Goal: Check status: Check status

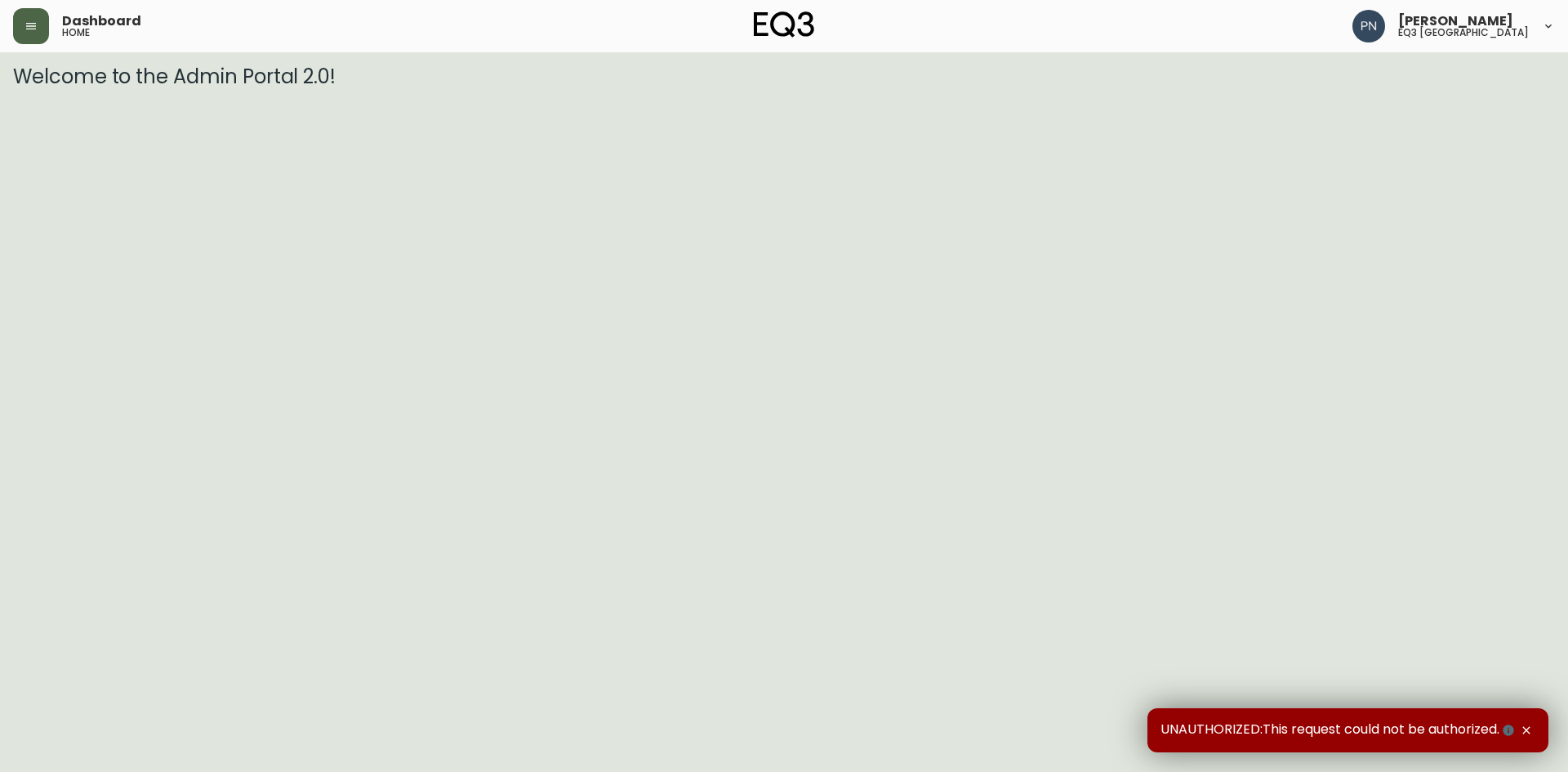
click at [29, 26] on icon "button" at bounding box center [31, 26] width 13 height 13
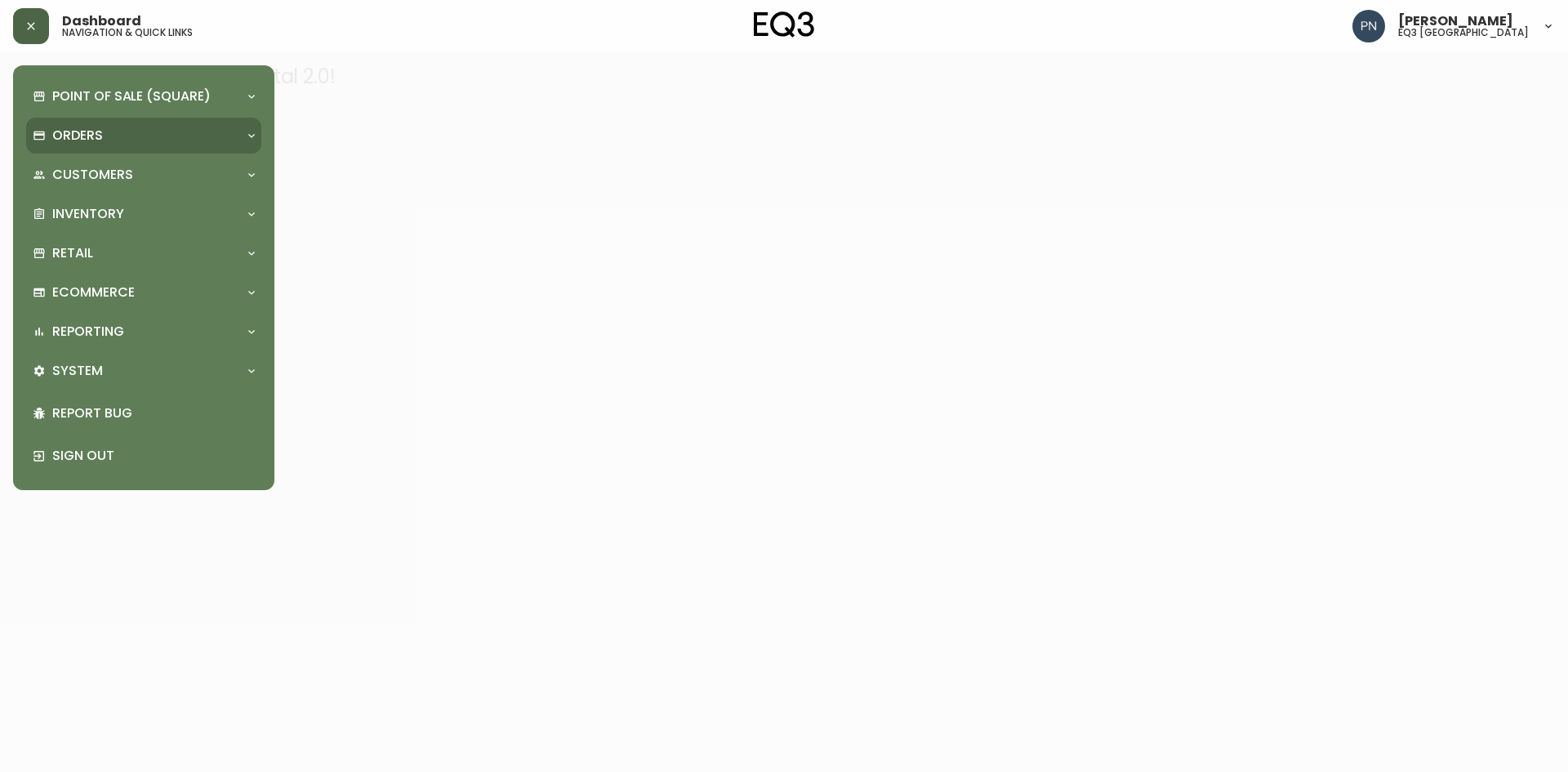
click at [254, 142] on div "Orders" at bounding box center [143, 135] width 235 height 36
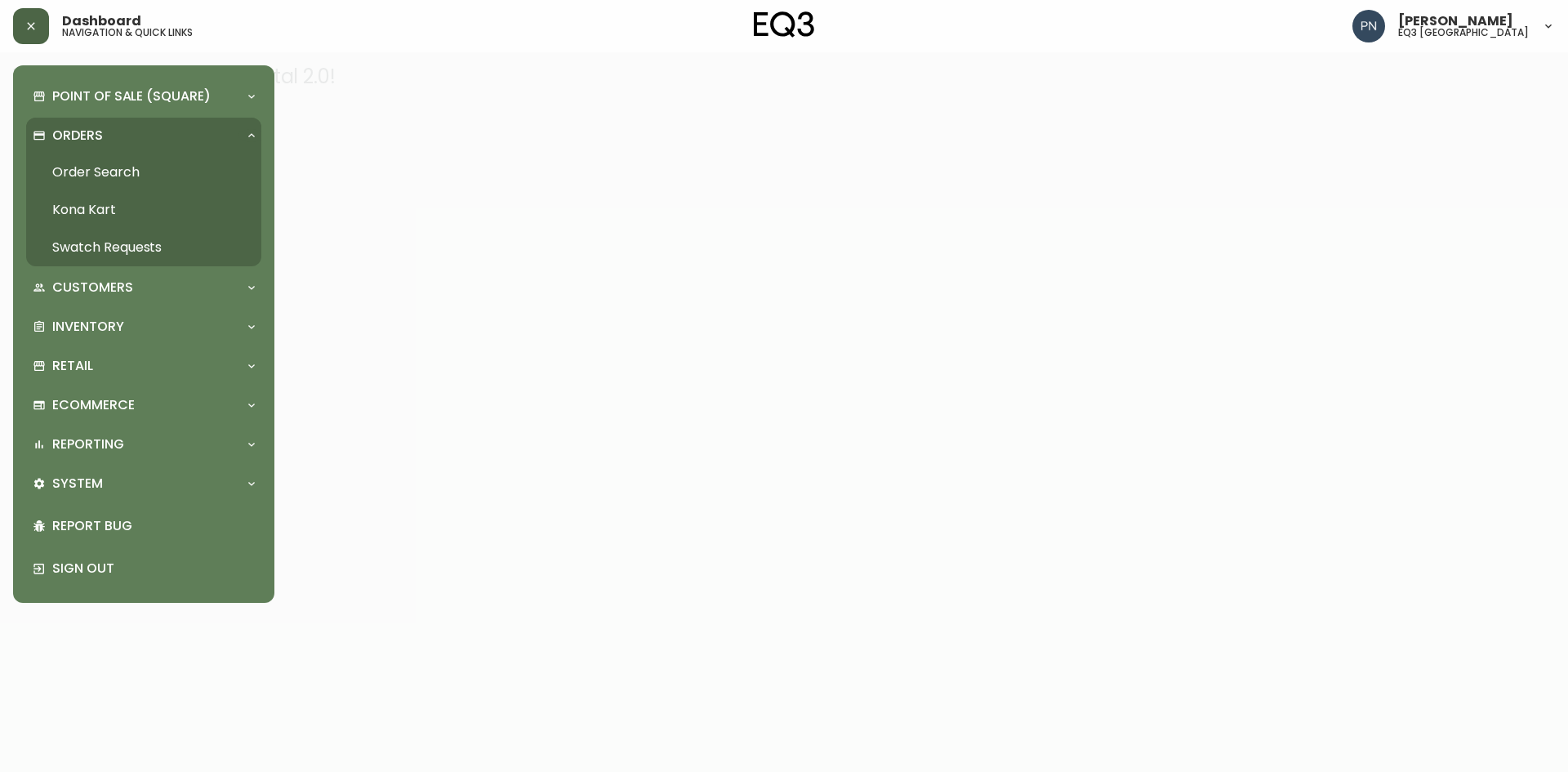
click at [100, 175] on link "Order Search" at bounding box center [143, 172] width 235 height 38
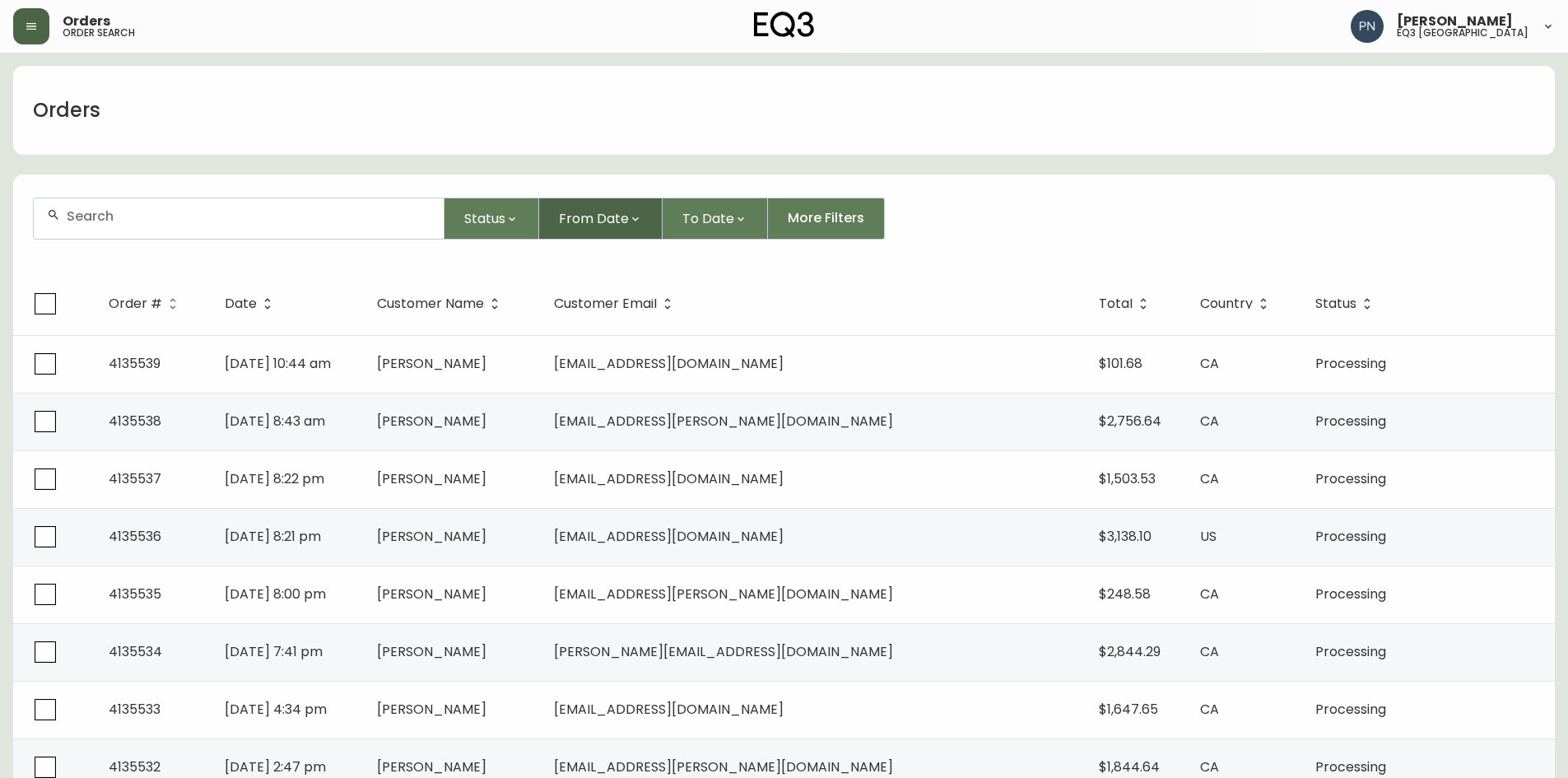
click at [597, 200] on button "From Date" at bounding box center [600, 218] width 123 height 42
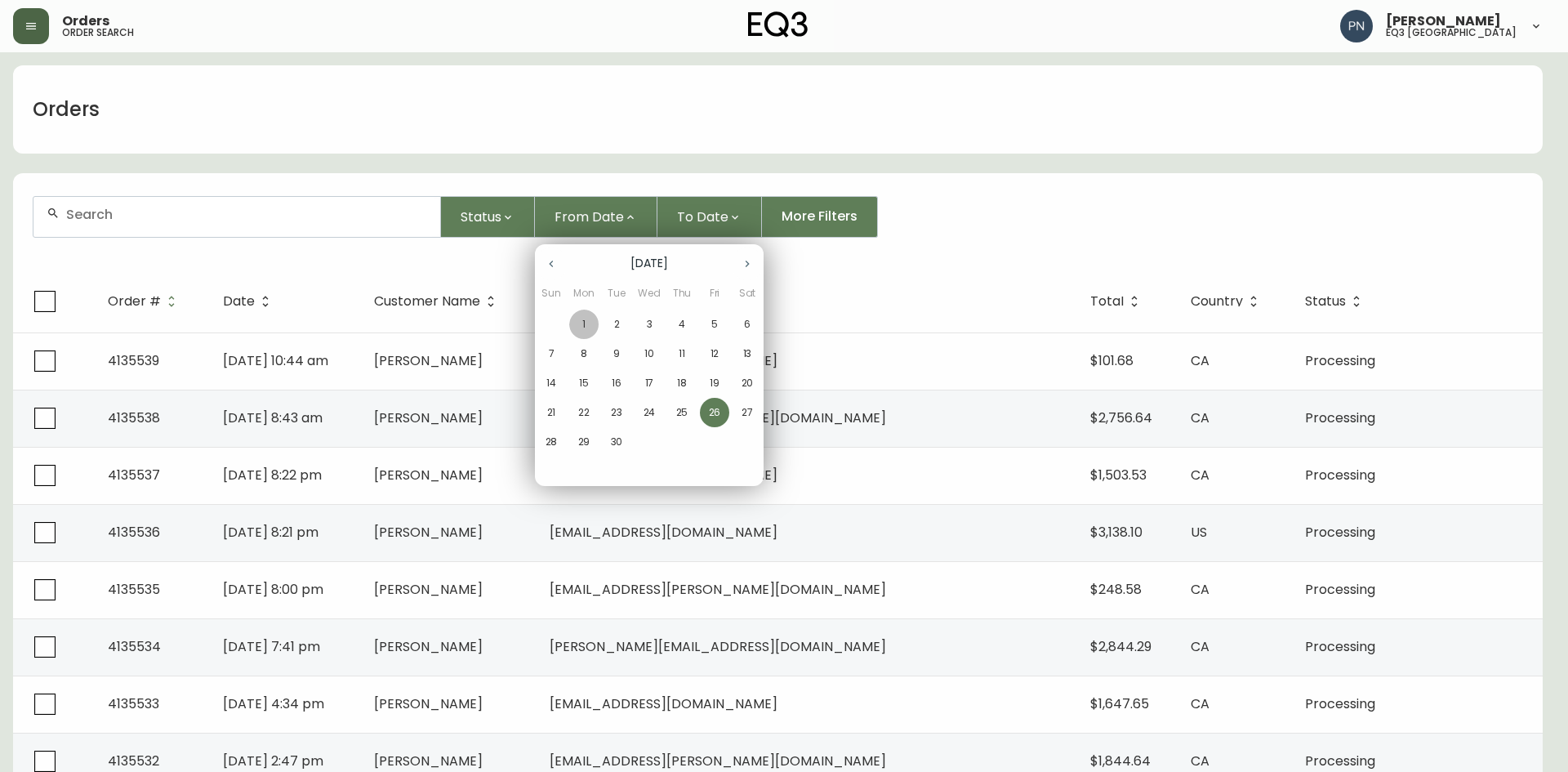
click at [586, 328] on span "1" at bounding box center [584, 324] width 29 height 15
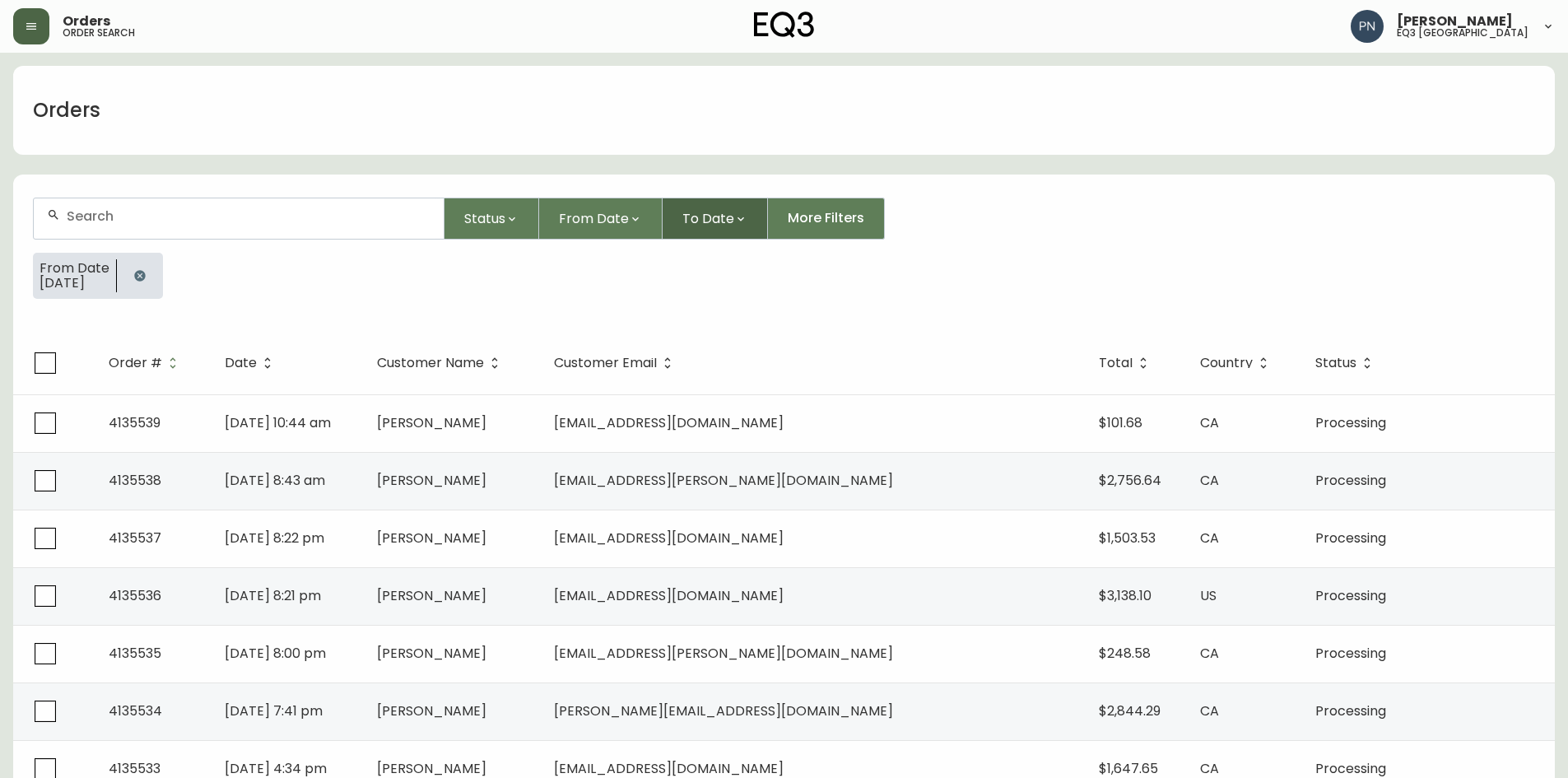
click at [704, 219] on span "To Date" at bounding box center [708, 219] width 52 height 20
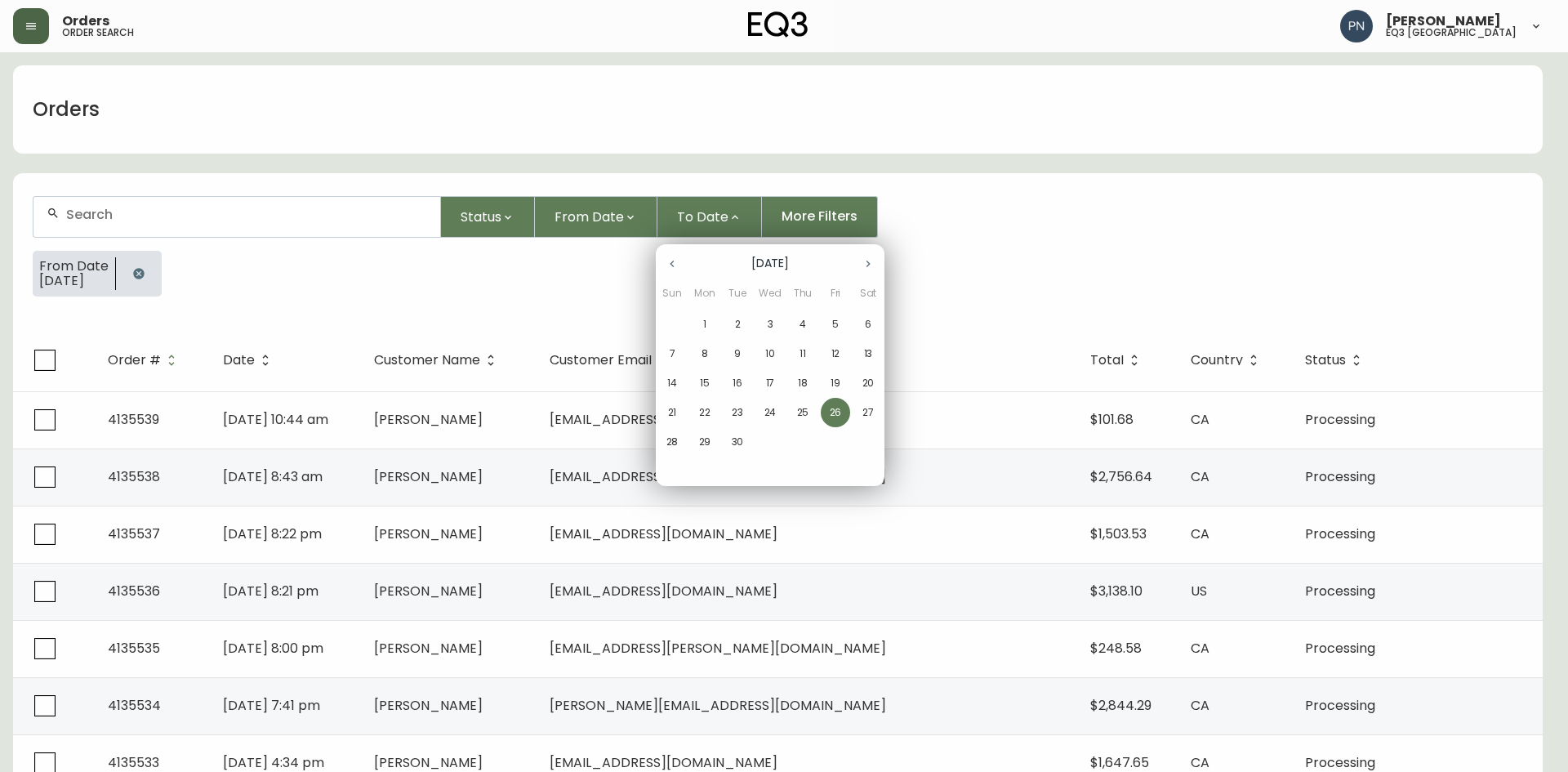
click at [839, 409] on p "26" at bounding box center [835, 413] width 12 height 15
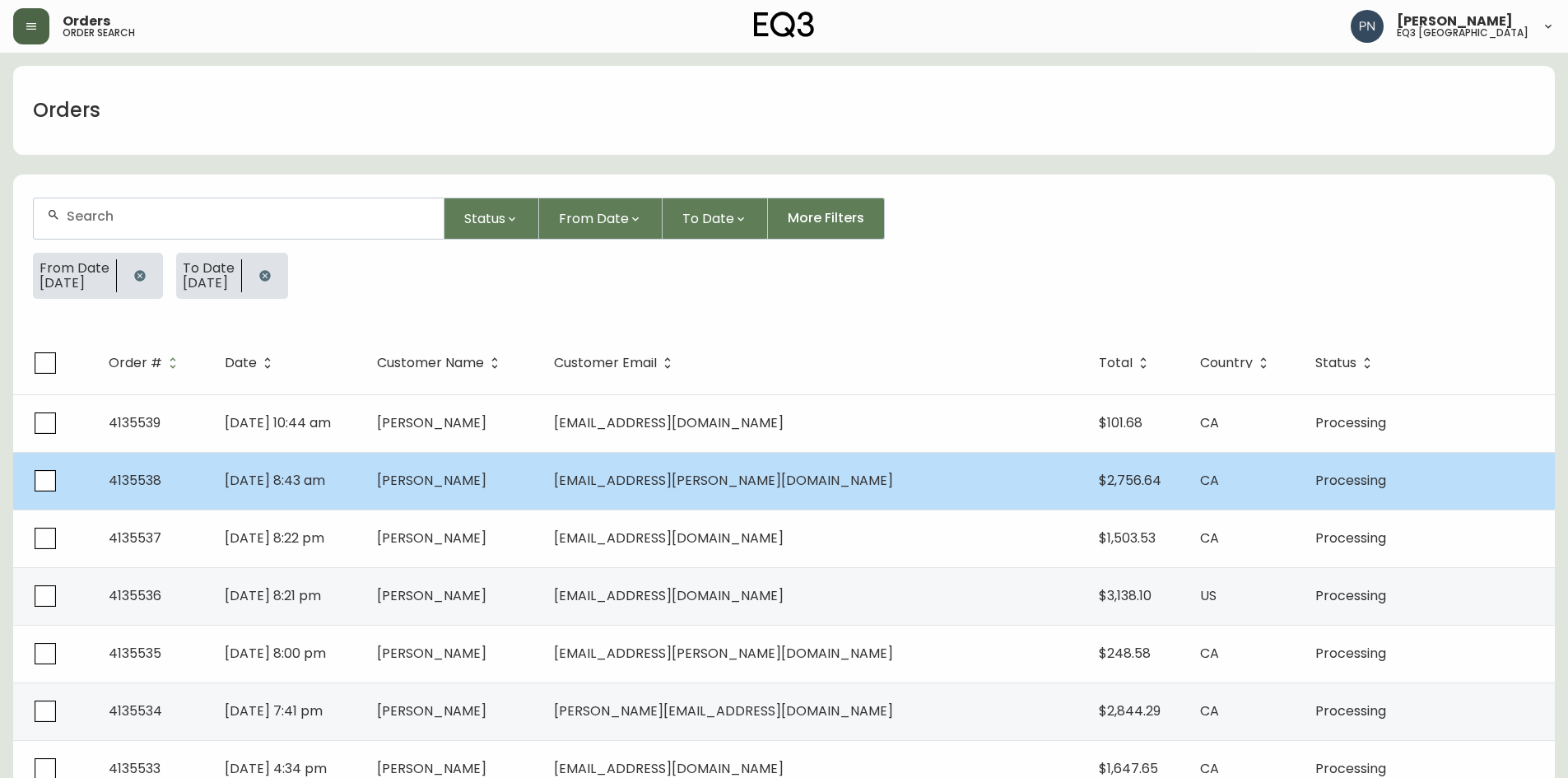
click at [541, 501] on td "[PERSON_NAME]" at bounding box center [453, 481] width 178 height 57
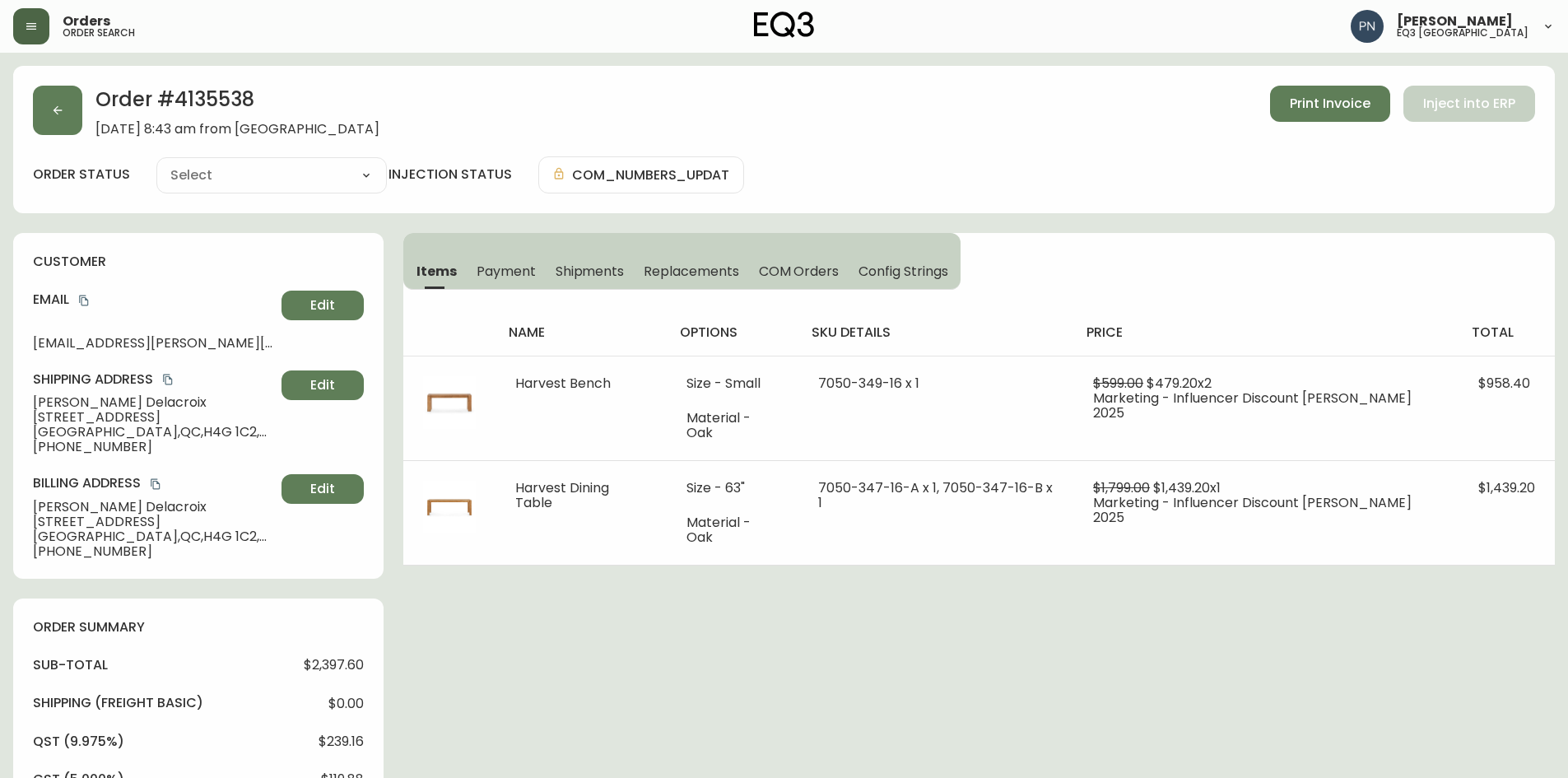
type input "Processing"
select select "PROCESSING"
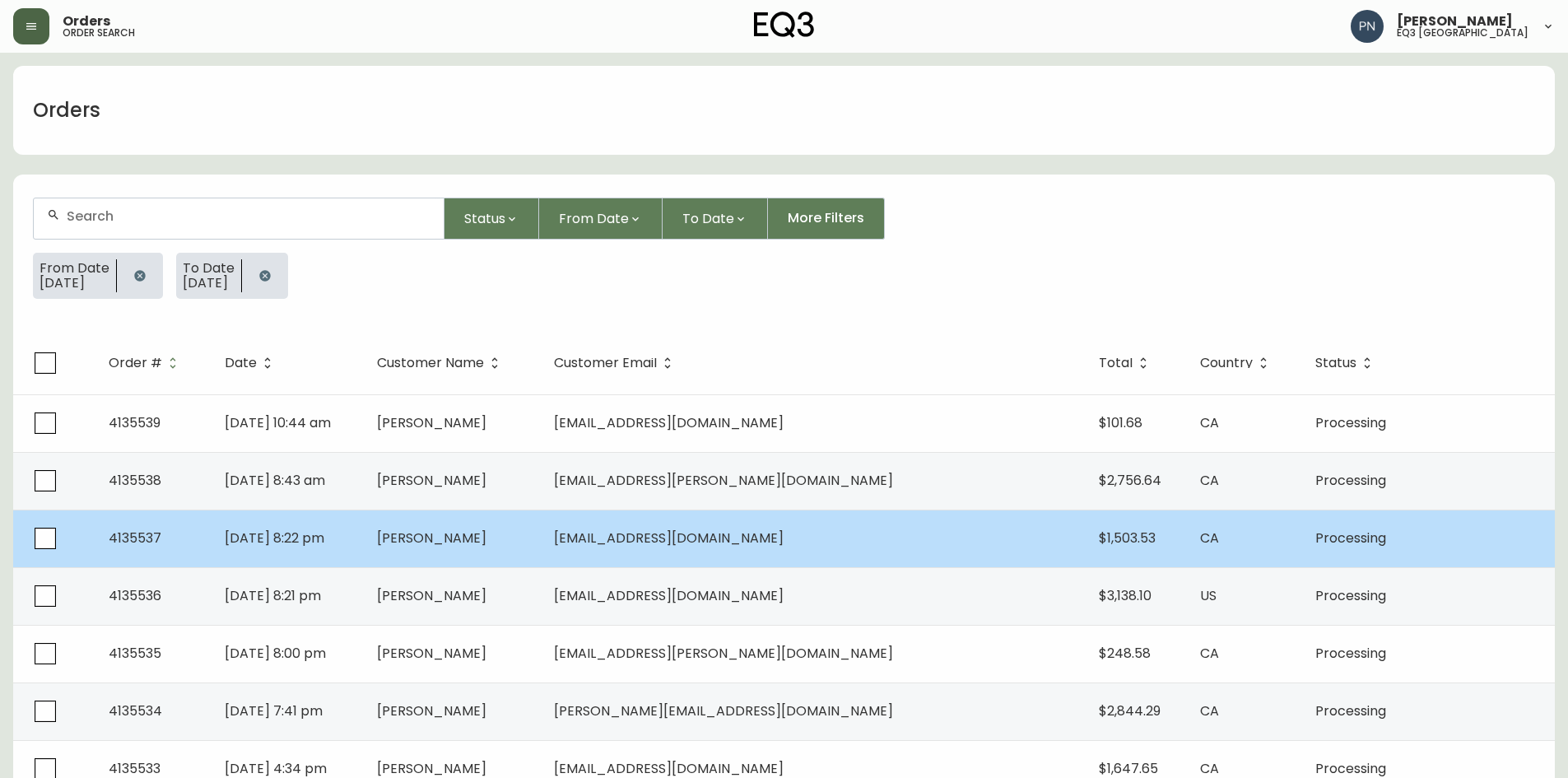
scroll to position [82, 0]
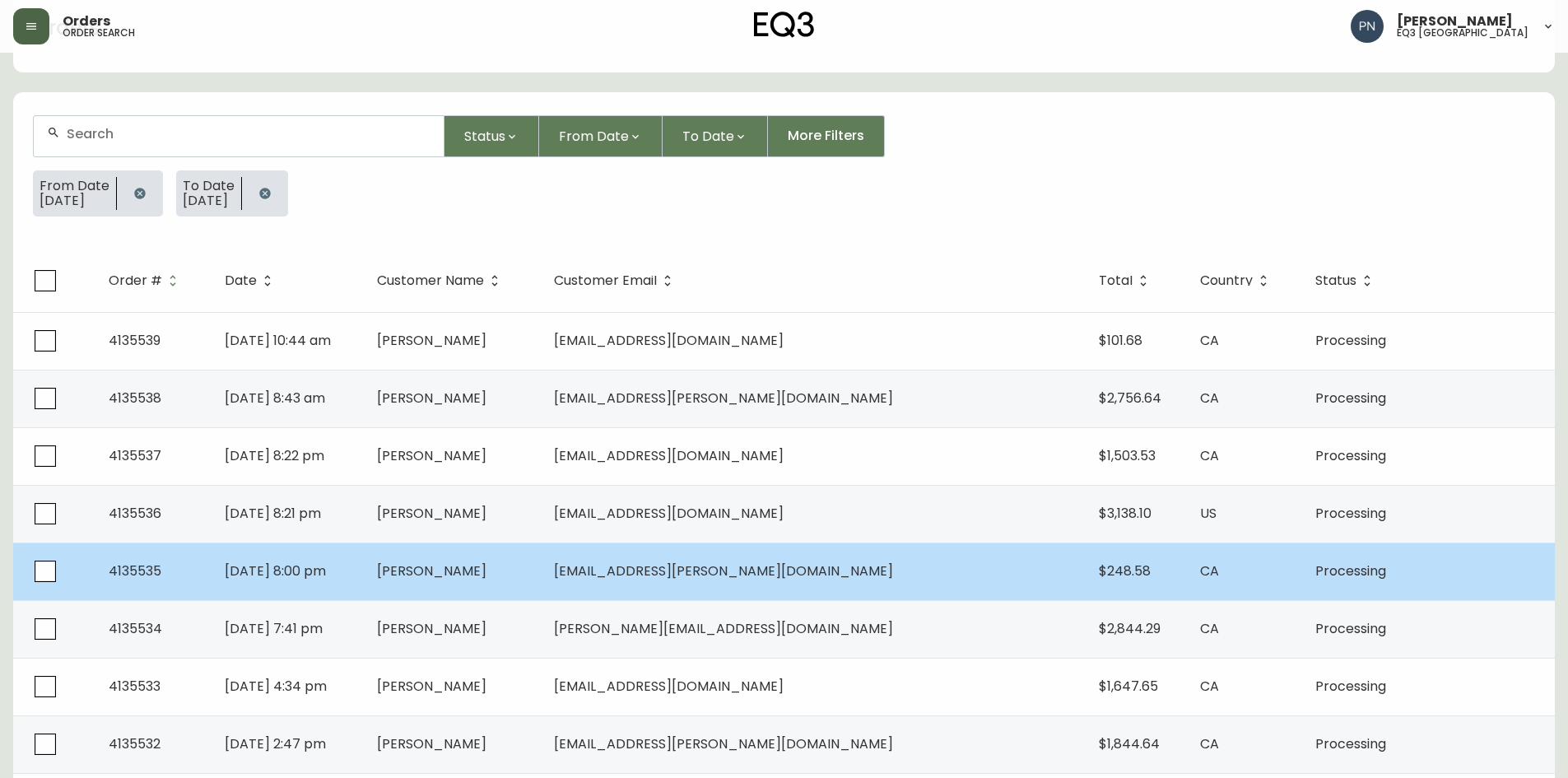
click at [541, 561] on td "[PERSON_NAME]" at bounding box center [453, 571] width 178 height 57
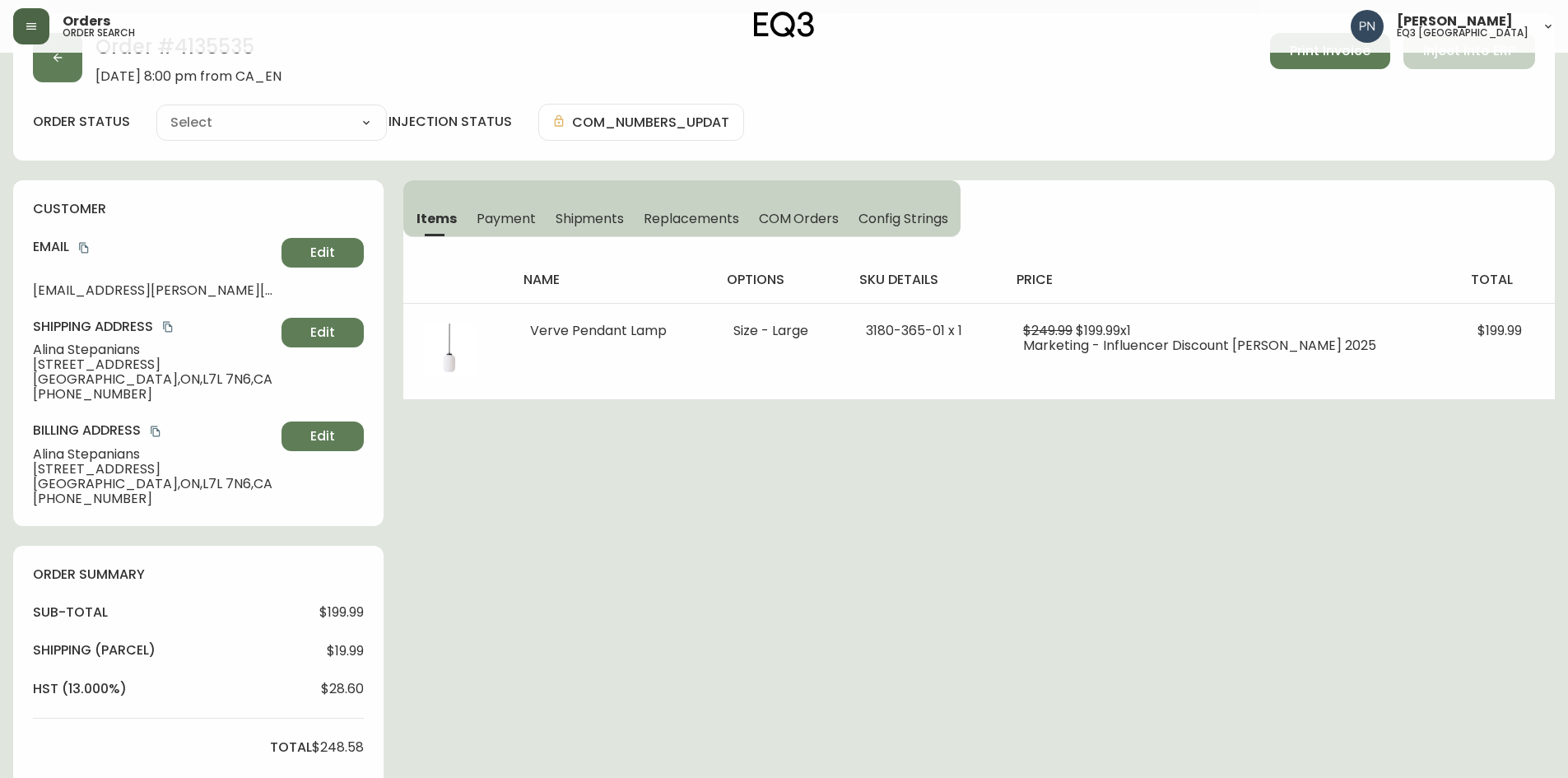
scroll to position [82, 0]
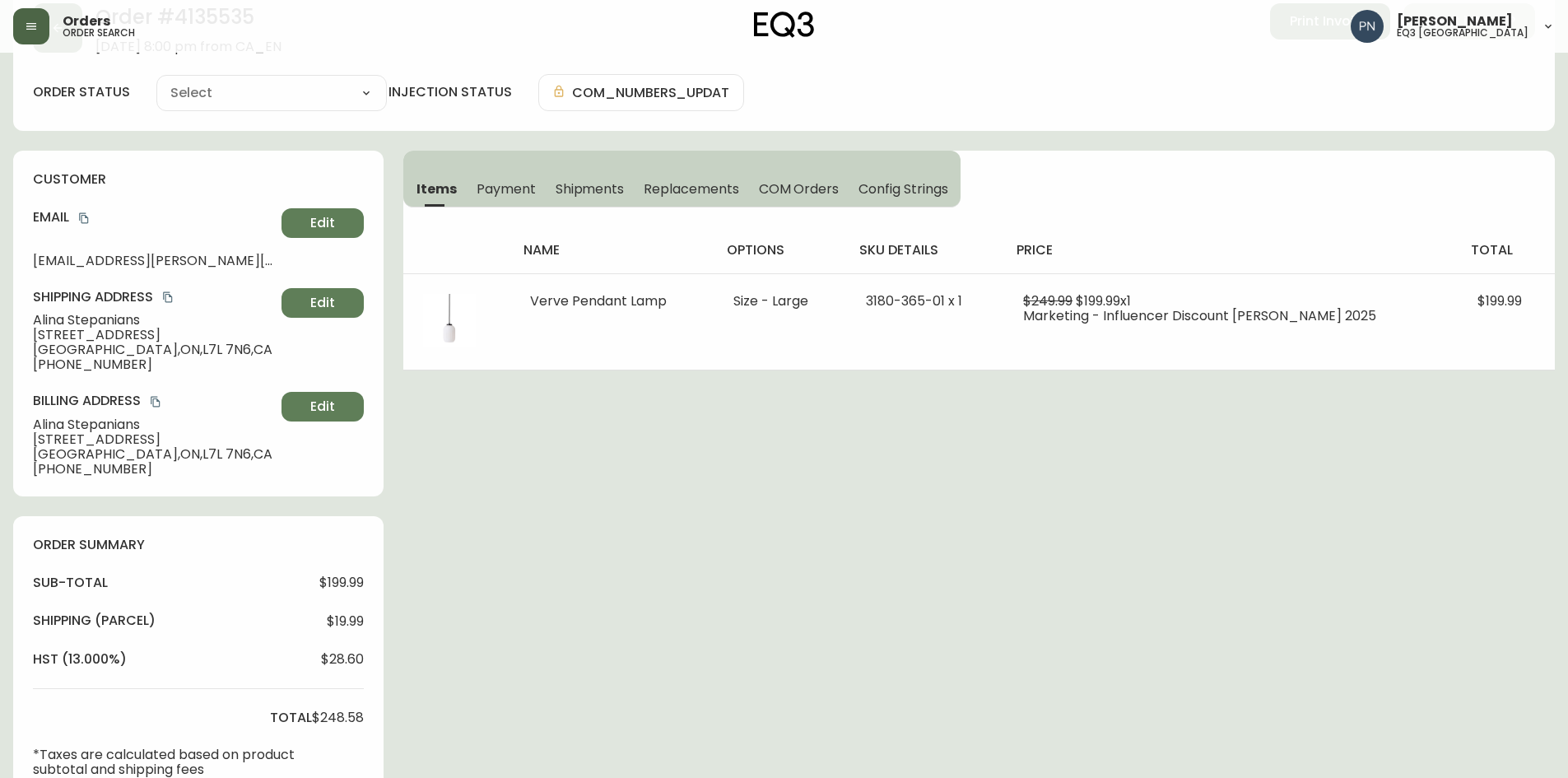
type input "Processing"
select select "PROCESSING"
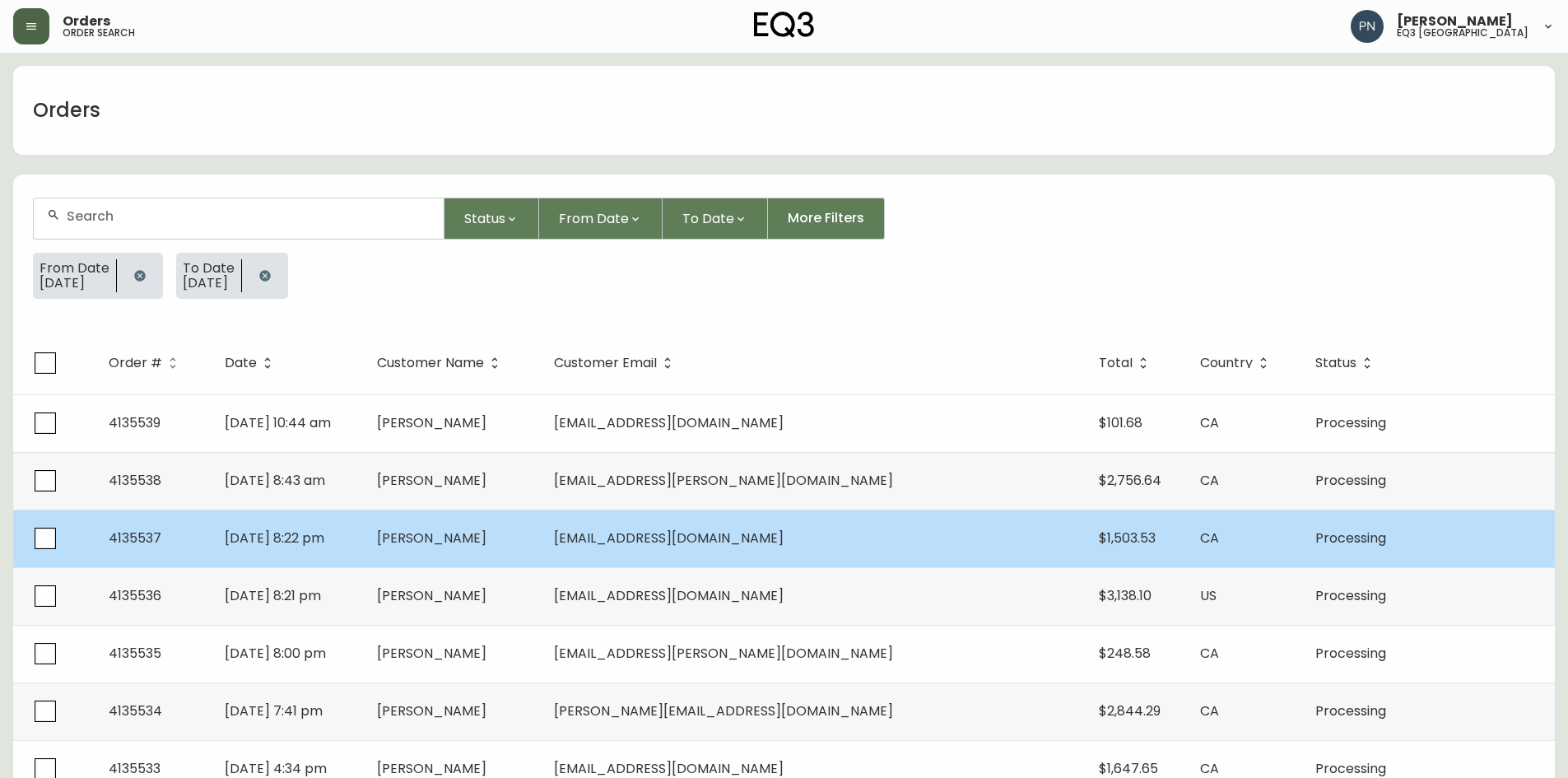
scroll to position [82, 0]
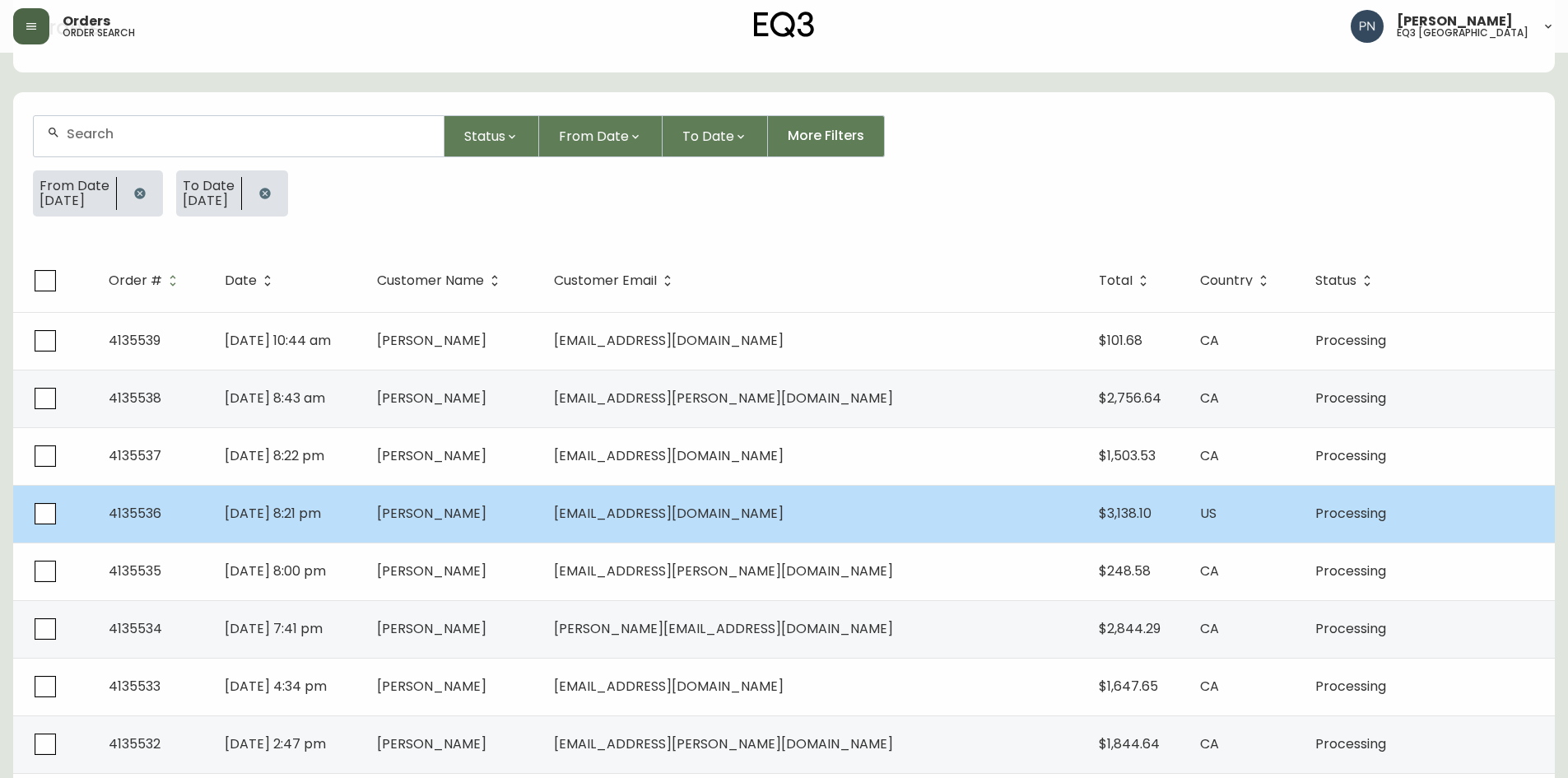
click at [541, 530] on td "[PERSON_NAME]" at bounding box center [453, 514] width 178 height 57
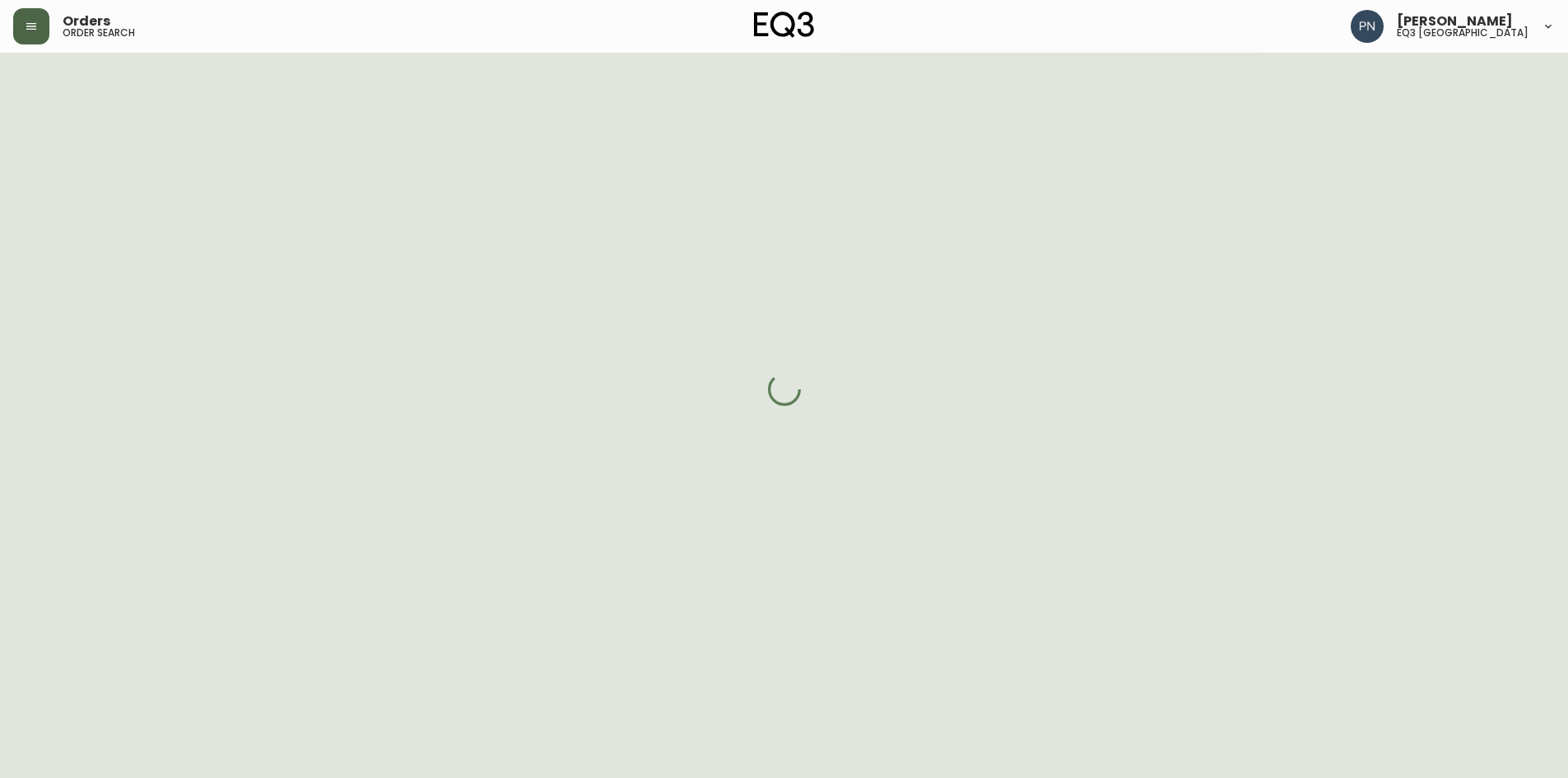
scroll to position [82, 0]
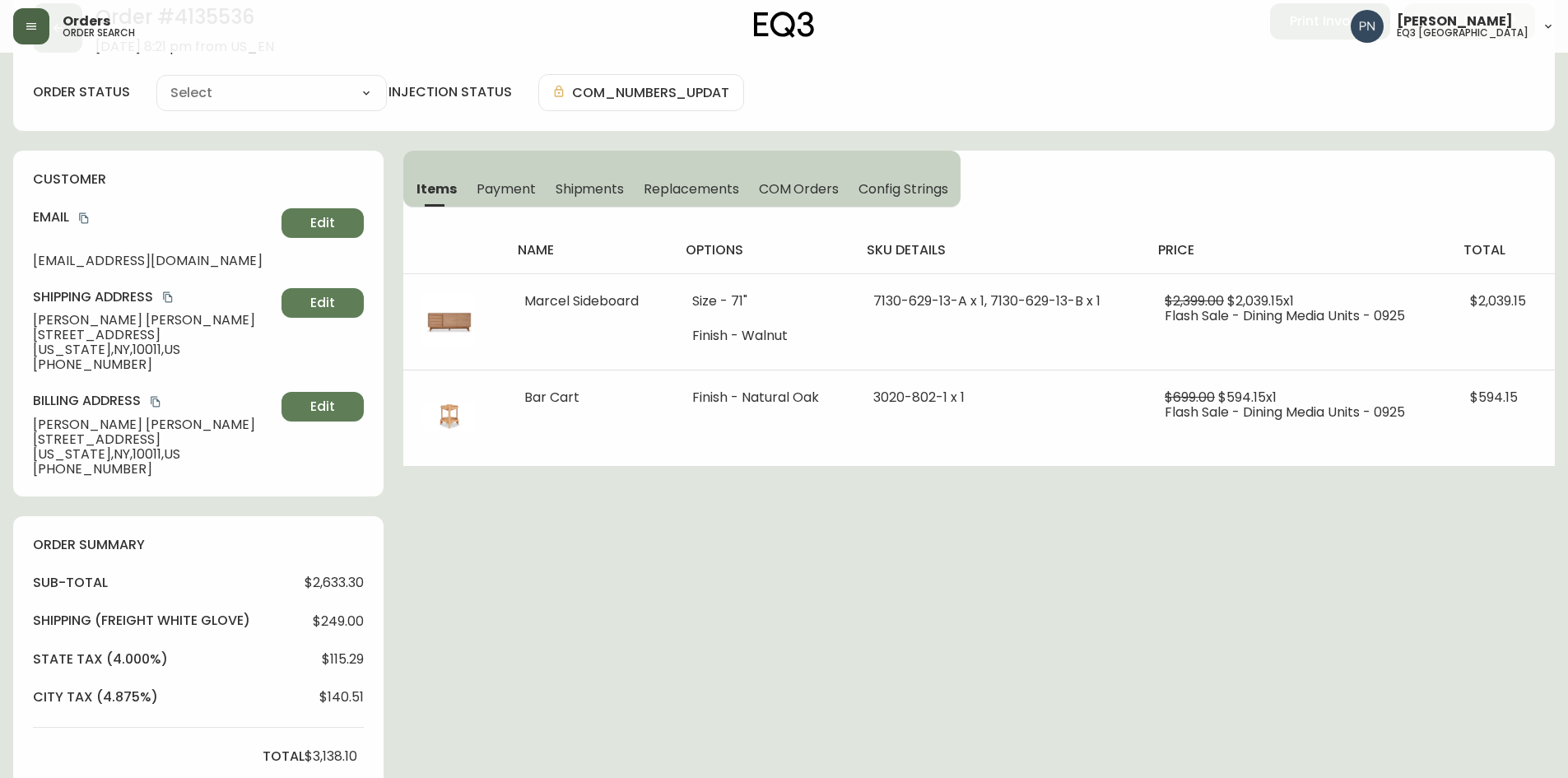
type input "Processing"
select select "PROCESSING"
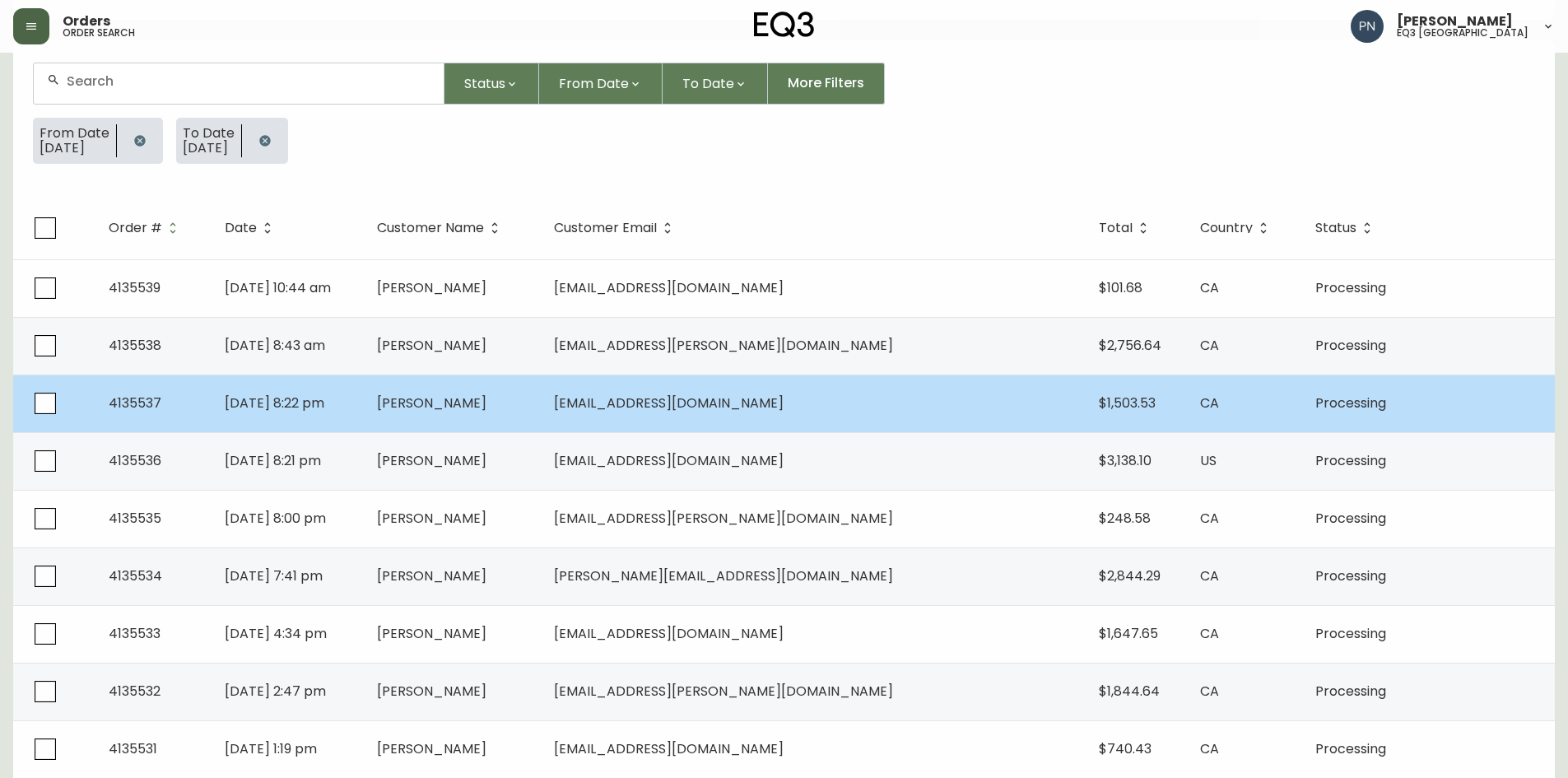
scroll to position [165, 0]
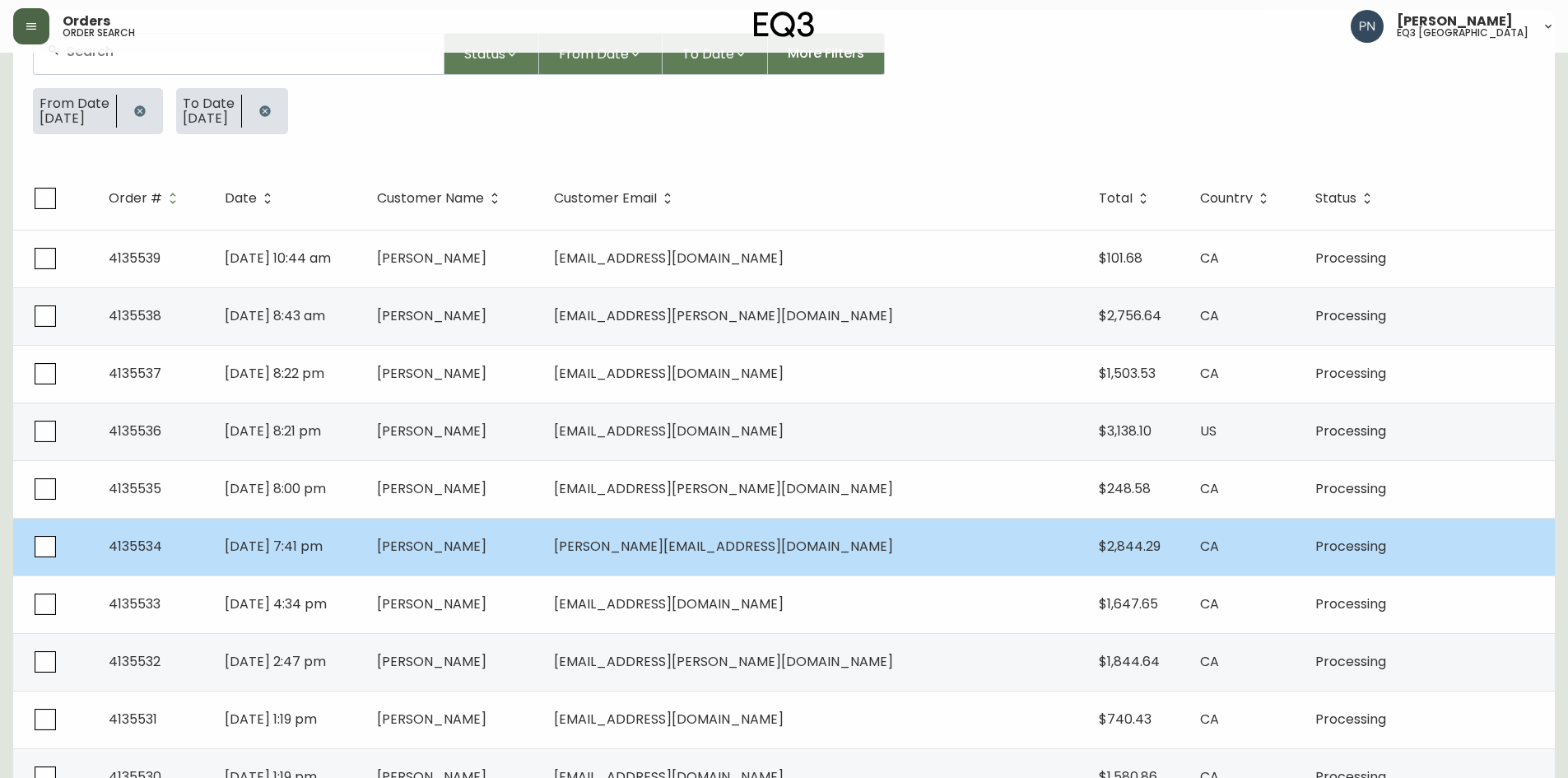
click at [486, 551] on span "[PERSON_NAME]" at bounding box center [431, 546] width 109 height 19
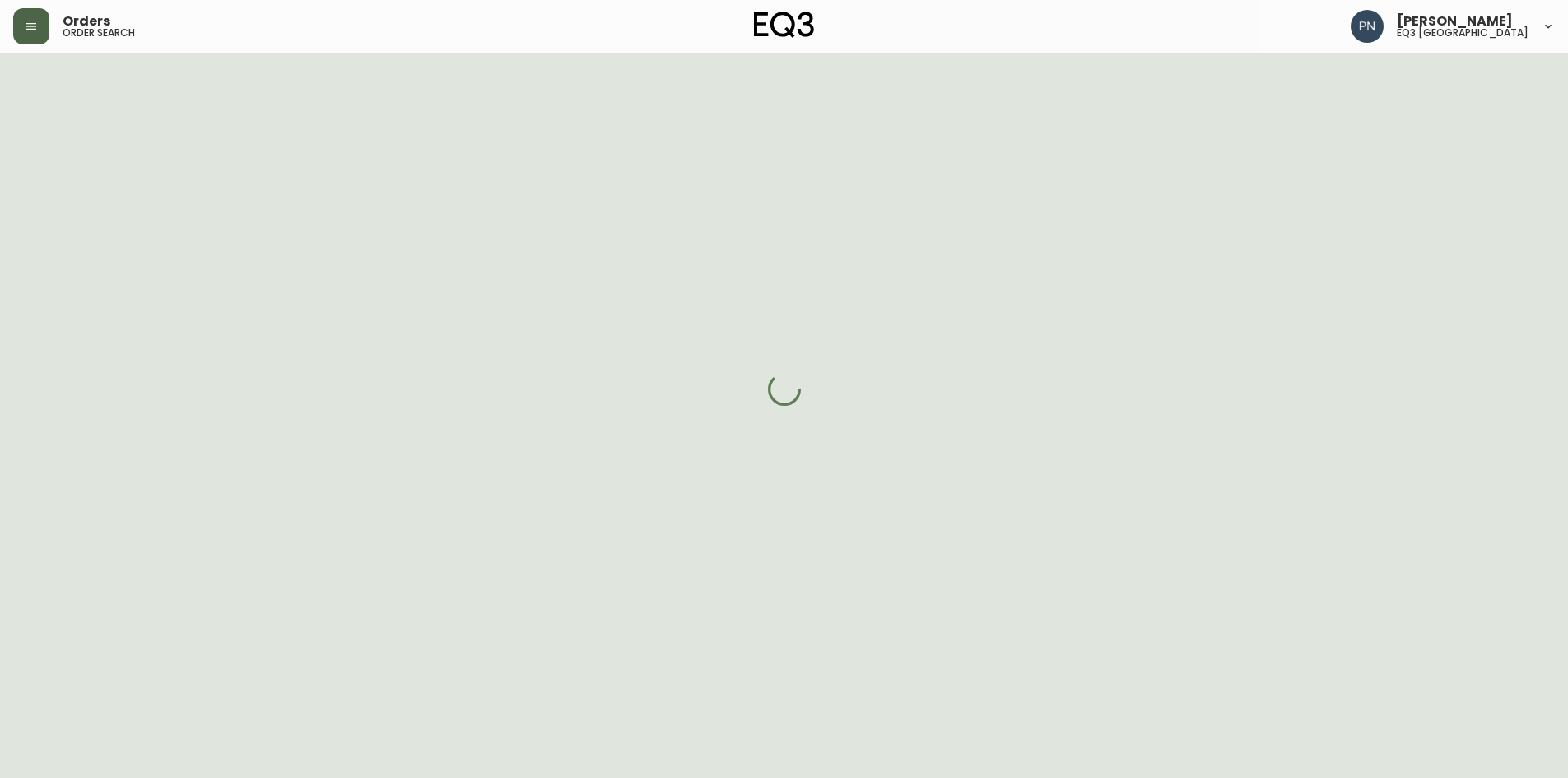
scroll to position [165, 0]
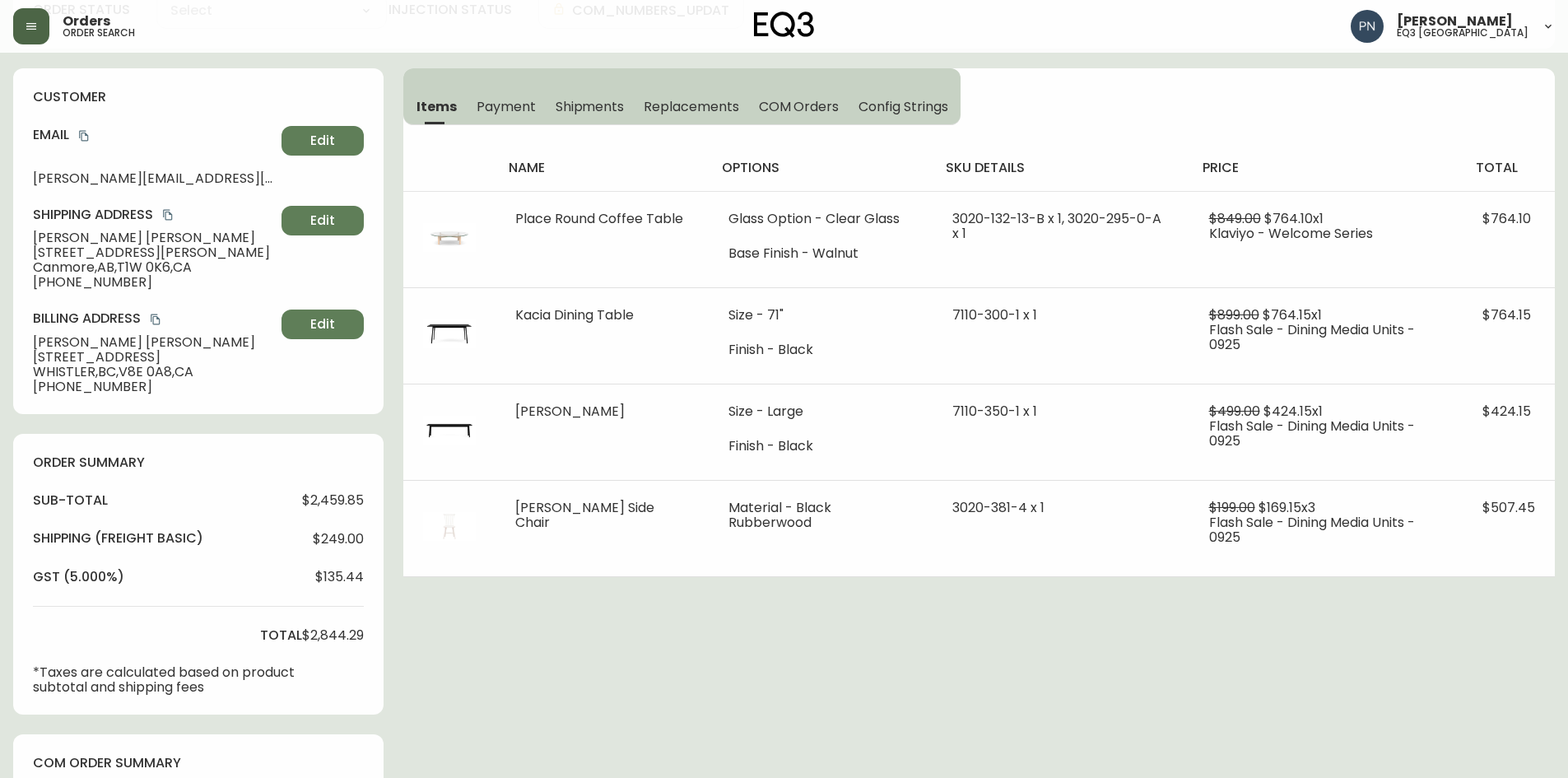
type input "Processing"
select select "PROCESSING"
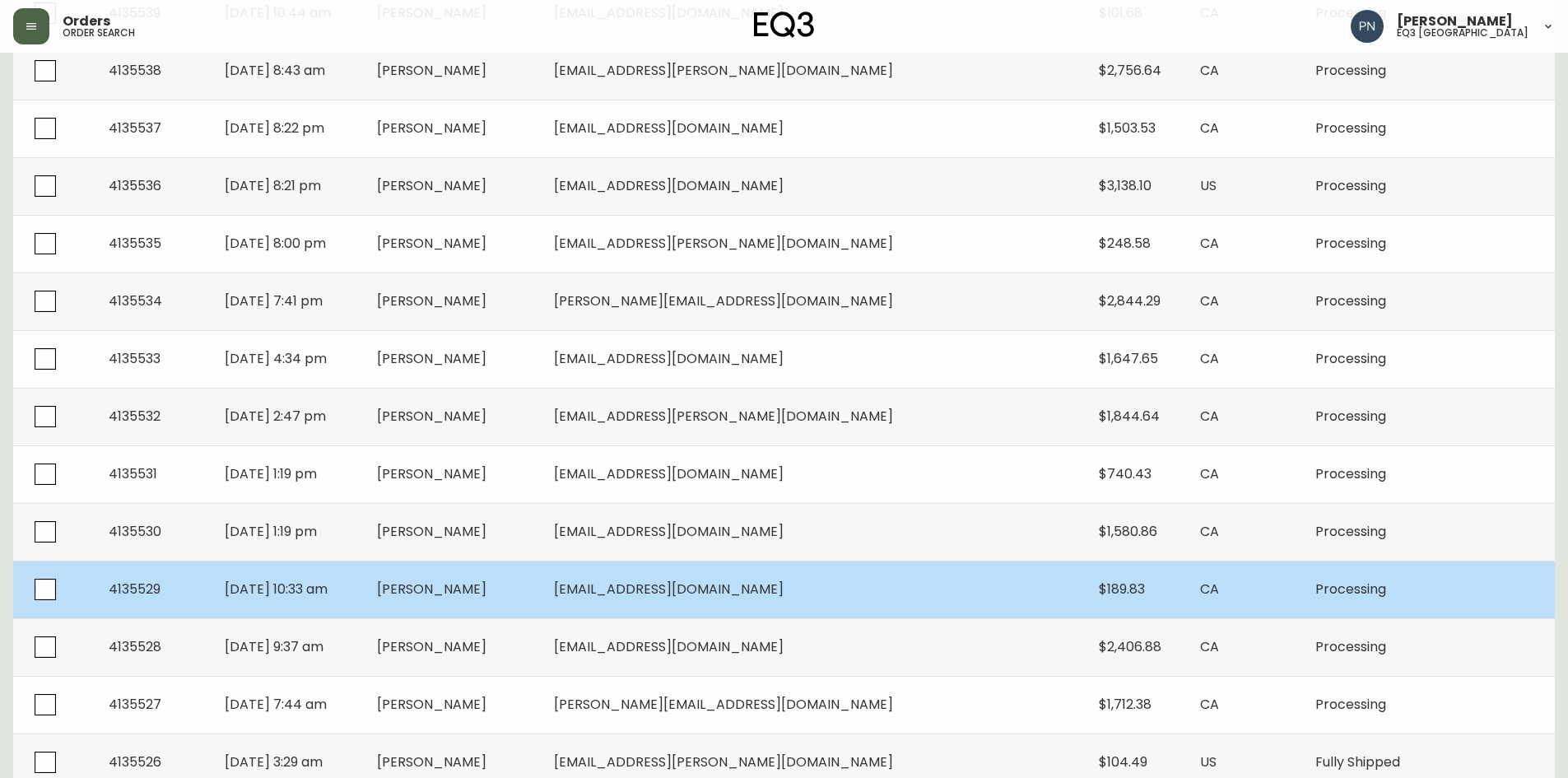
scroll to position [412, 0]
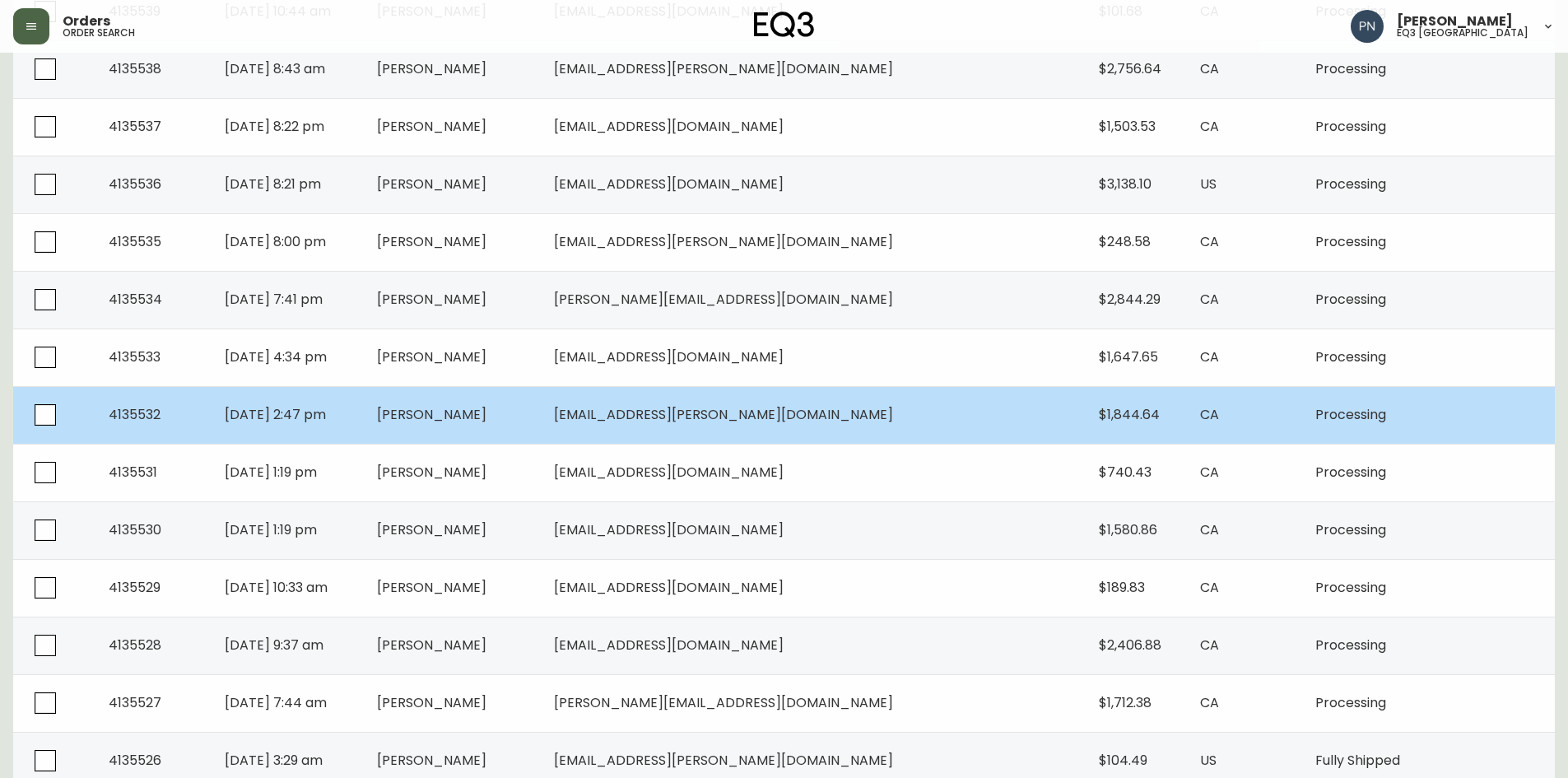
click at [541, 420] on td "[PERSON_NAME]" at bounding box center [453, 415] width 178 height 57
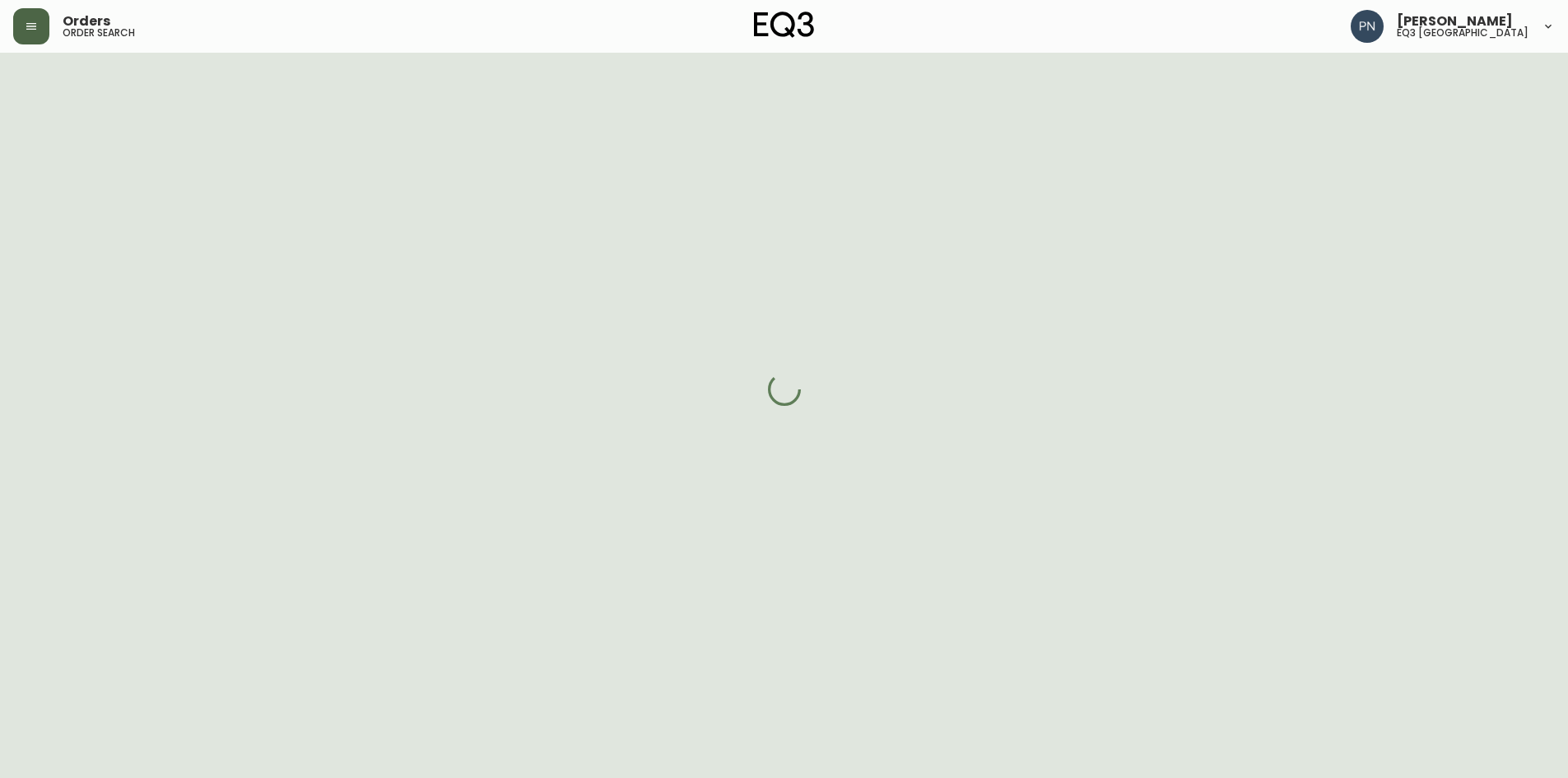
scroll to position [412, 0]
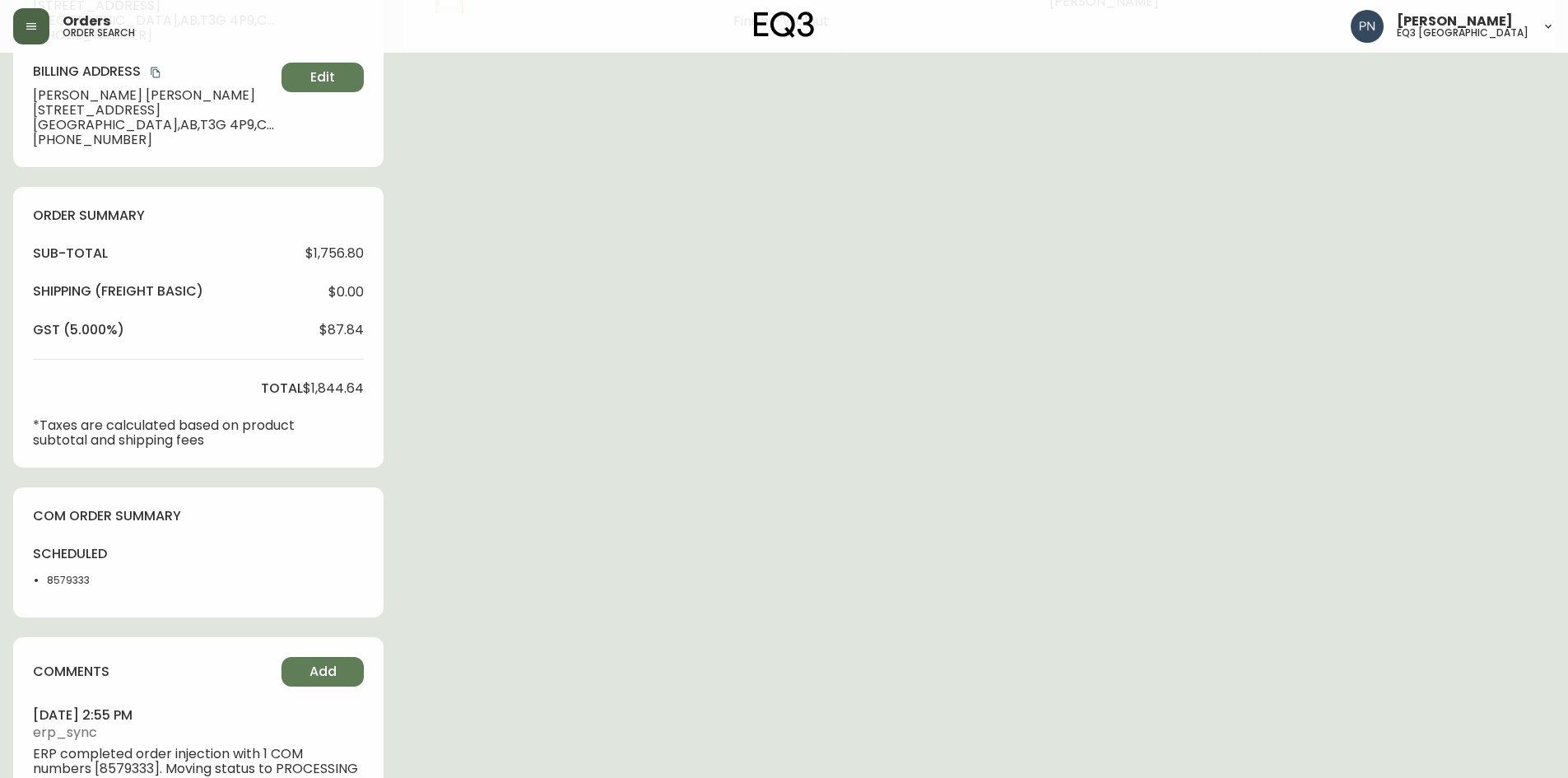
type input "Processing"
select select "PROCESSING"
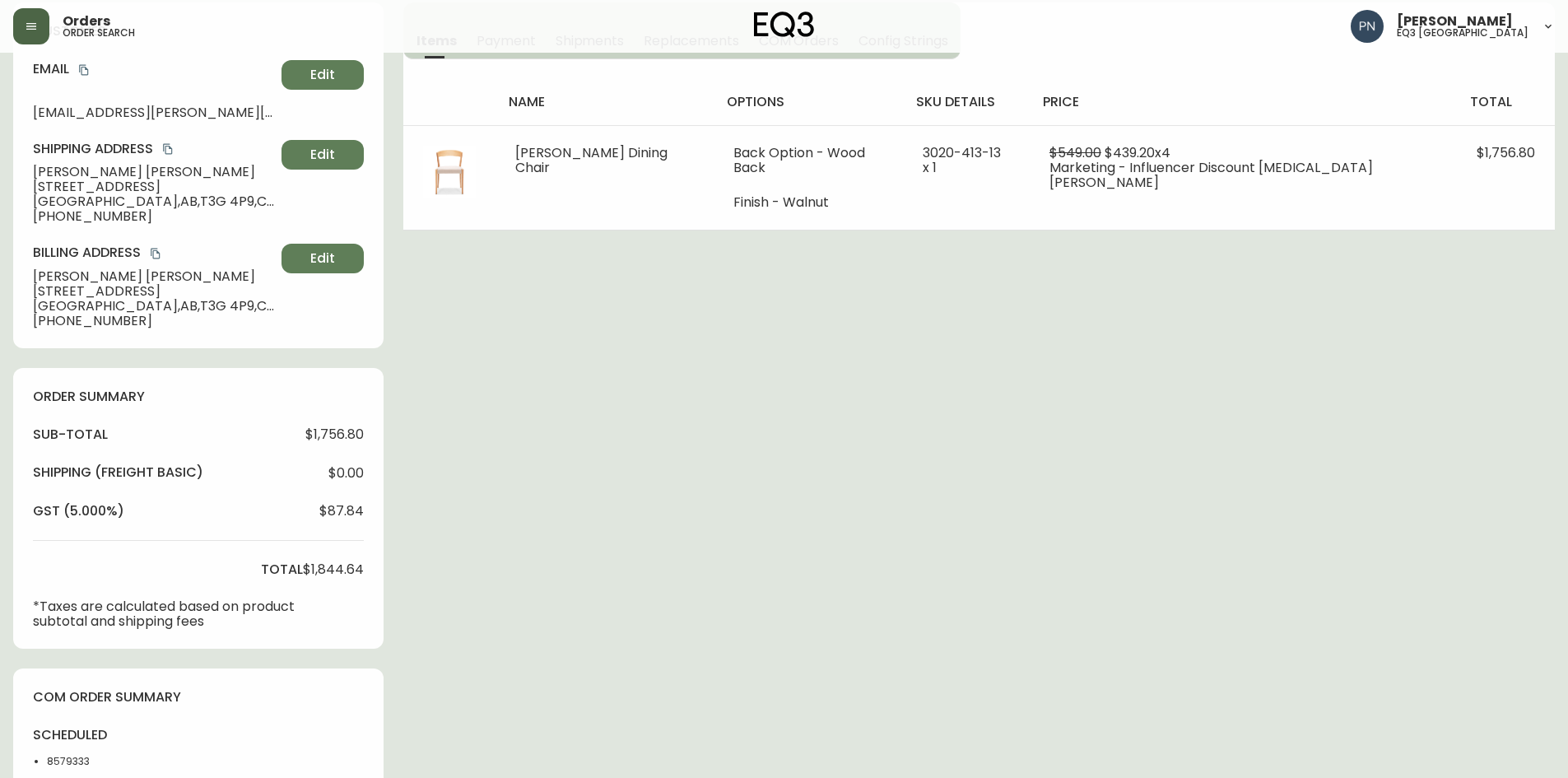
scroll to position [212, 0]
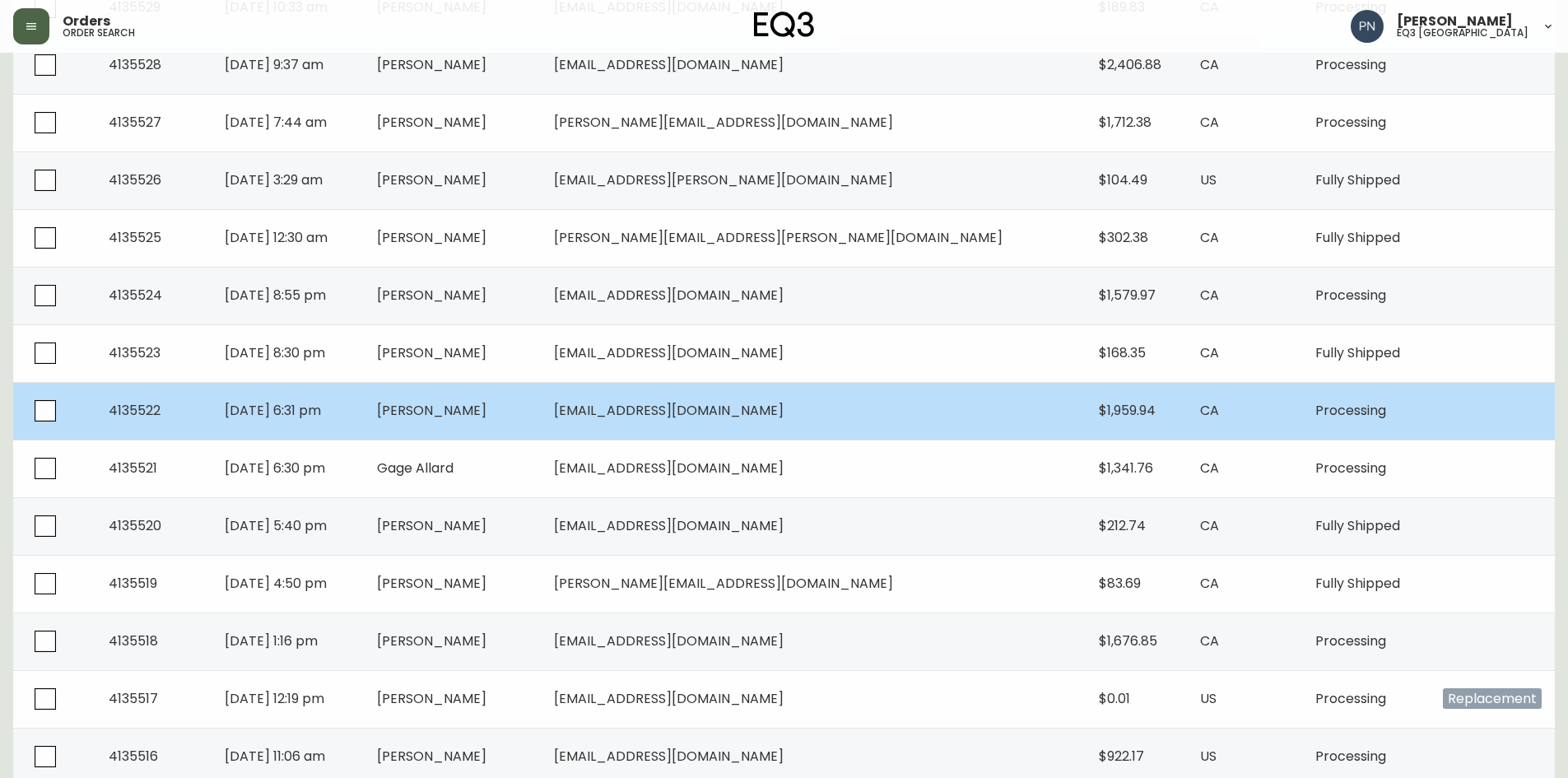
scroll to position [1095, 0]
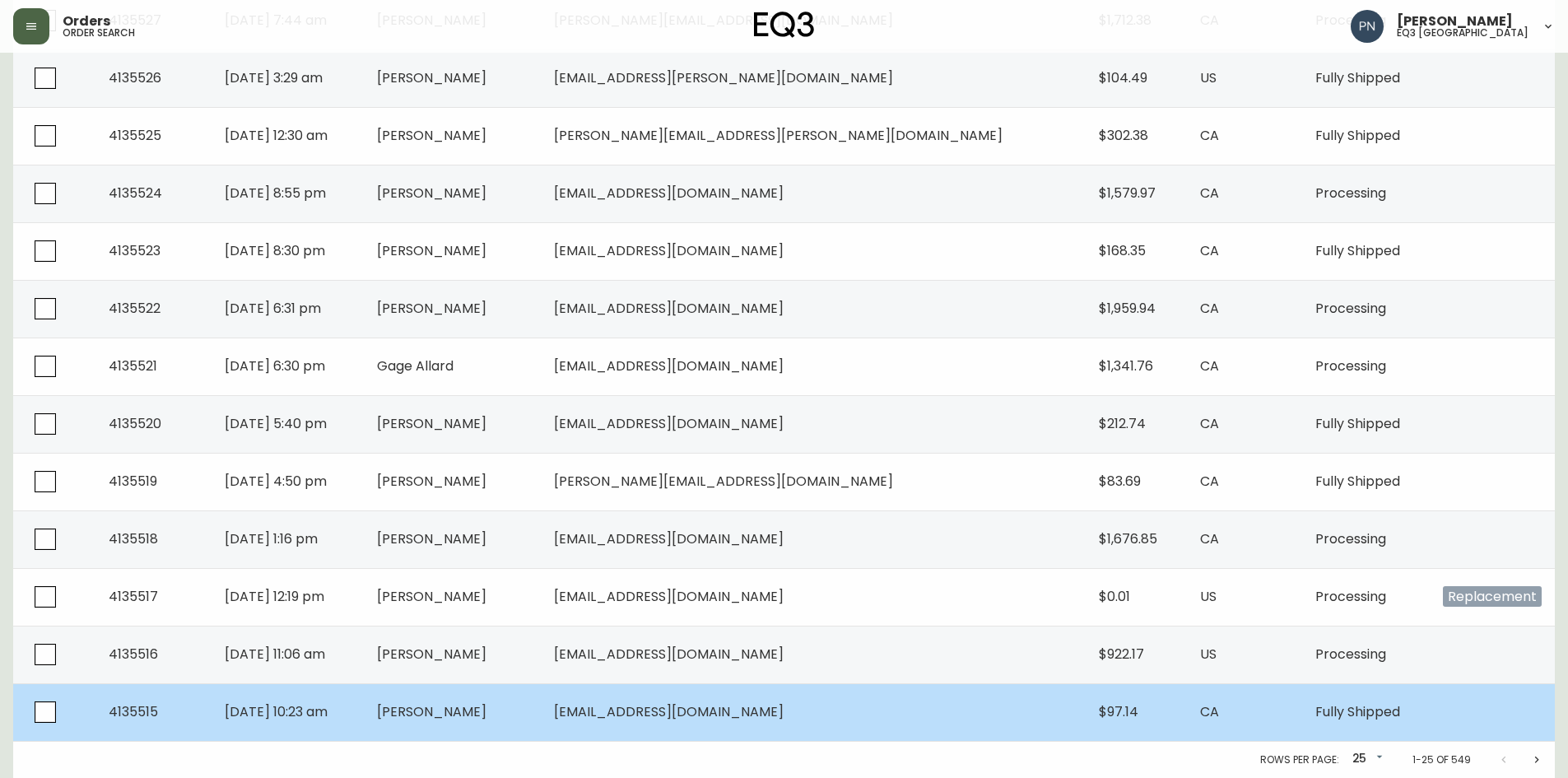
click at [541, 694] on td "[PERSON_NAME]" at bounding box center [453, 712] width 178 height 57
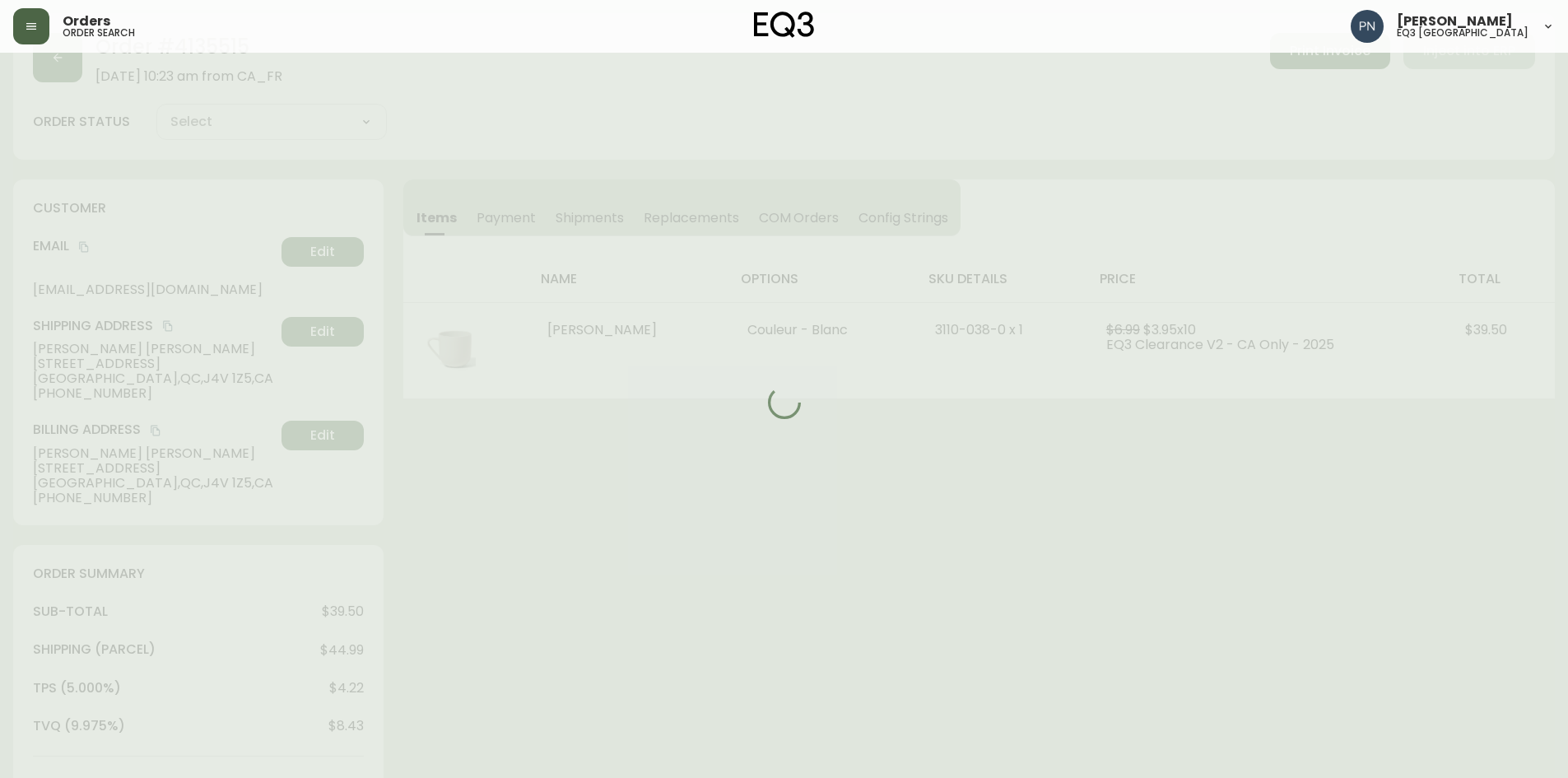
scroll to position [661, 0]
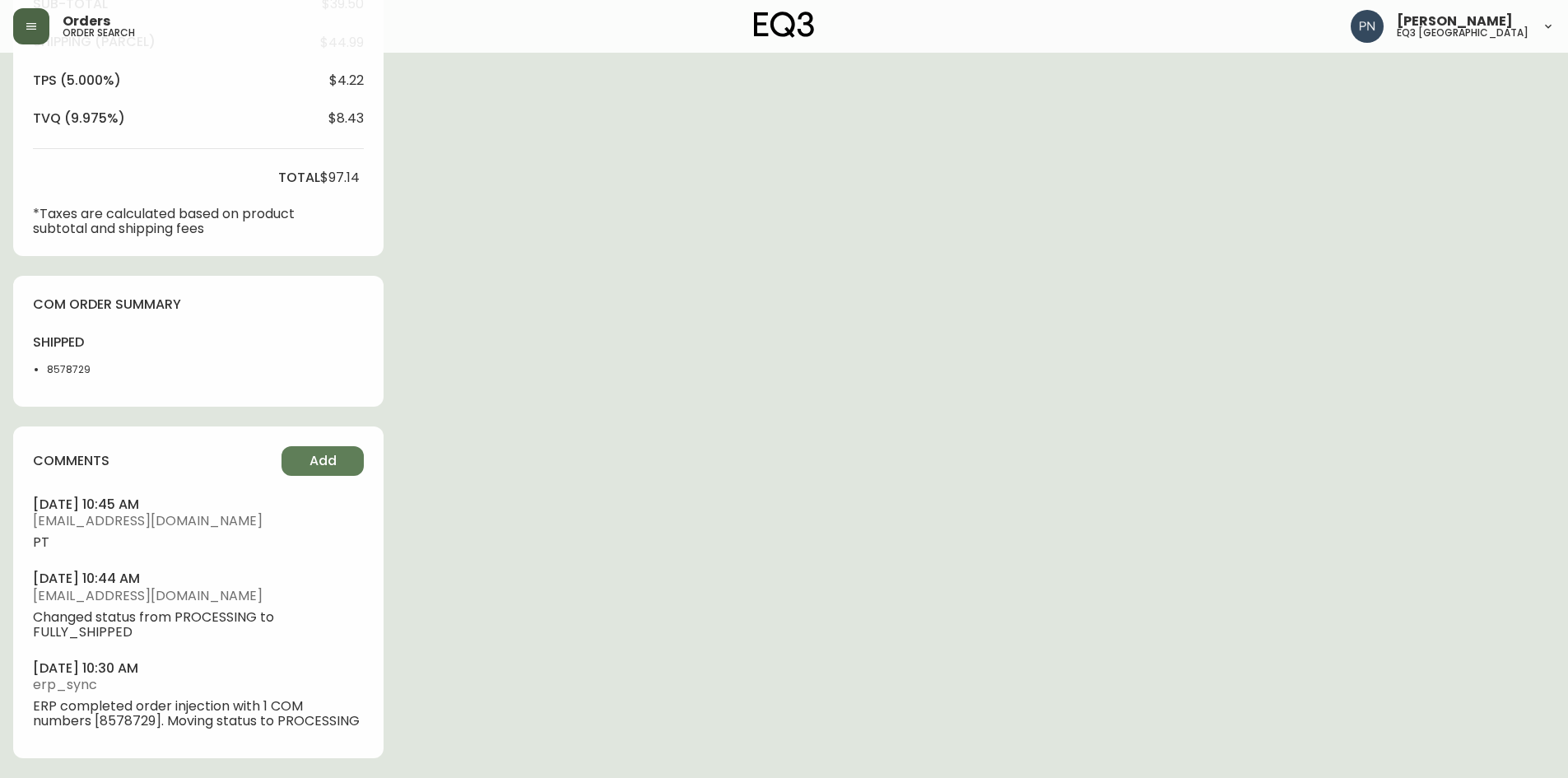
type input "Fully Shipped"
select select "FULLY_SHIPPED"
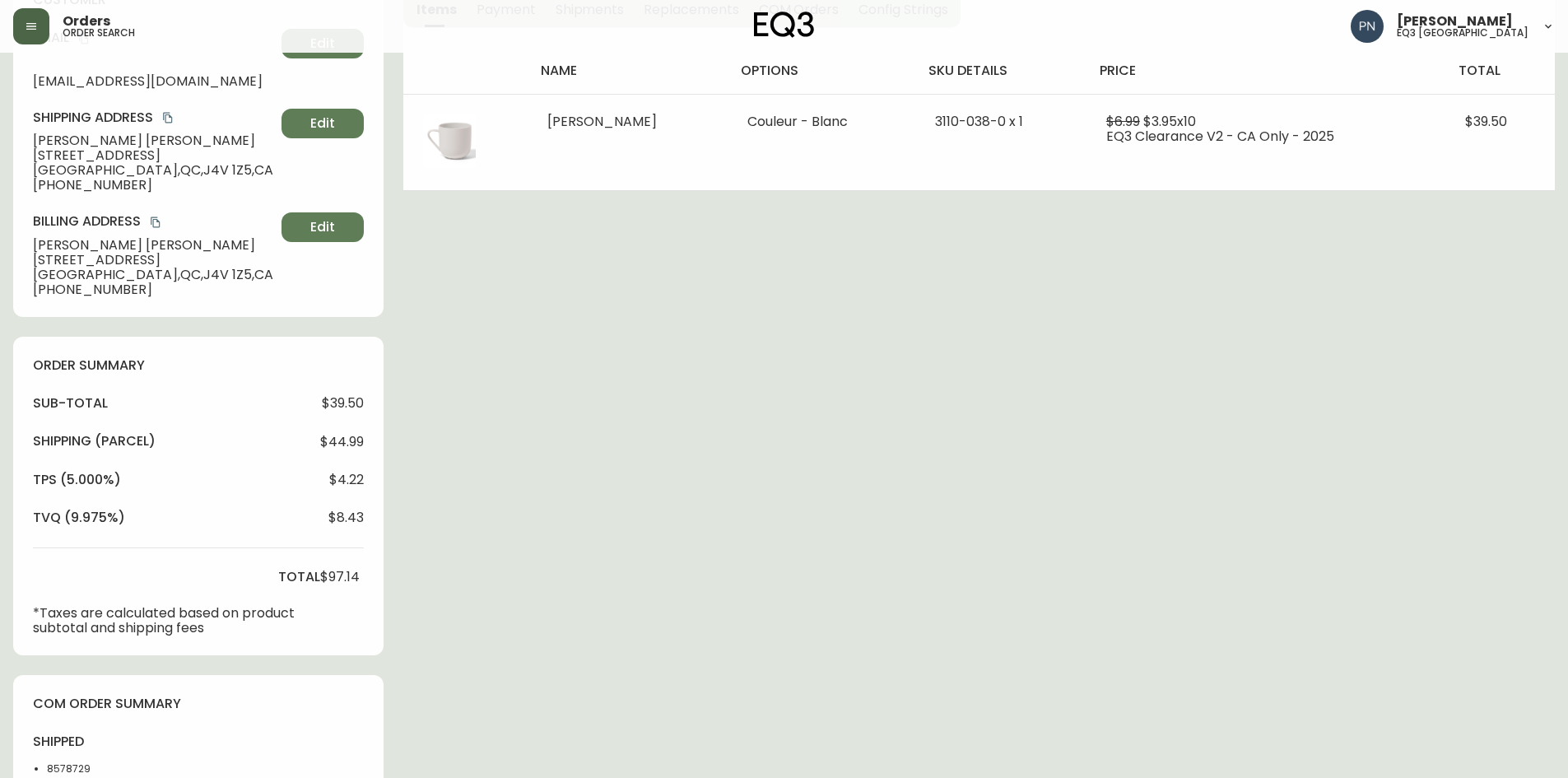
scroll to position [249, 0]
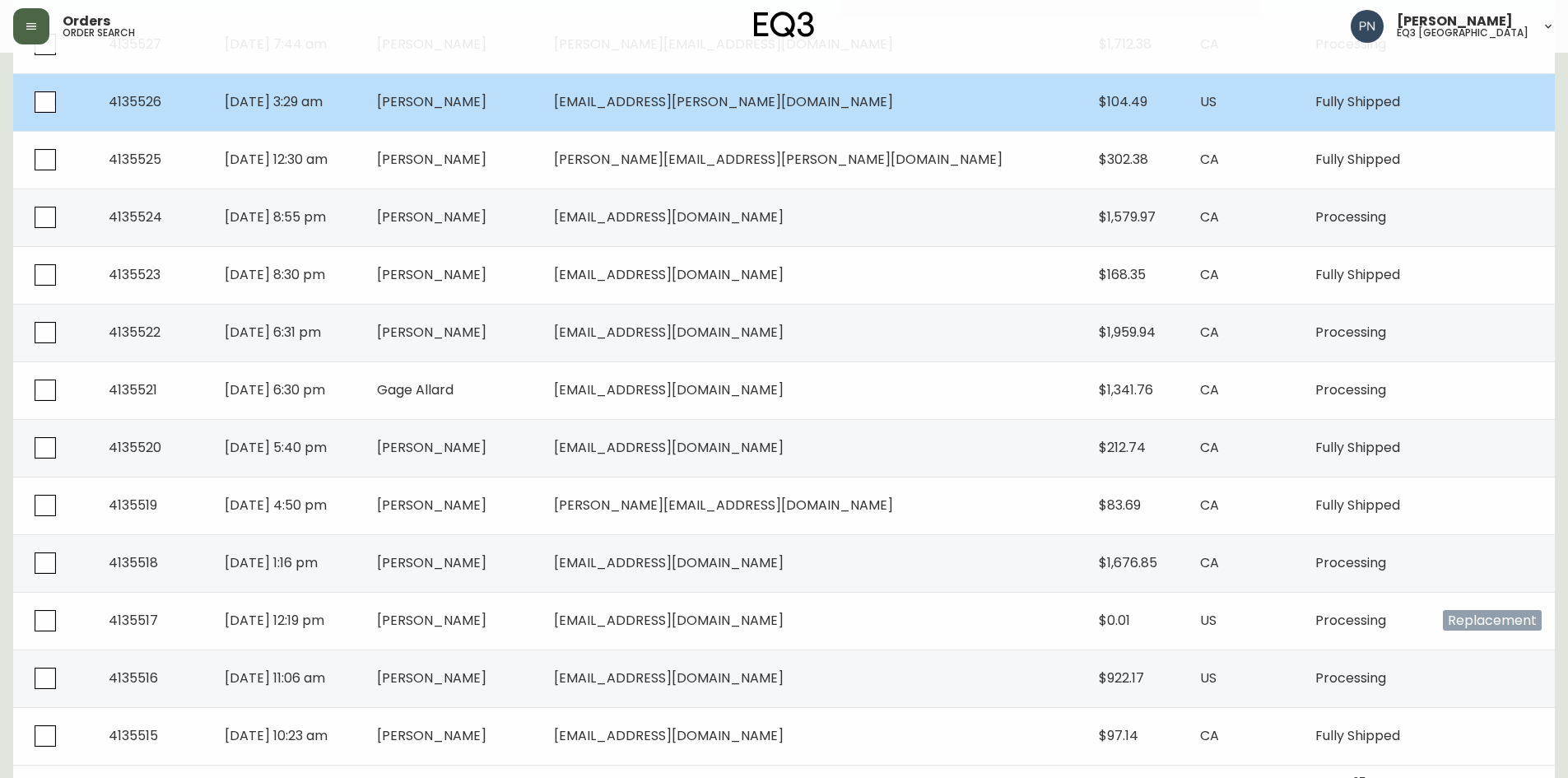
scroll to position [1095, 0]
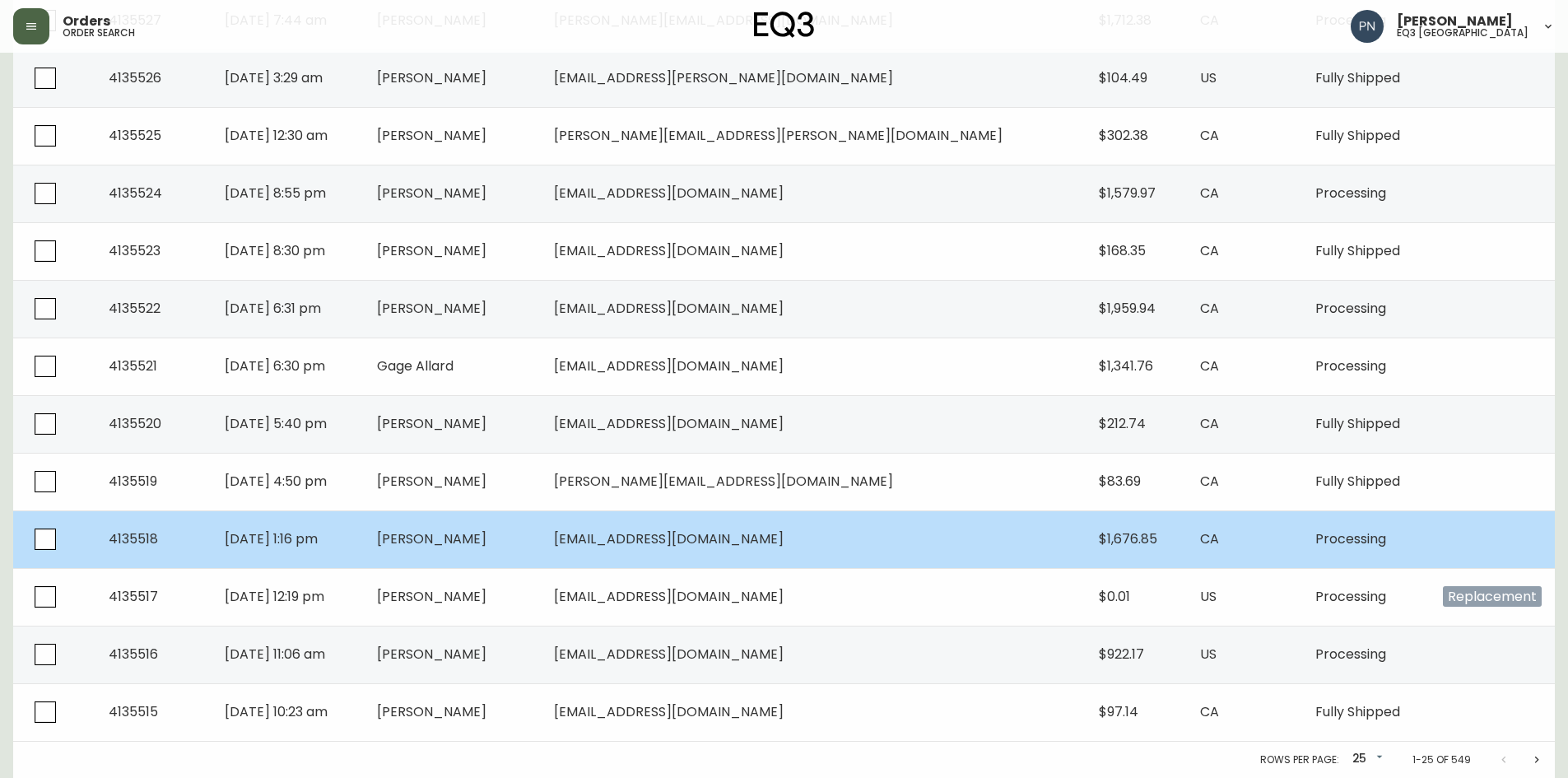
click at [541, 552] on td "[PERSON_NAME]" at bounding box center [453, 539] width 178 height 57
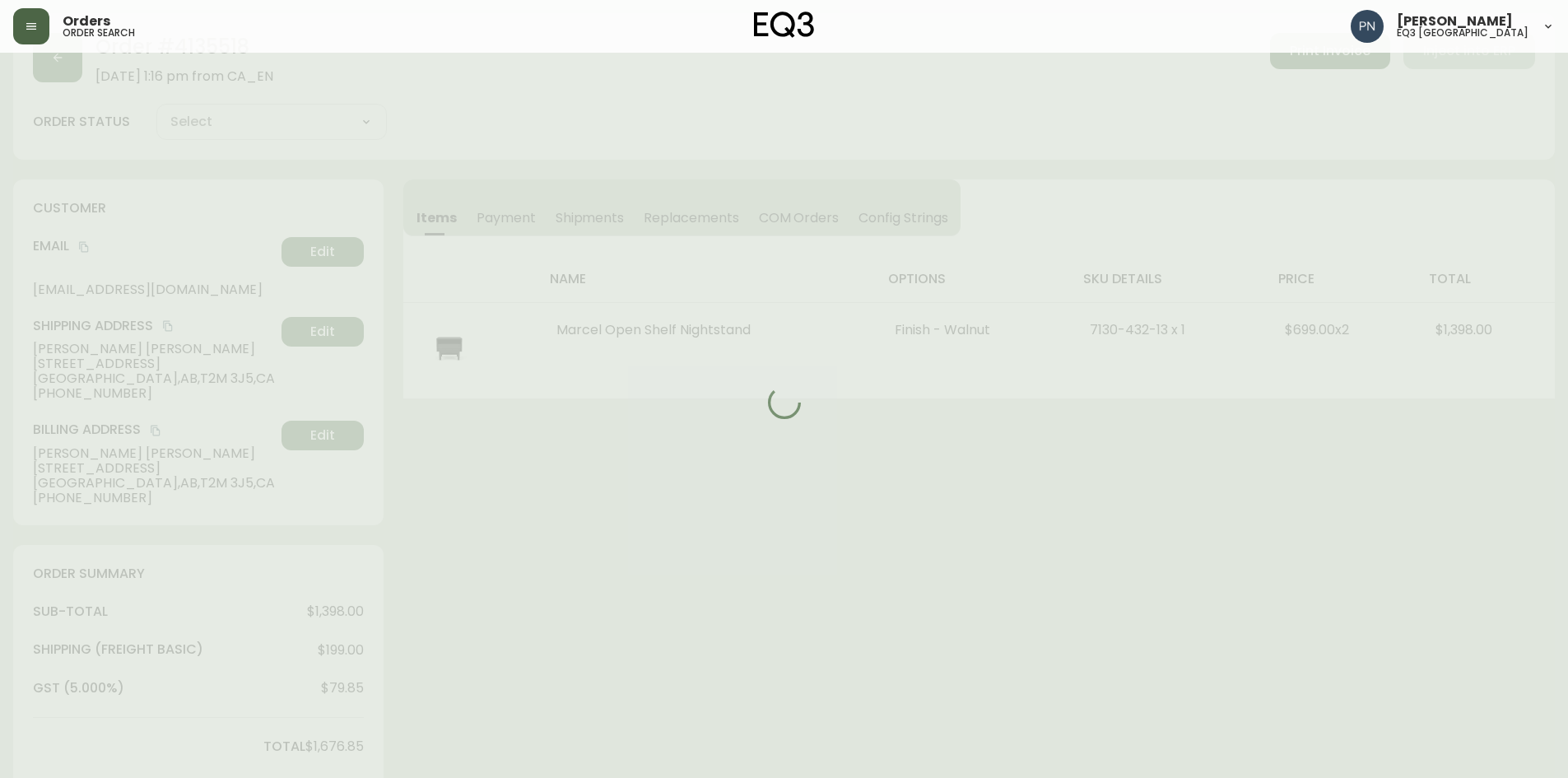
scroll to position [459, 0]
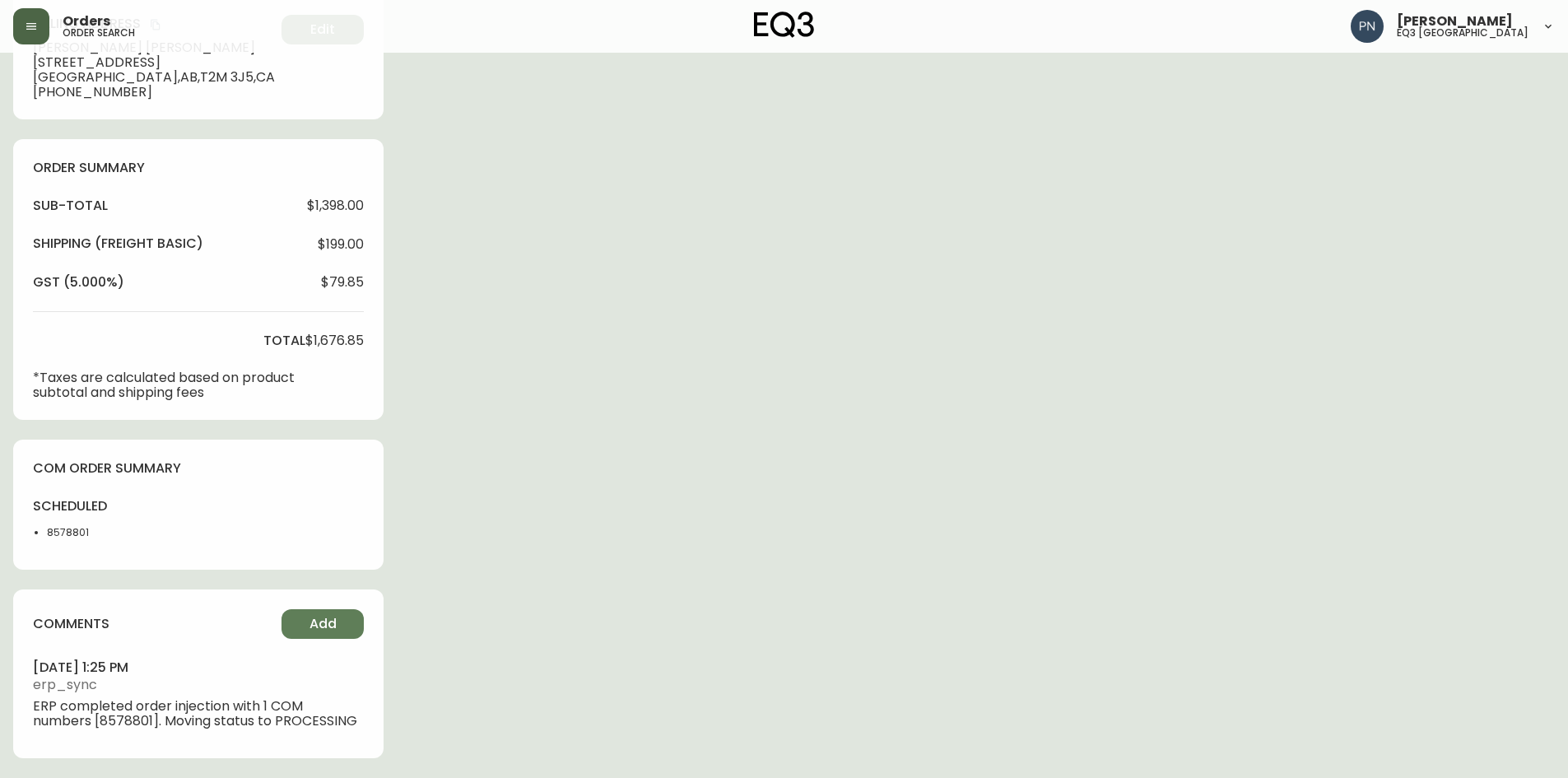
type input "Processing"
select select "PROCESSING"
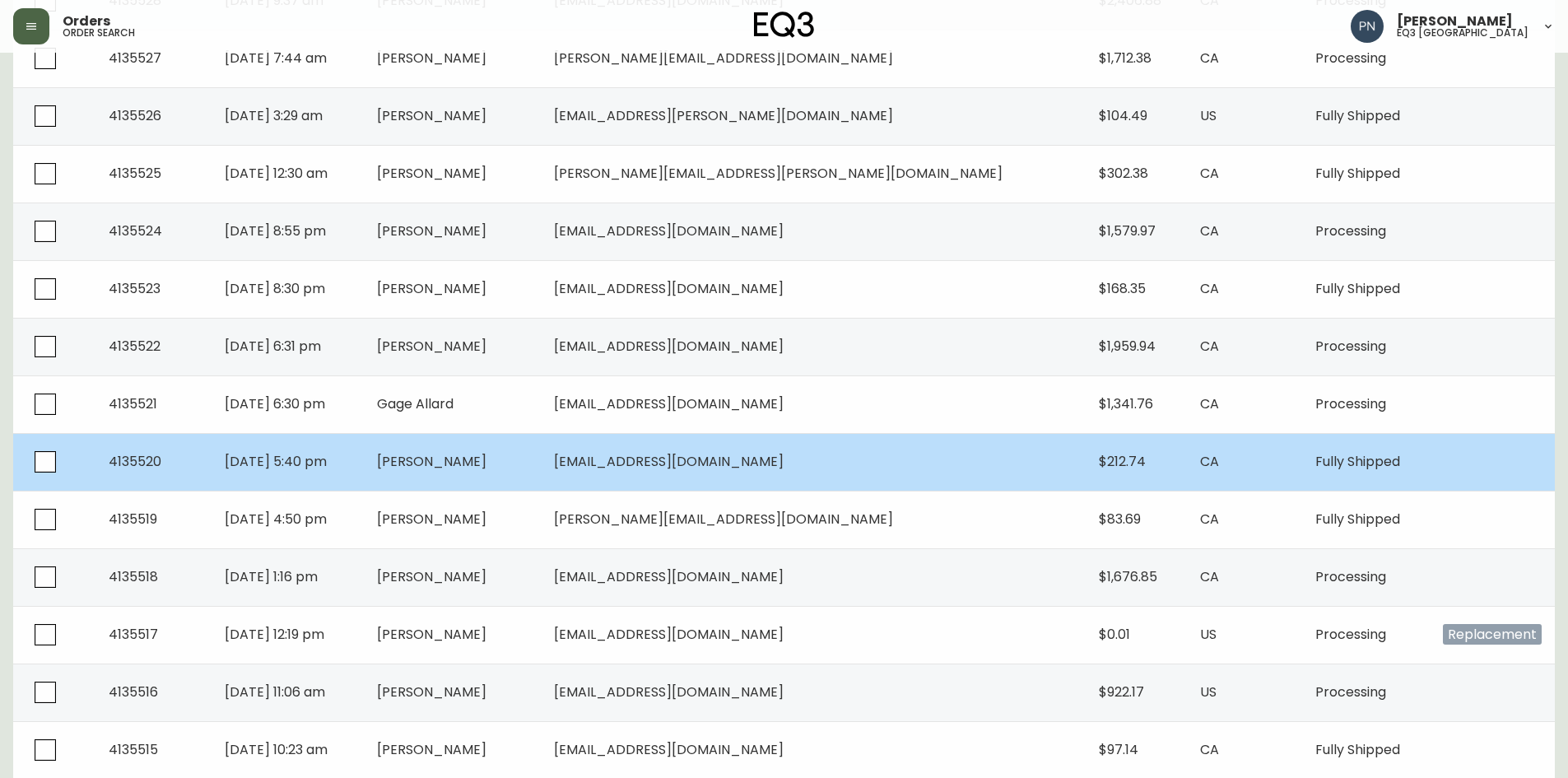
scroll to position [1095, 0]
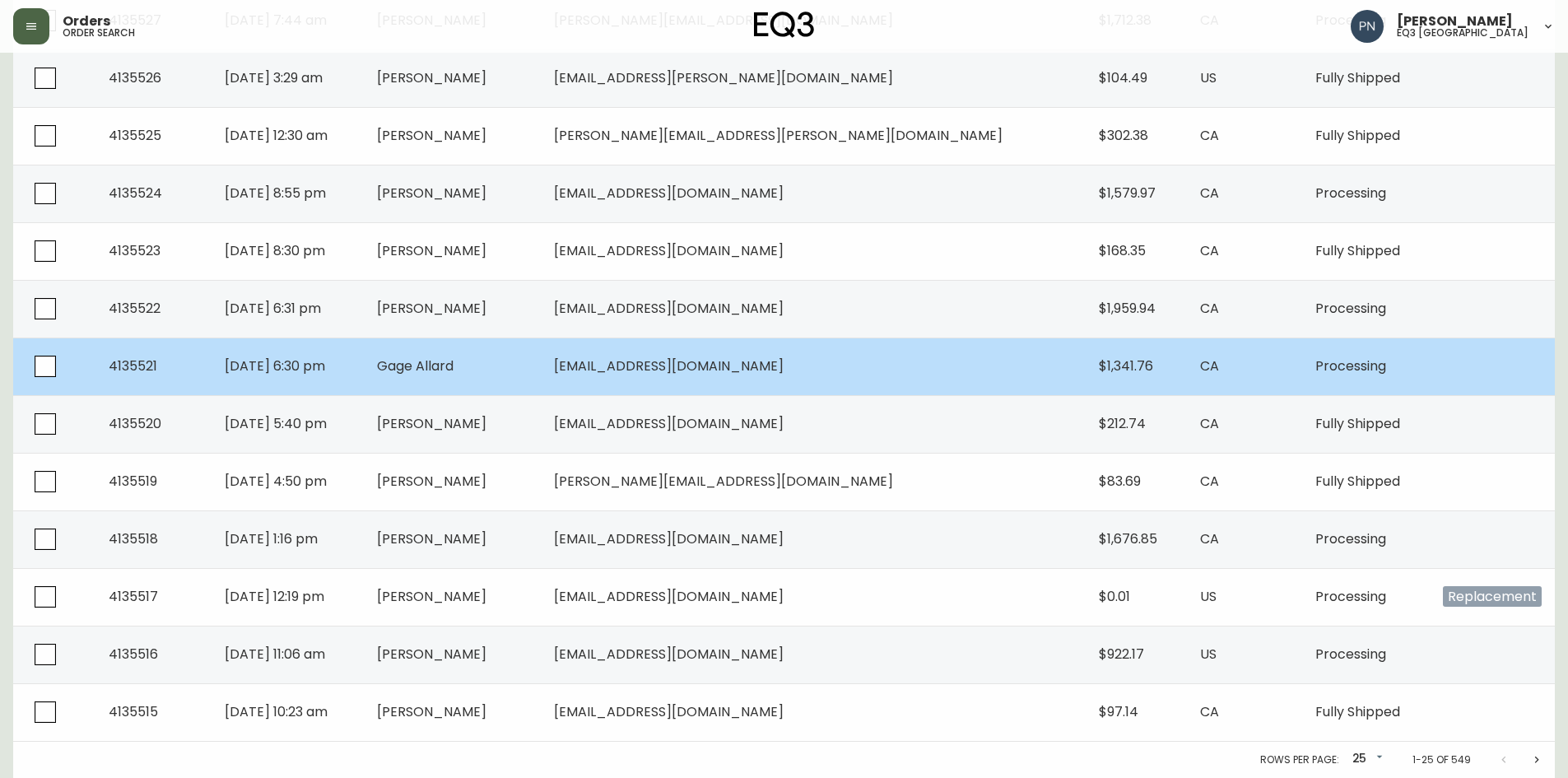
click at [724, 370] on span "[EMAIL_ADDRESS][DOMAIN_NAME]" at bounding box center [668, 366] width 230 height 19
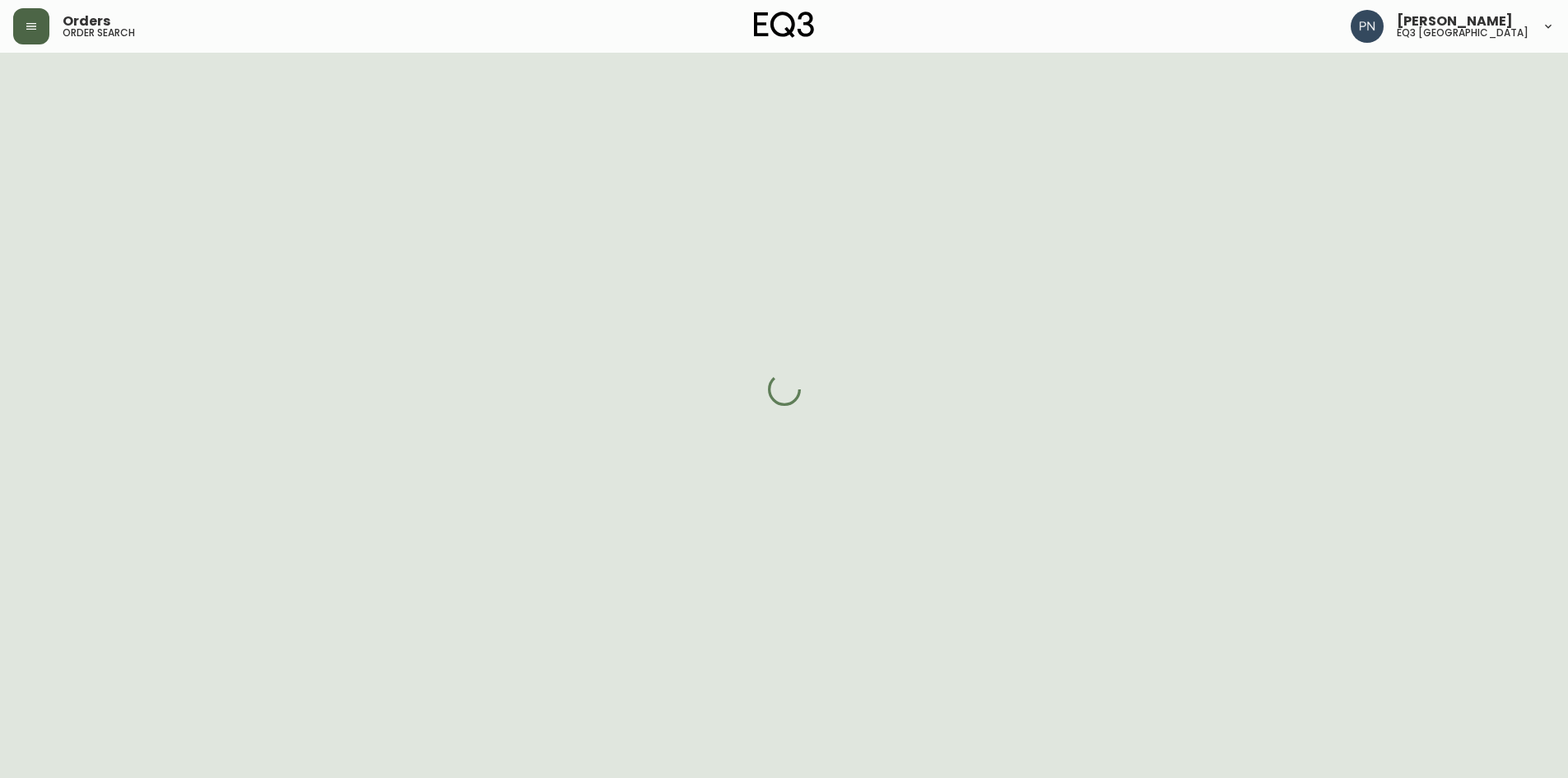
scroll to position [497, 0]
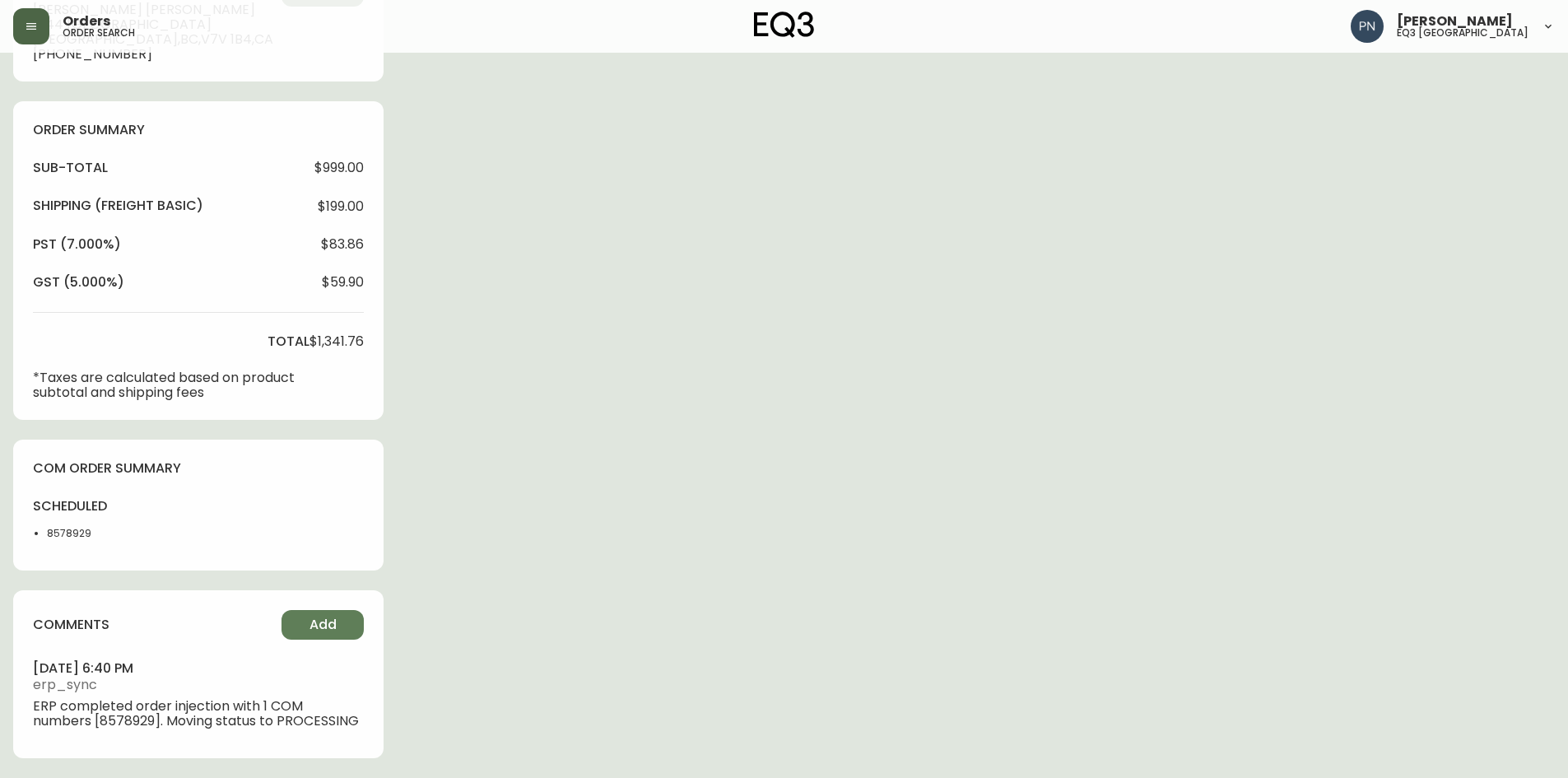
type input "Processing"
select select "PROCESSING"
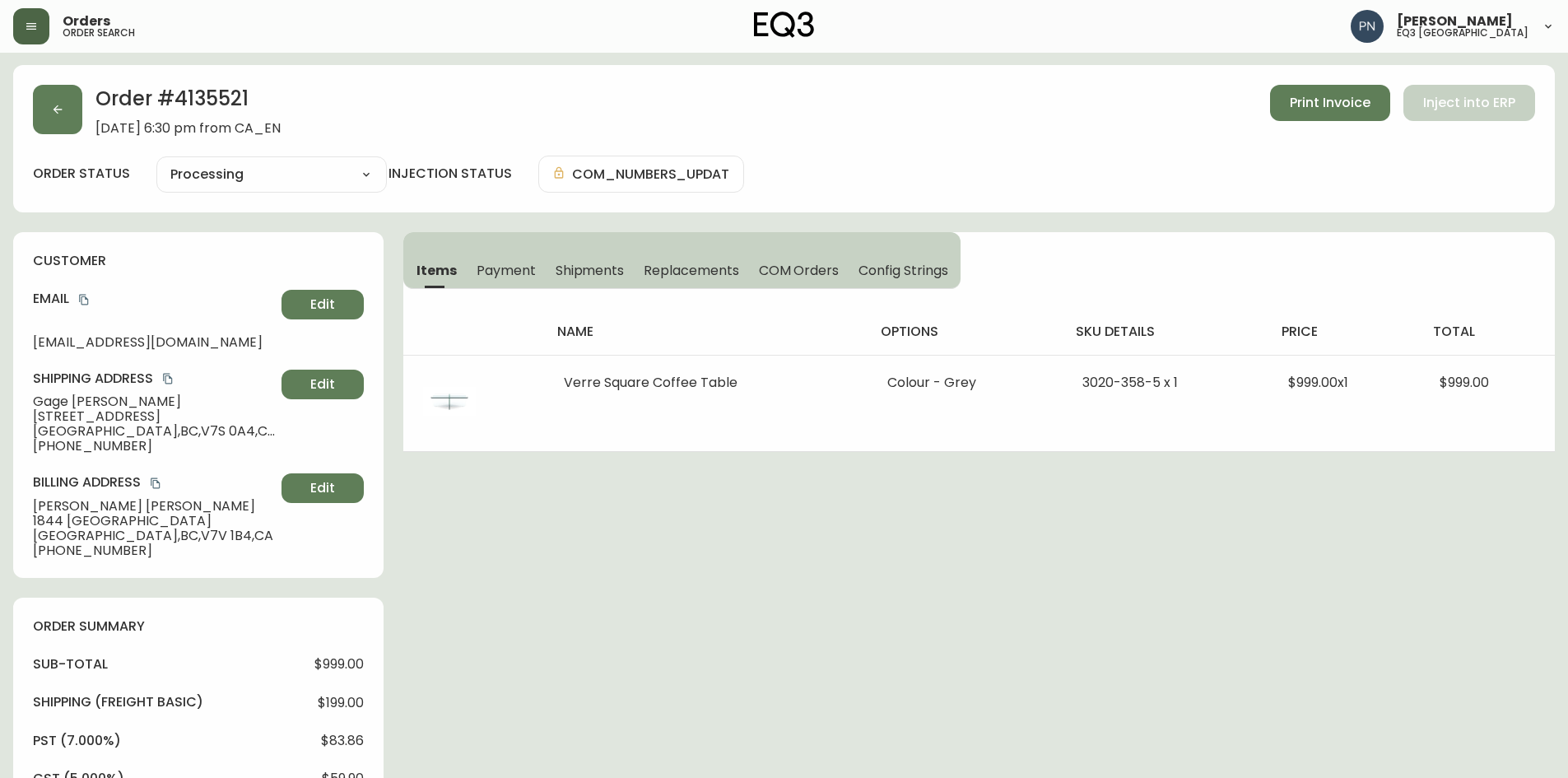
scroll to position [0, 0]
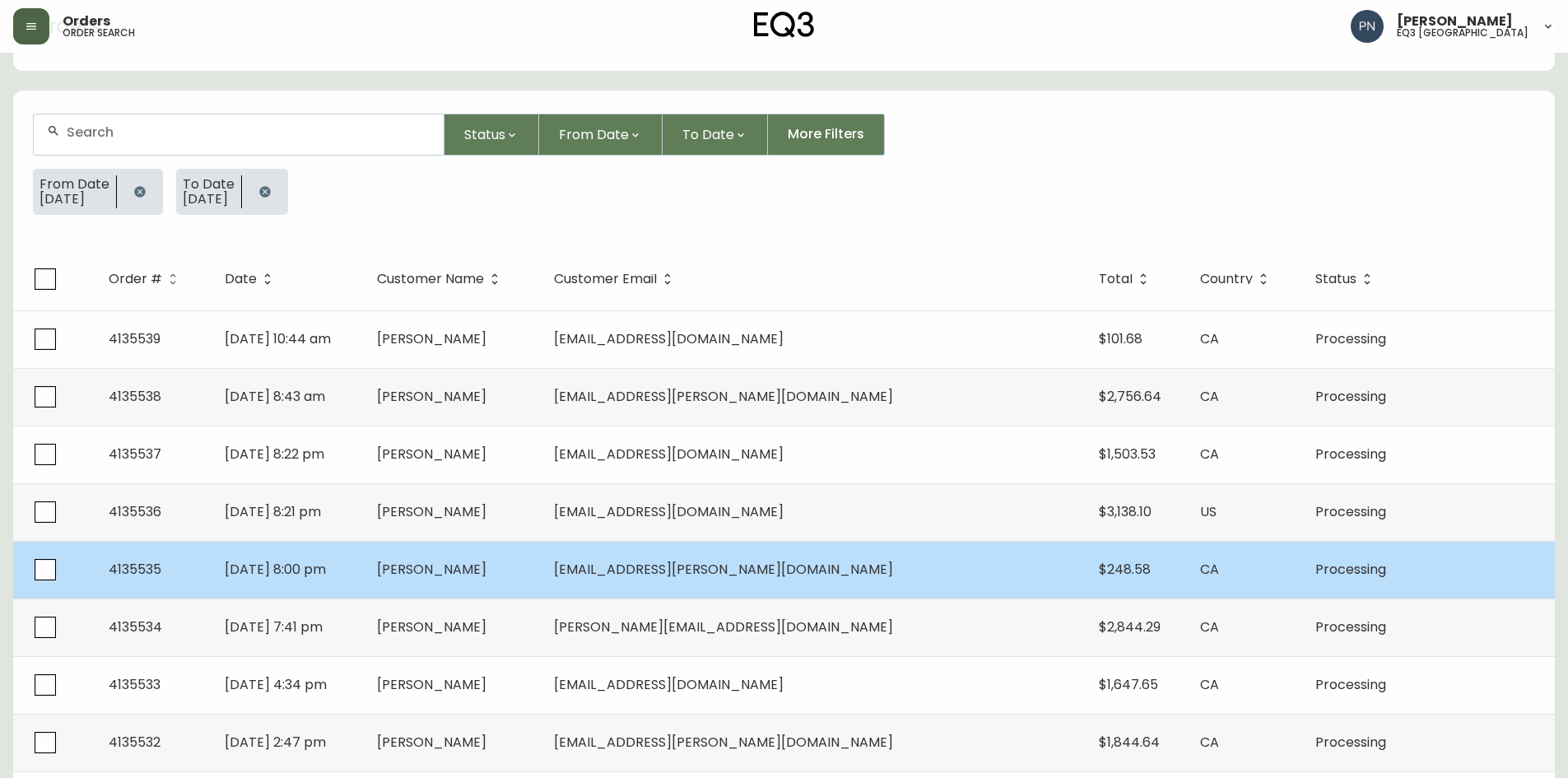
scroll to position [165, 0]
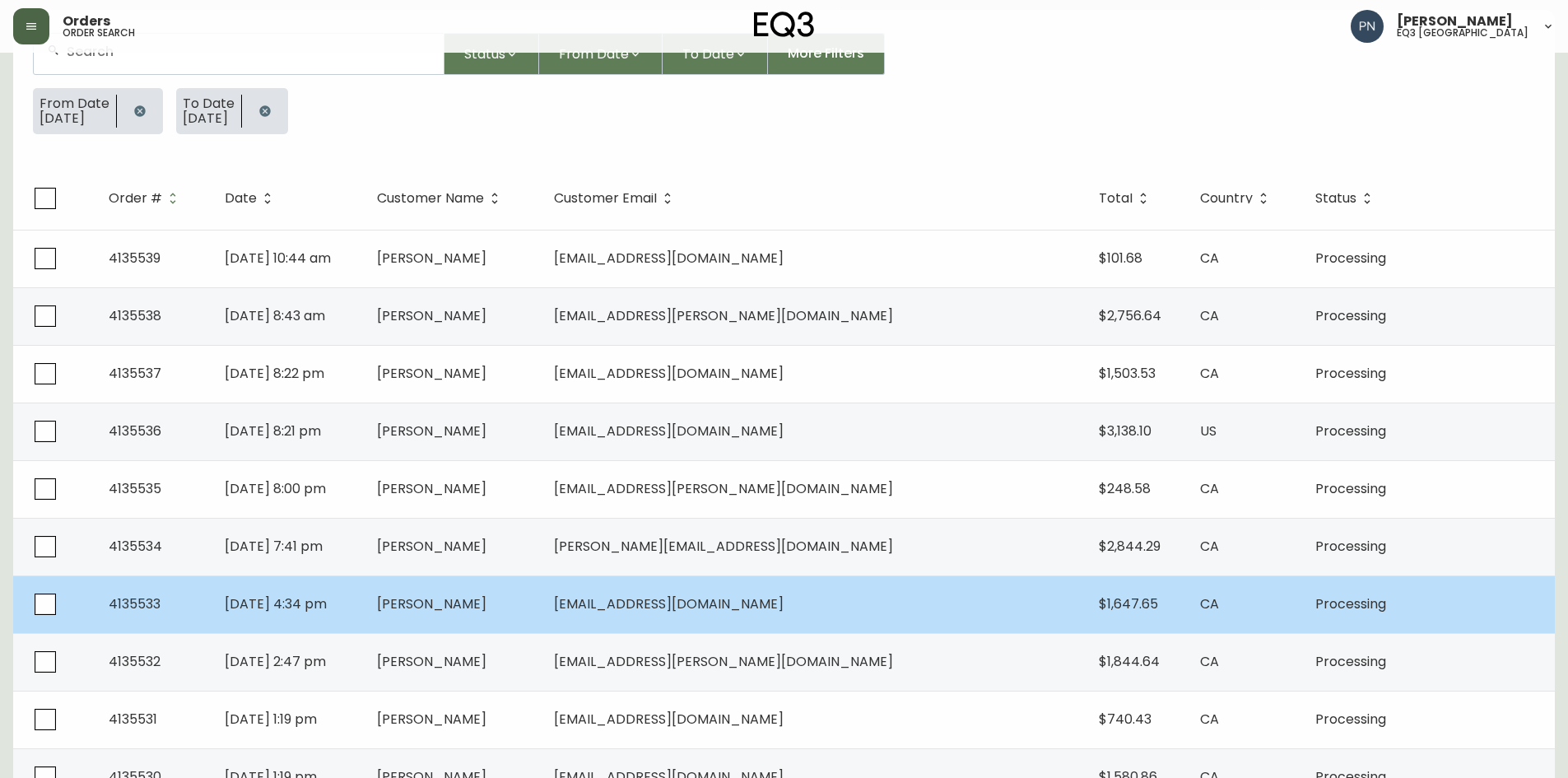
click at [541, 602] on td "[PERSON_NAME]" at bounding box center [453, 605] width 178 height 57
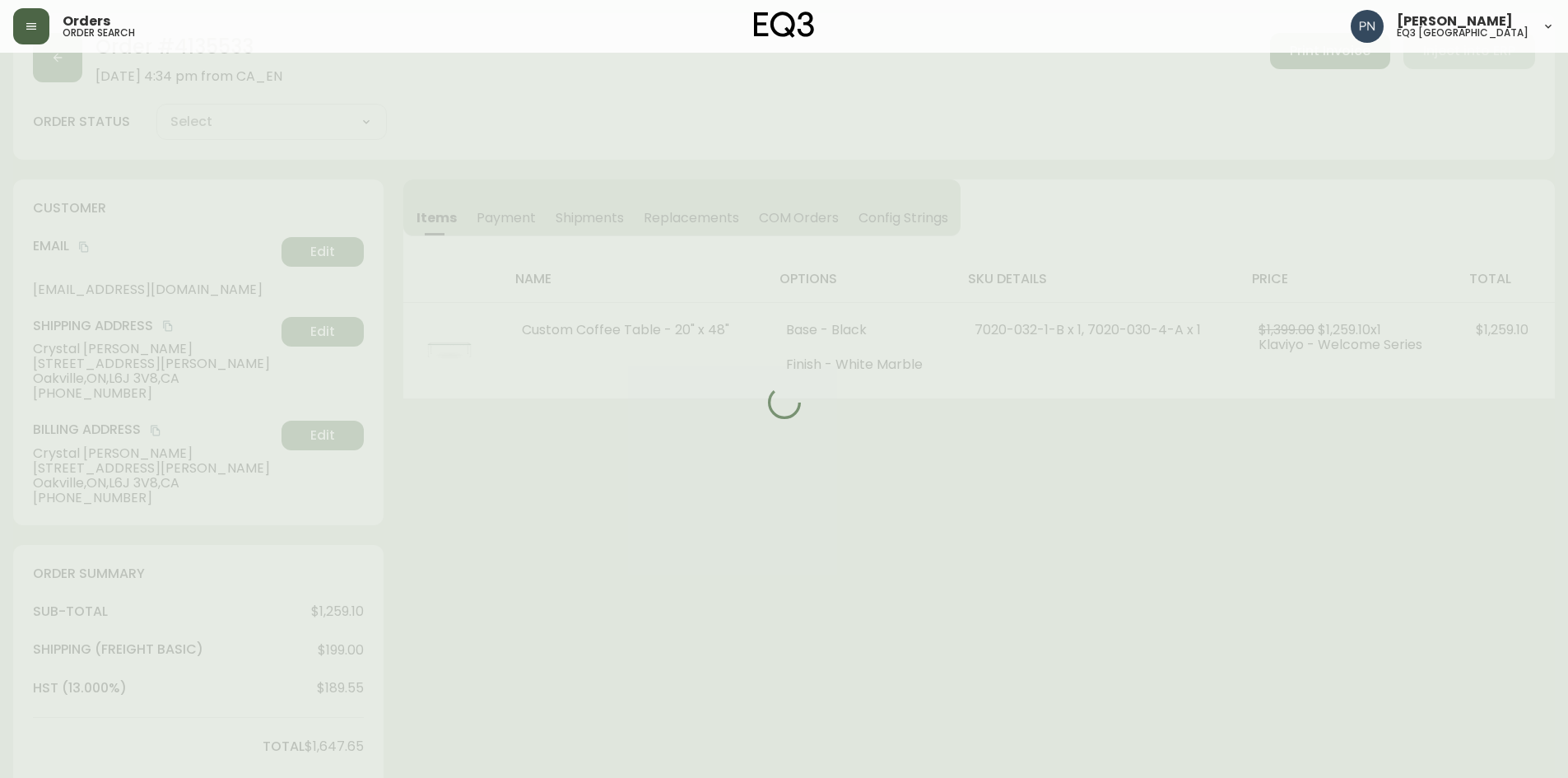
scroll to position [165, 0]
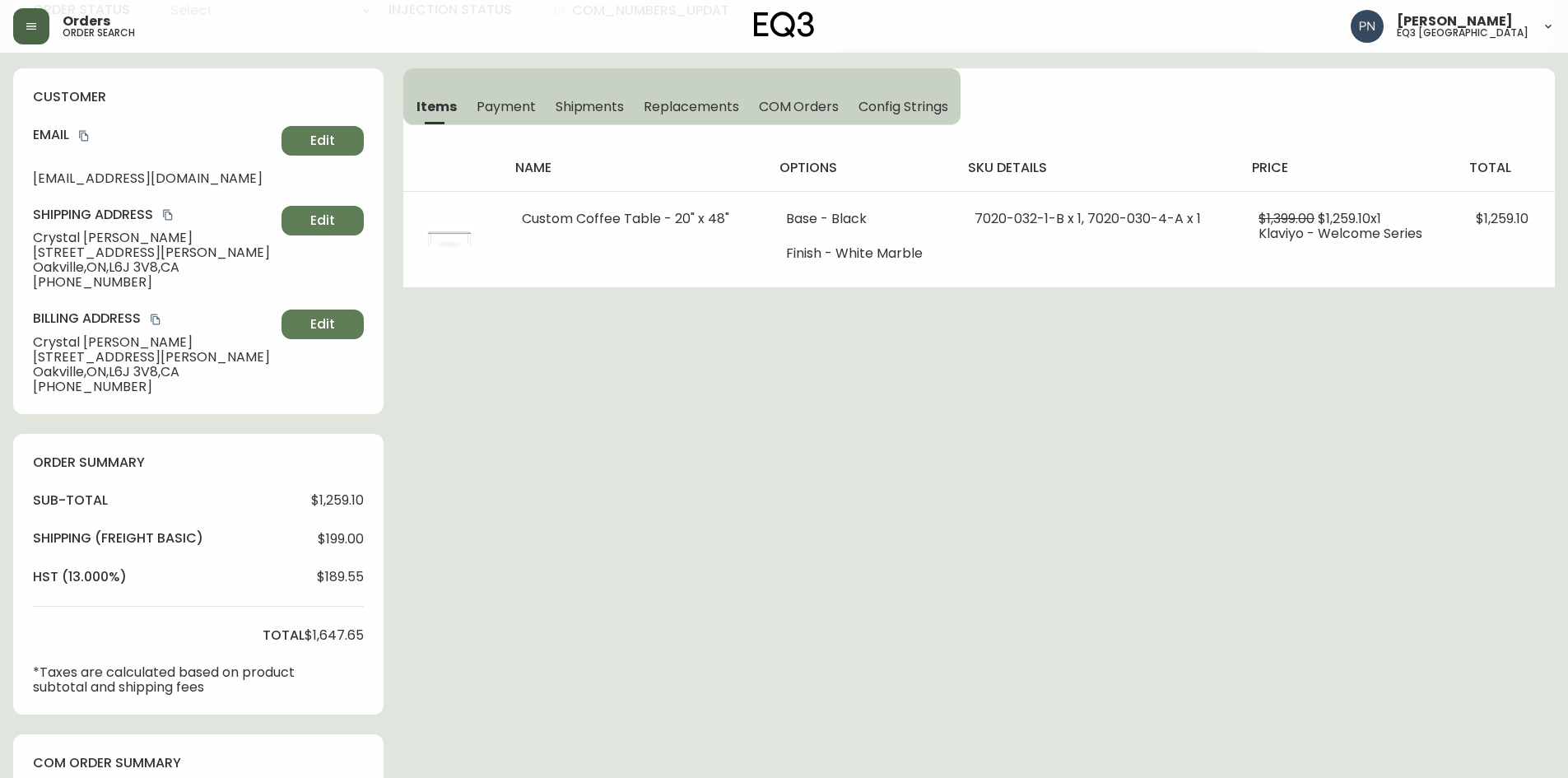
type input "Processing"
select select "PROCESSING"
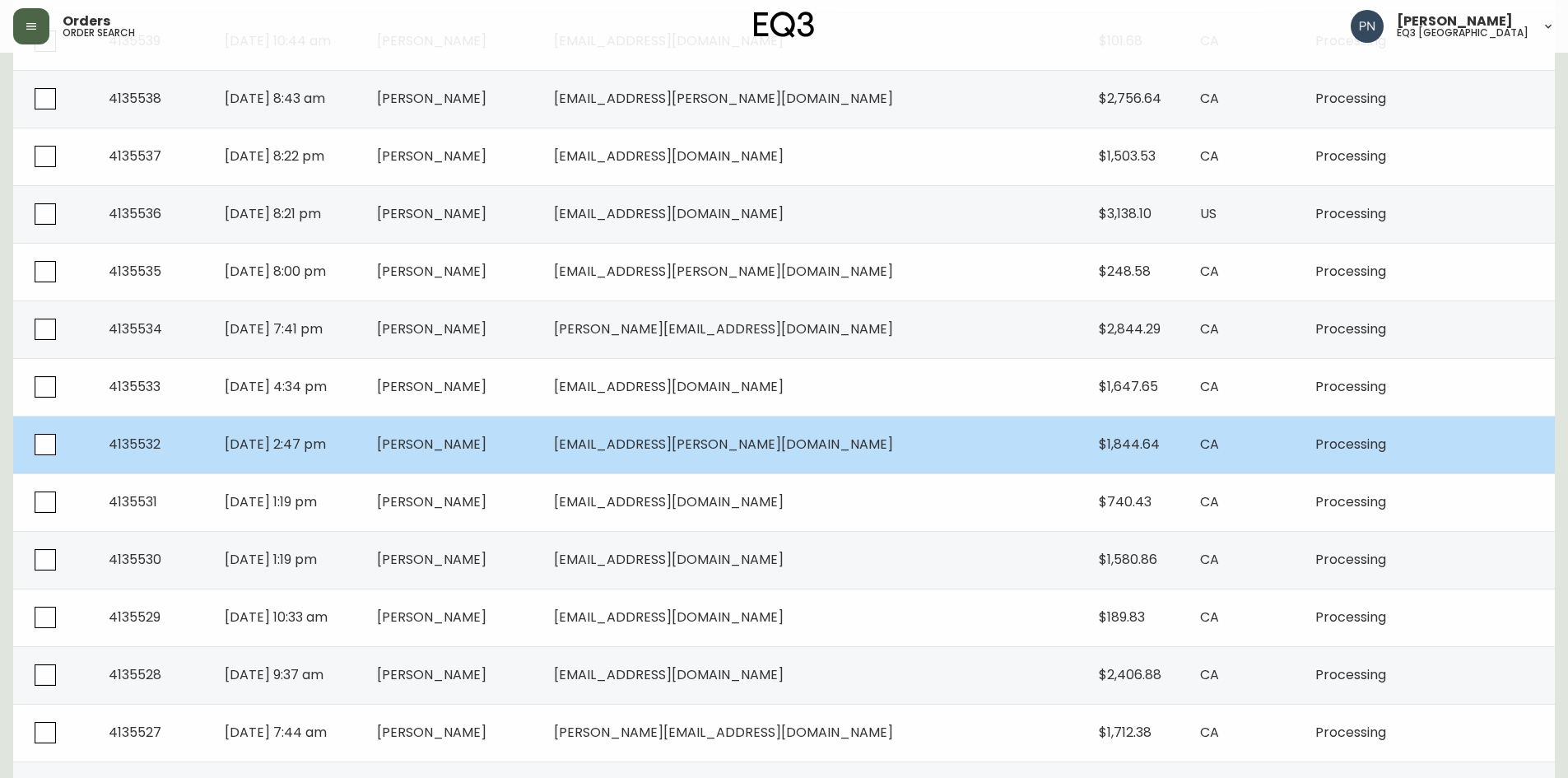
scroll to position [412, 0]
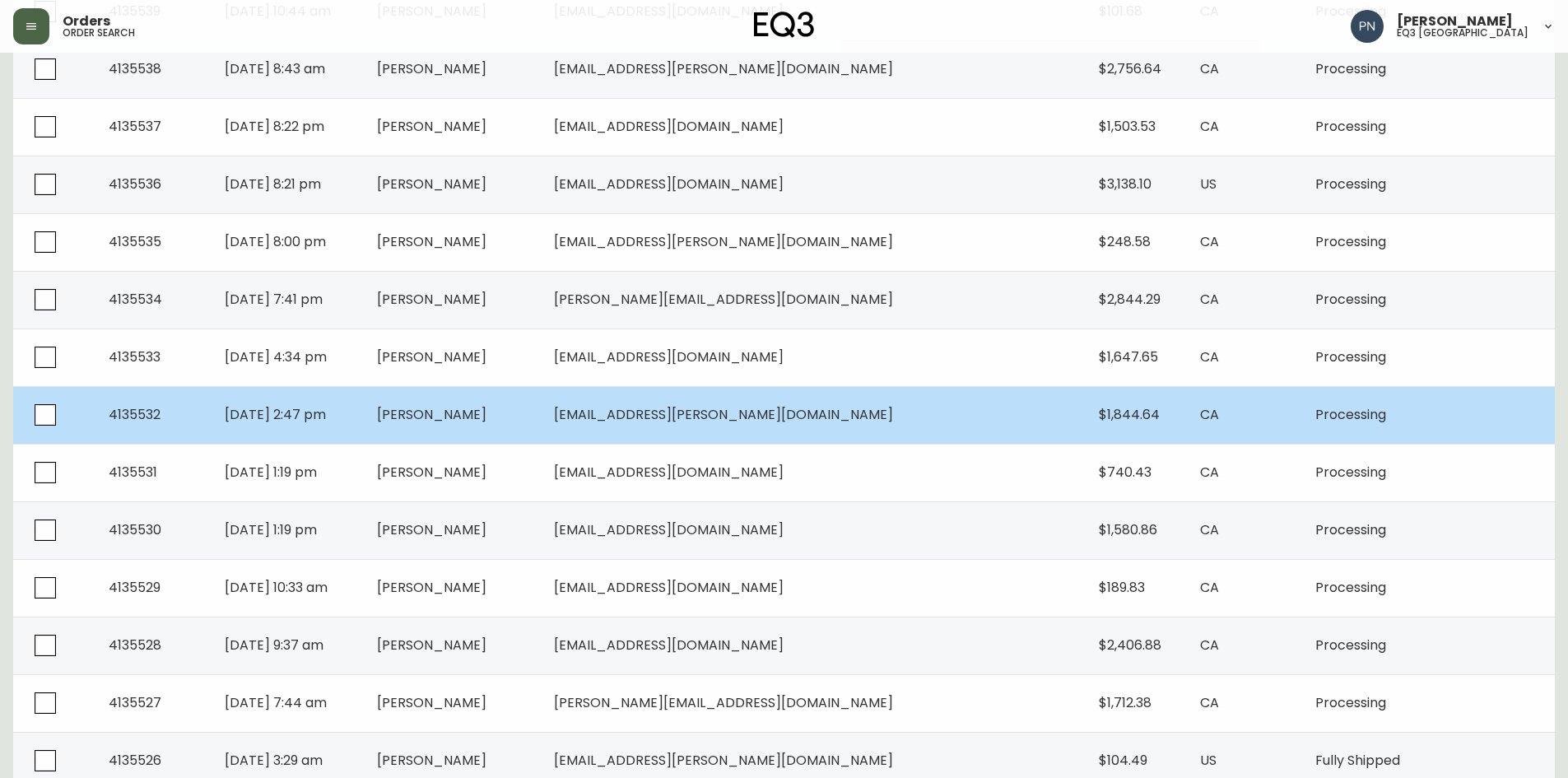
click at [541, 408] on td "[PERSON_NAME]" at bounding box center [453, 415] width 178 height 57
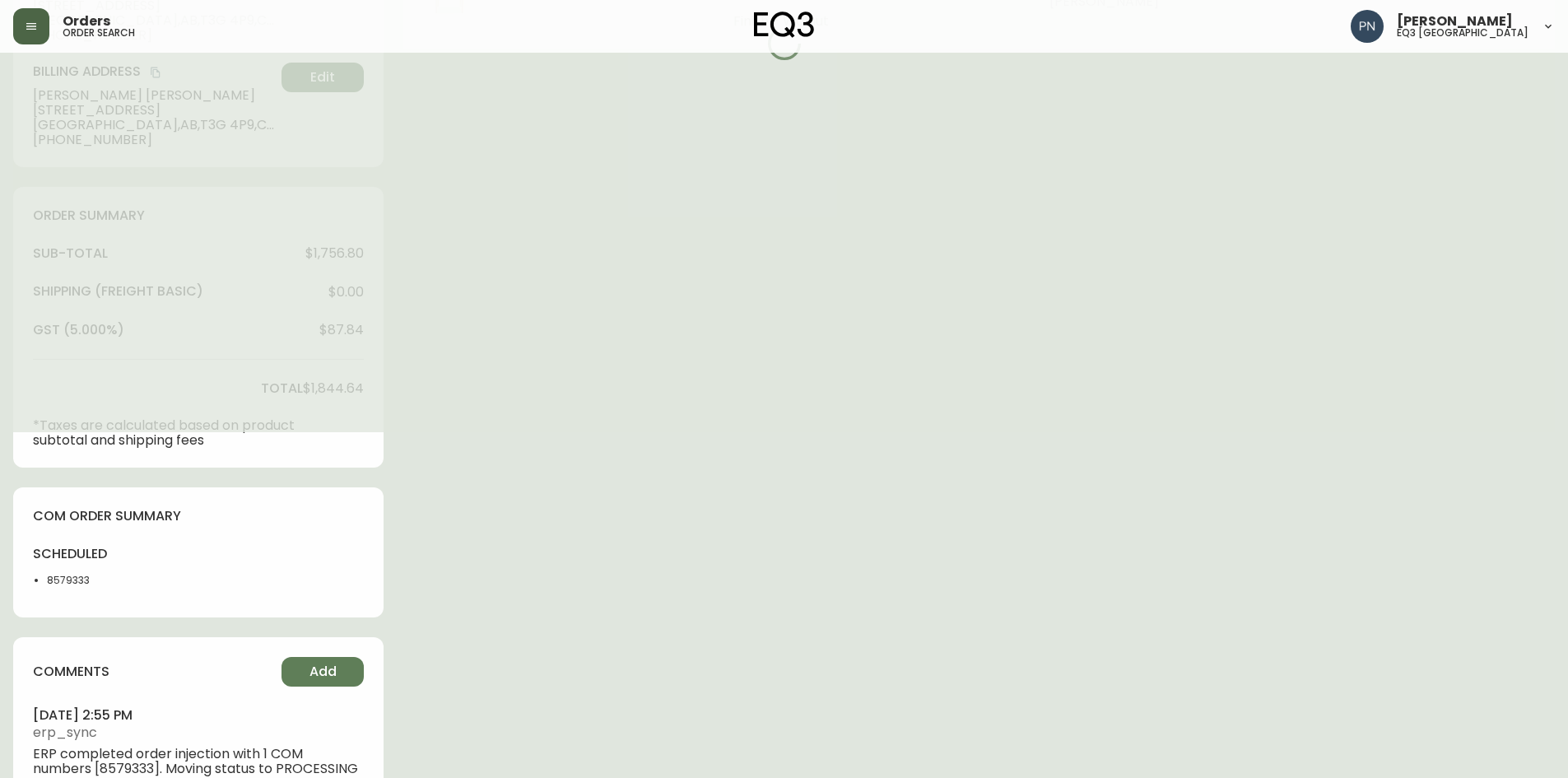
type input "Processing"
select select "PROCESSING"
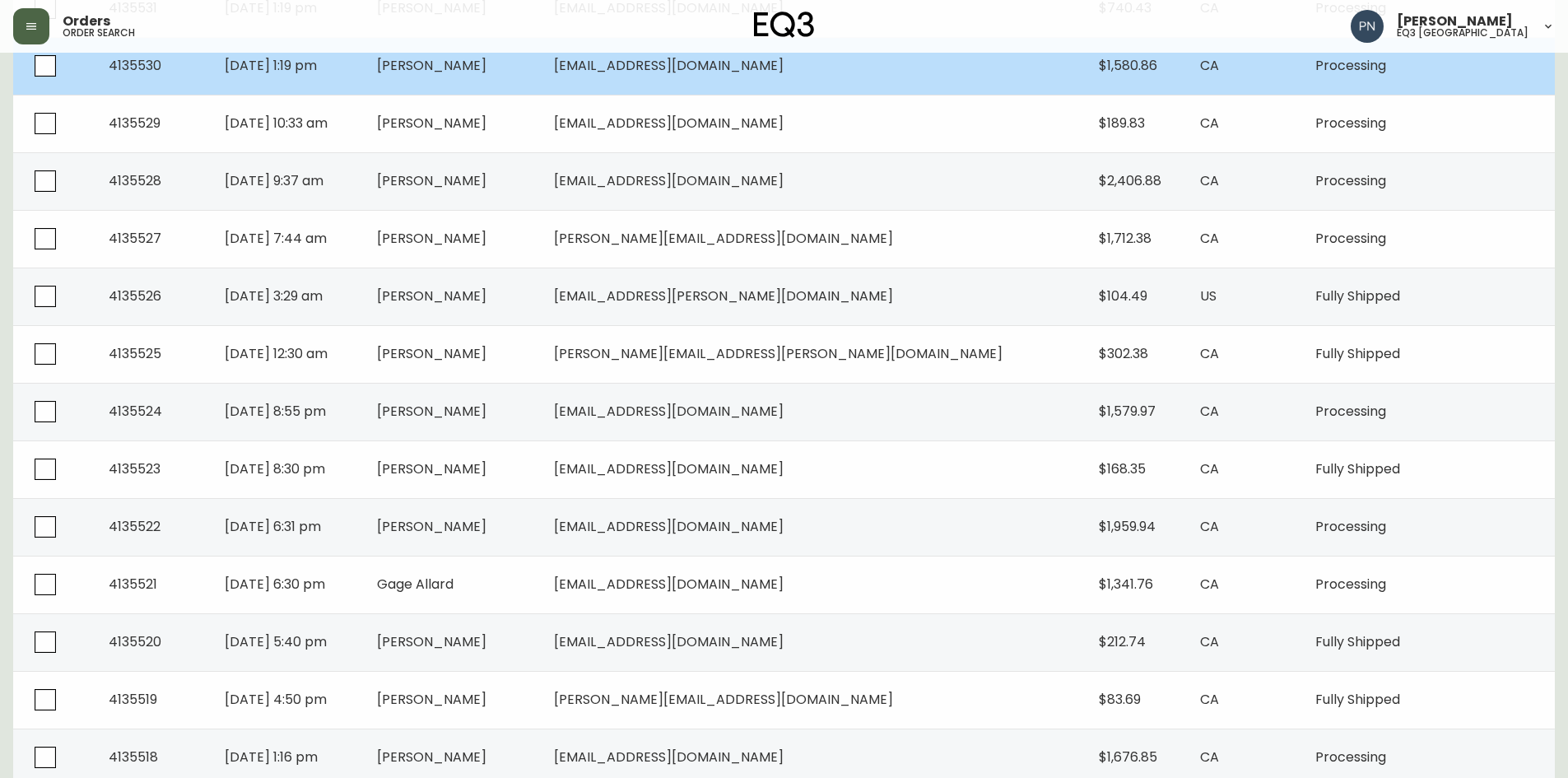
scroll to position [906, 0]
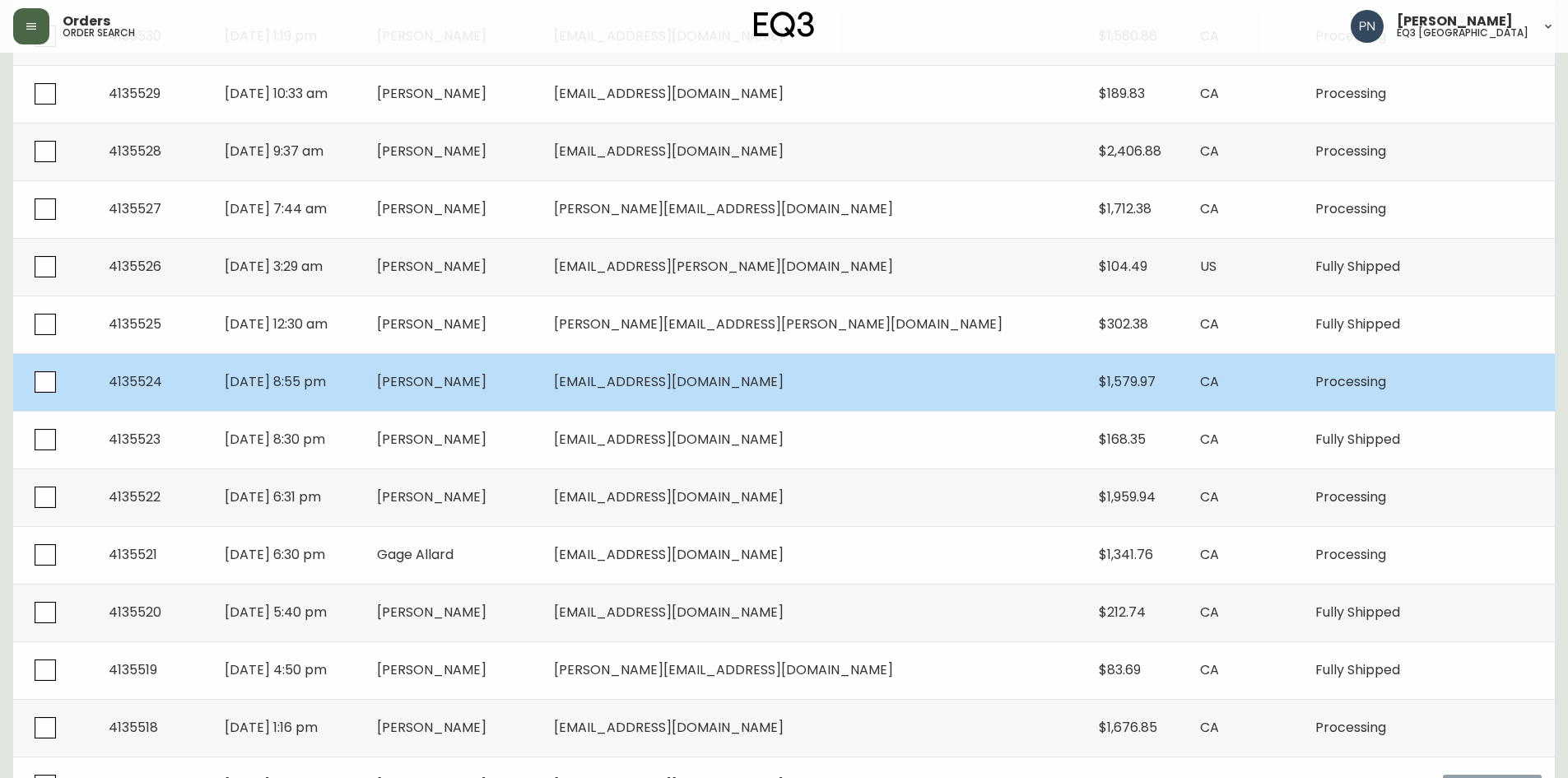
click at [991, 378] on td "[EMAIL_ADDRESS][DOMAIN_NAME]" at bounding box center [813, 382] width 544 height 57
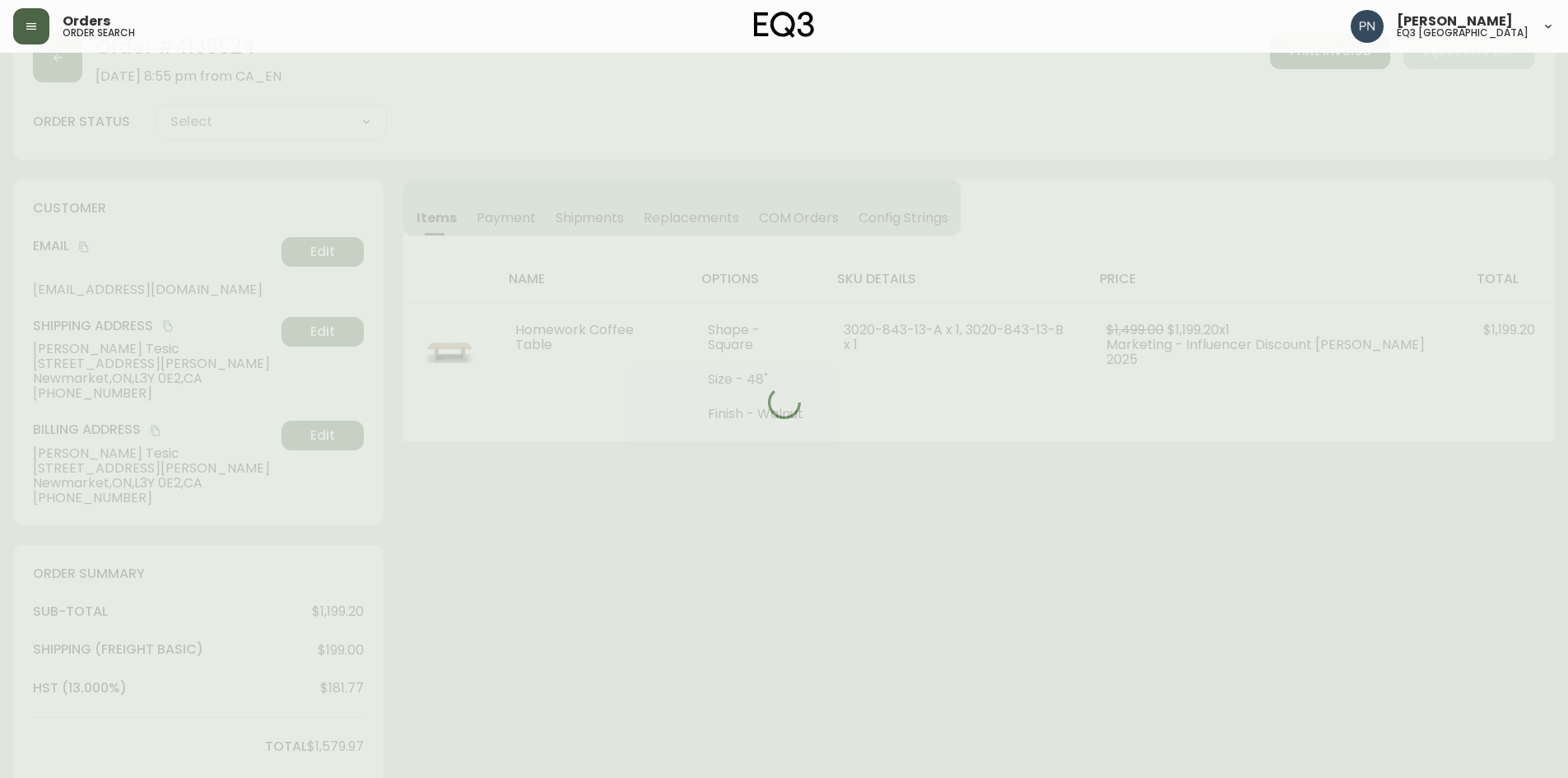
scroll to position [459, 0]
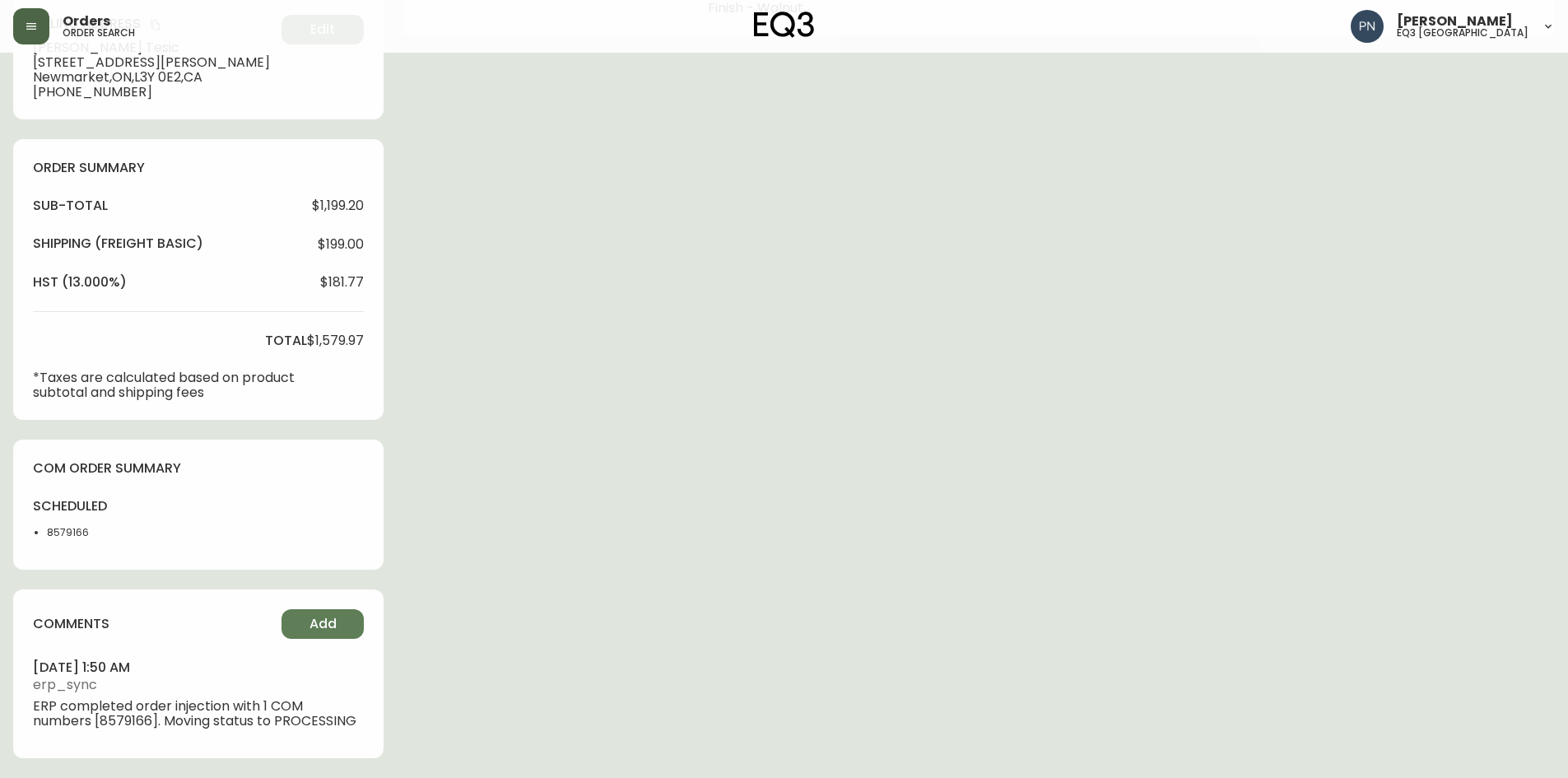
type input "Processing"
select select "PROCESSING"
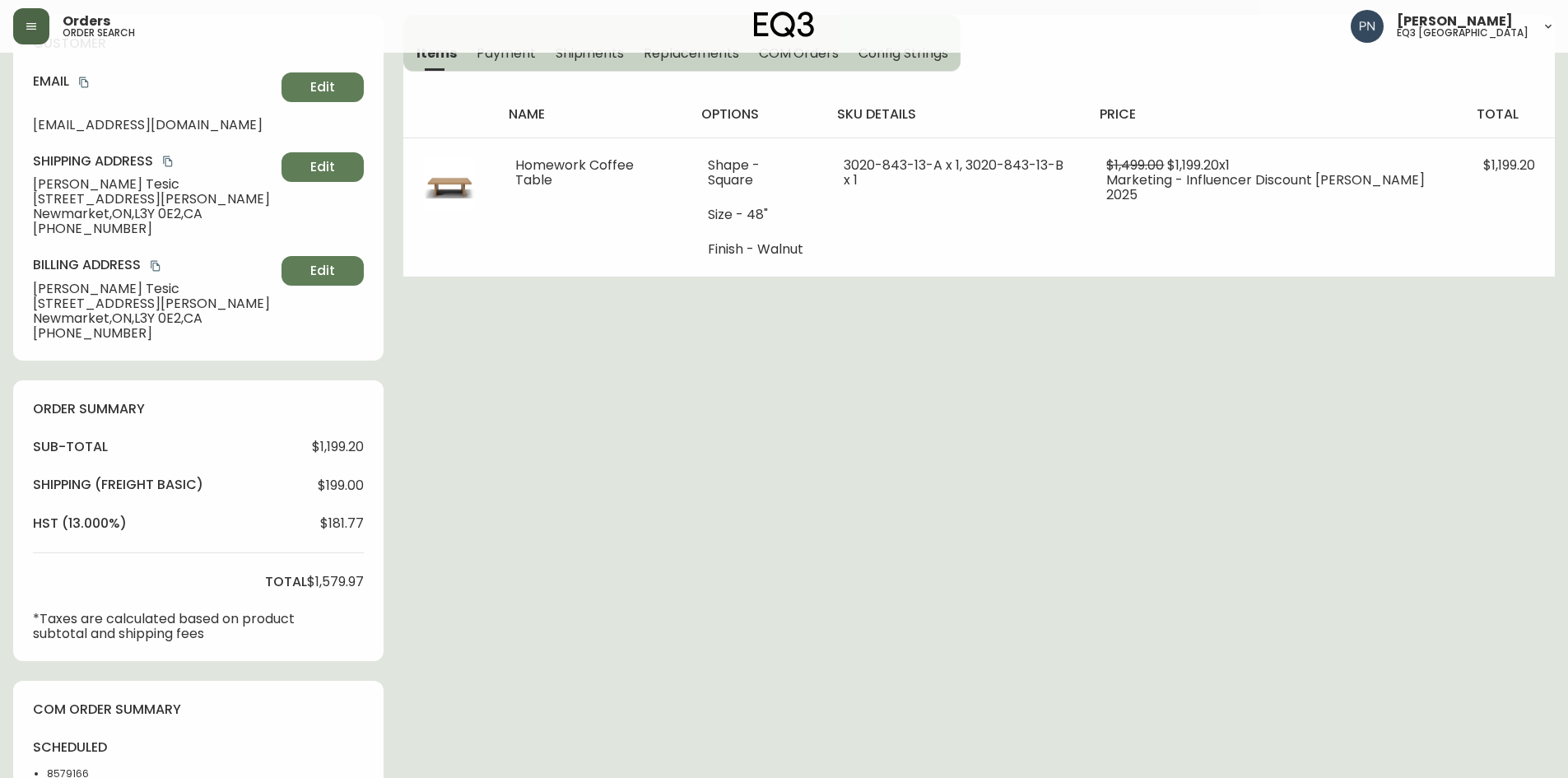
scroll to position [212, 0]
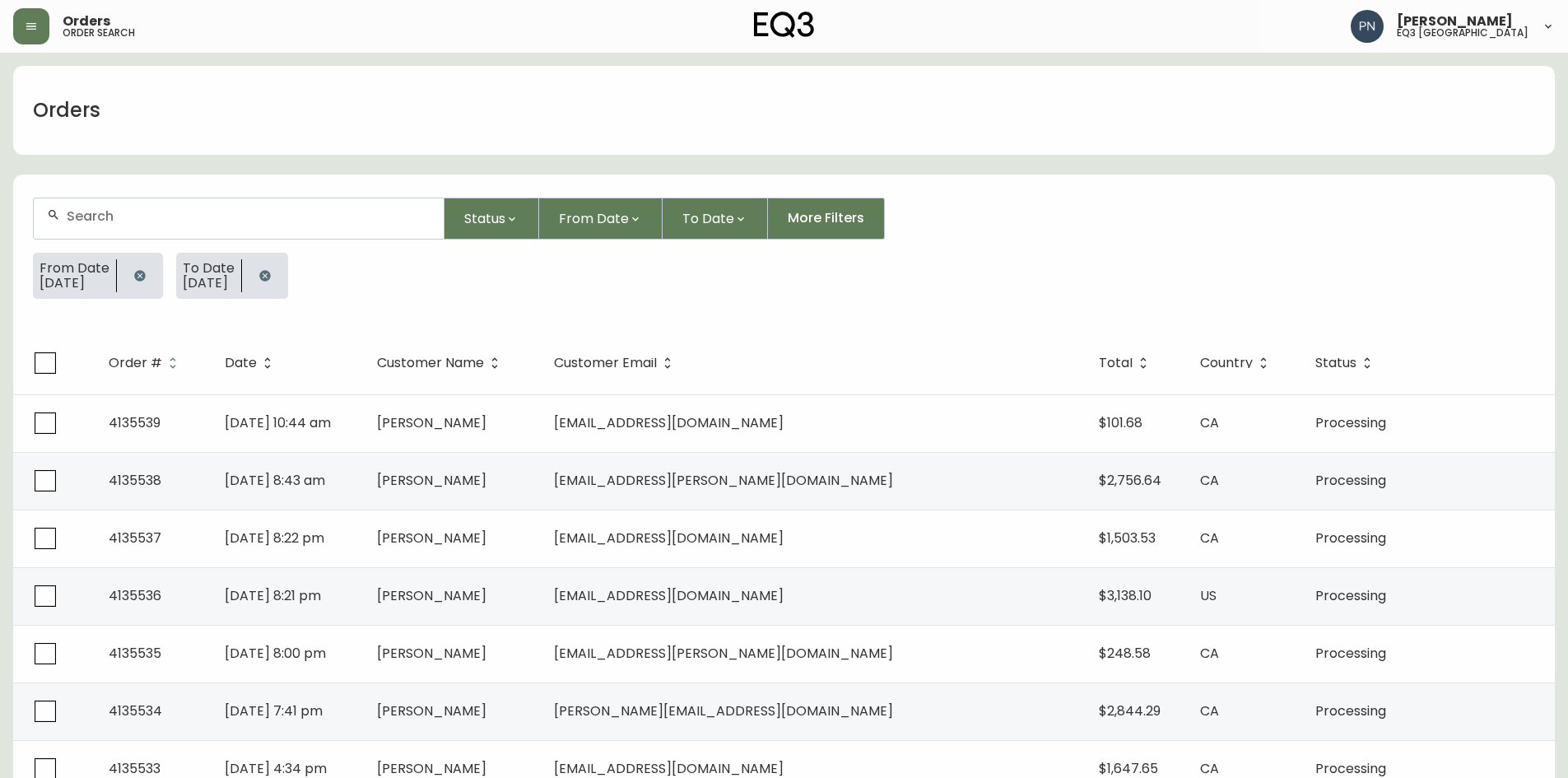
click at [789, 19] on img at bounding box center [784, 24] width 61 height 26
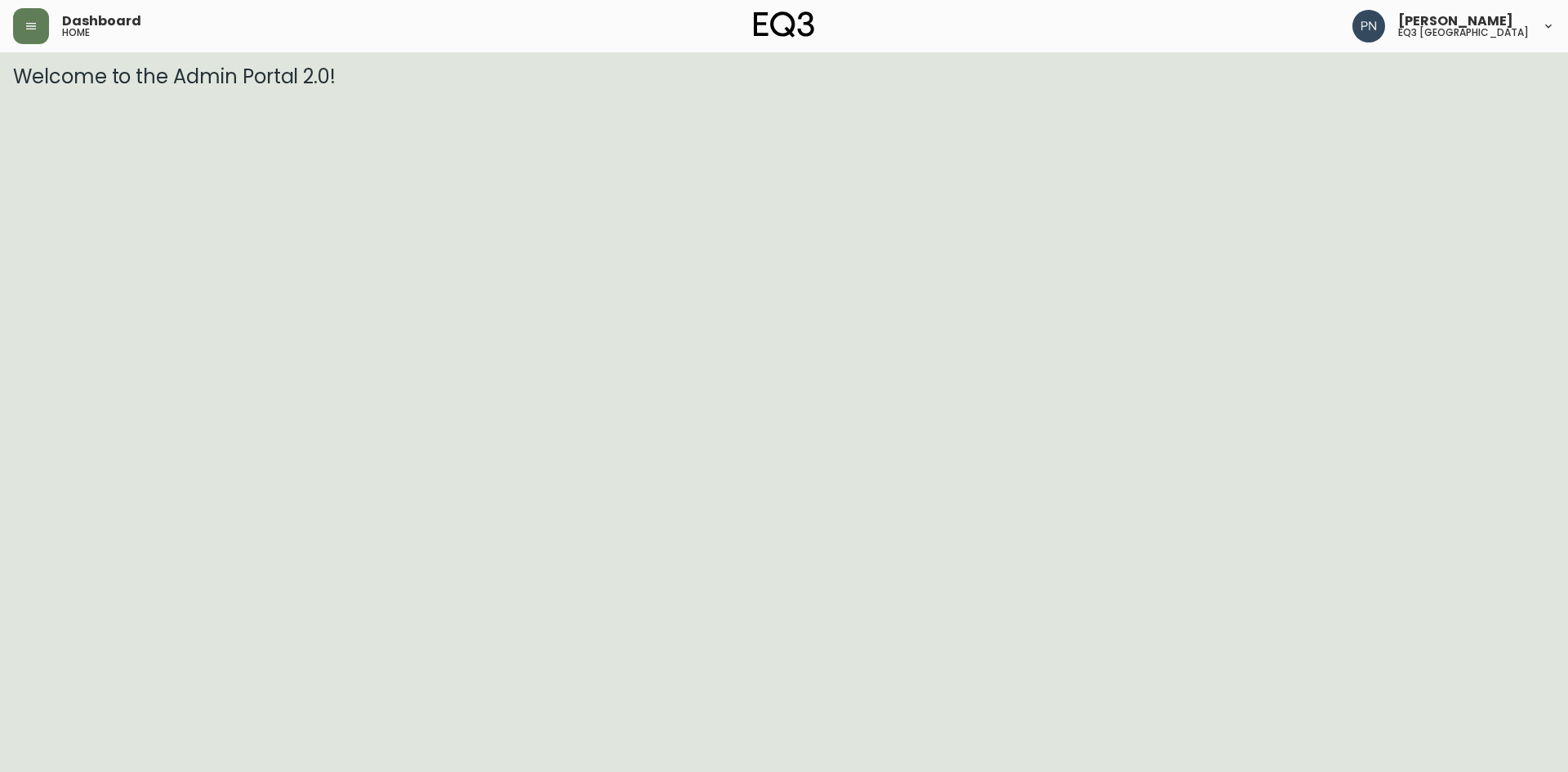
click at [785, 20] on img at bounding box center [784, 24] width 61 height 26
click at [25, 26] on button "button" at bounding box center [30, 26] width 36 height 36
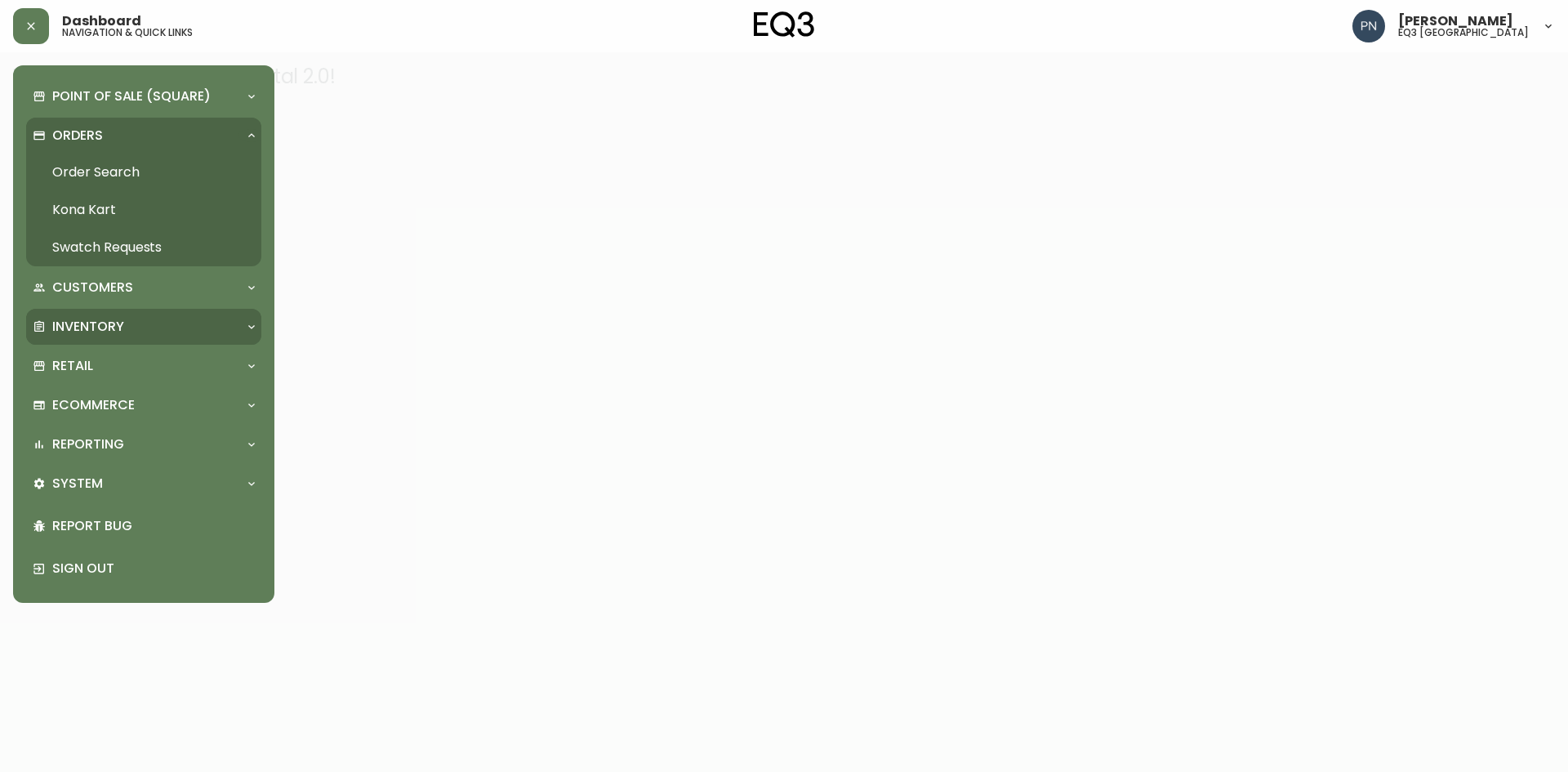
click at [140, 328] on div "Inventory" at bounding box center [136, 327] width 206 height 18
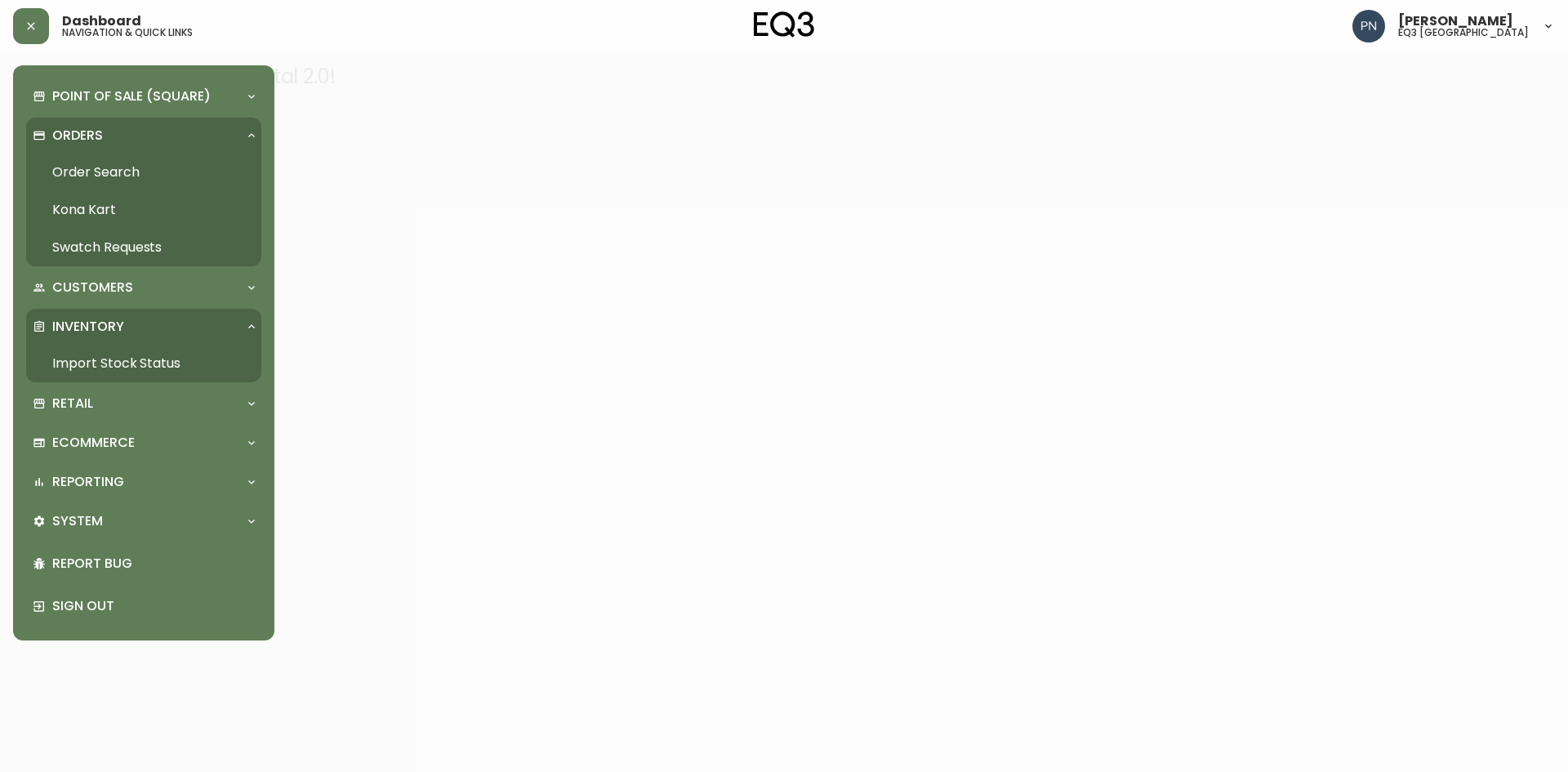
click at [151, 360] on link "Import Stock Status" at bounding box center [143, 363] width 235 height 38
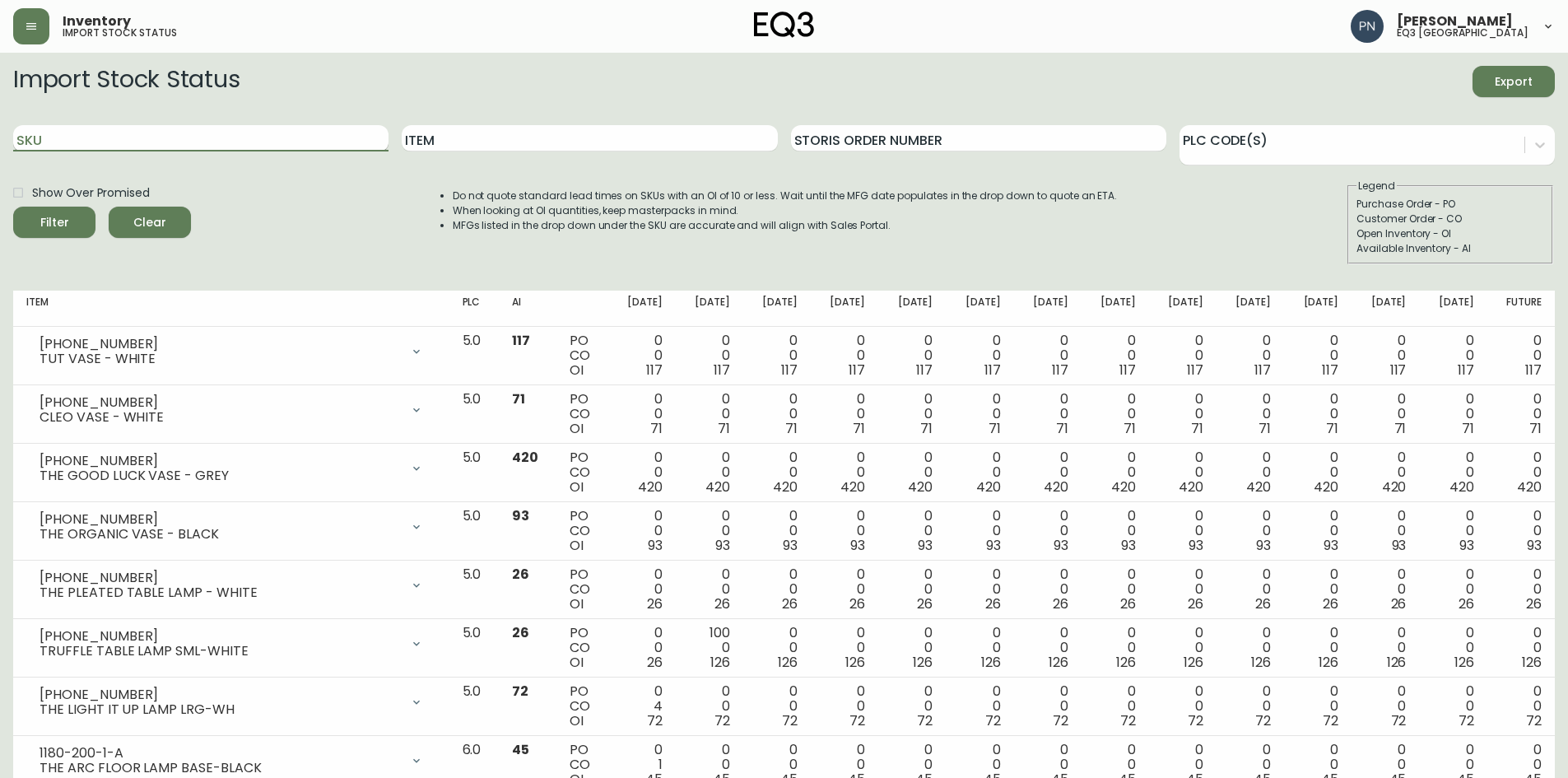
click at [129, 140] on input "SKU" at bounding box center [200, 138] width 375 height 26
paste input "[PHONE_NUMBER]"
type input "[PHONE_NUMBER]"
click at [13, 207] on button "Filter" at bounding box center [54, 222] width 82 height 31
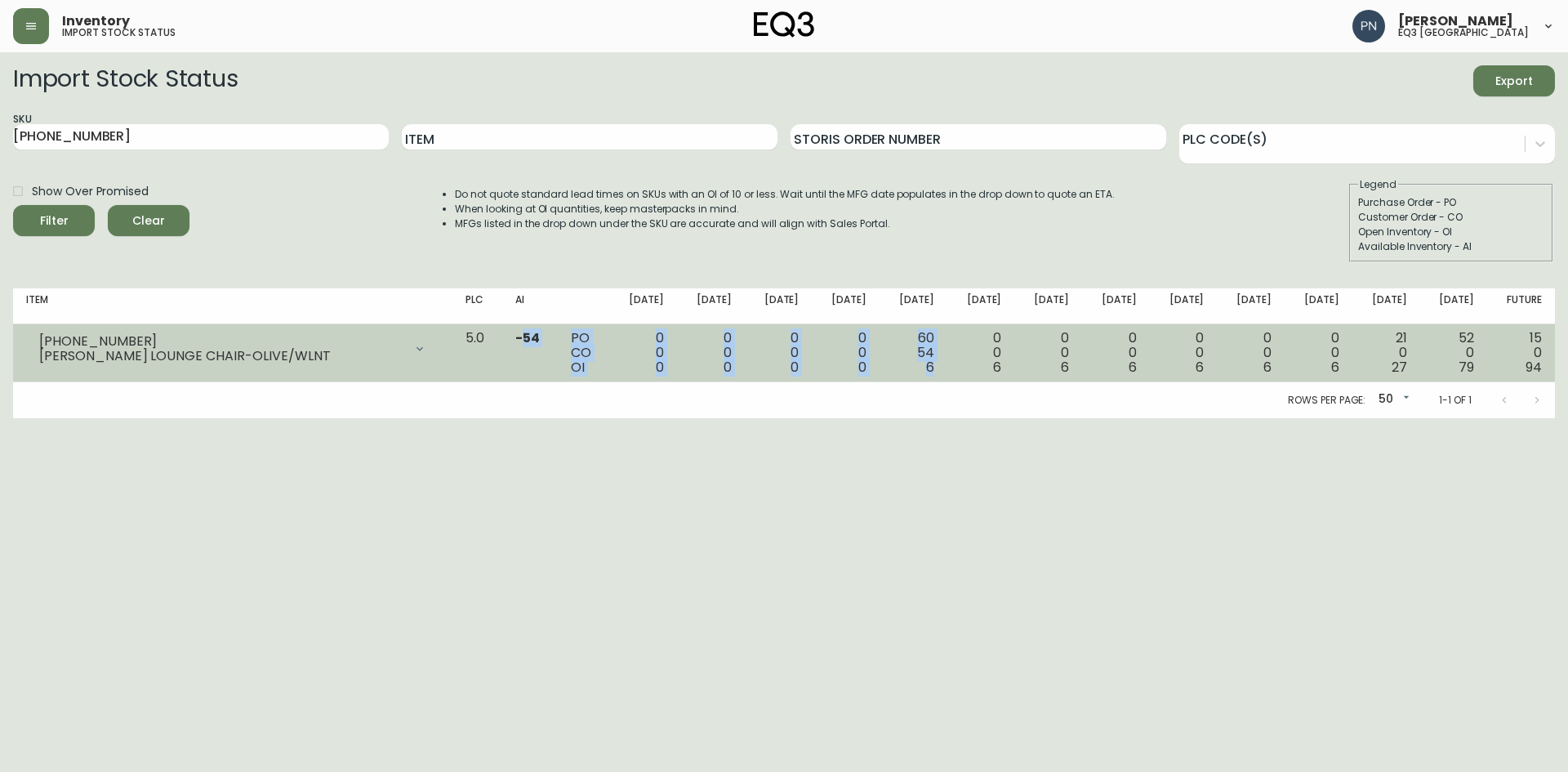
drag, startPoint x: 553, startPoint y: 330, endPoint x: 954, endPoint y: 364, distance: 402.4
click at [954, 364] on tr "[PHONE_NUMBER] [PERSON_NAME] LOUNGE CHAIR-OLIVE/WLNT Opening Balance 0 ( [DATE]…" at bounding box center [784, 353] width 1542 height 58
click at [799, 350] on div "0 0 0" at bounding box center [778, 353] width 41 height 44
drag, startPoint x: 940, startPoint y: 335, endPoint x: 956, endPoint y: 341, distance: 17.1
click at [947, 341] on td "60 54 6" at bounding box center [914, 353] width 68 height 58
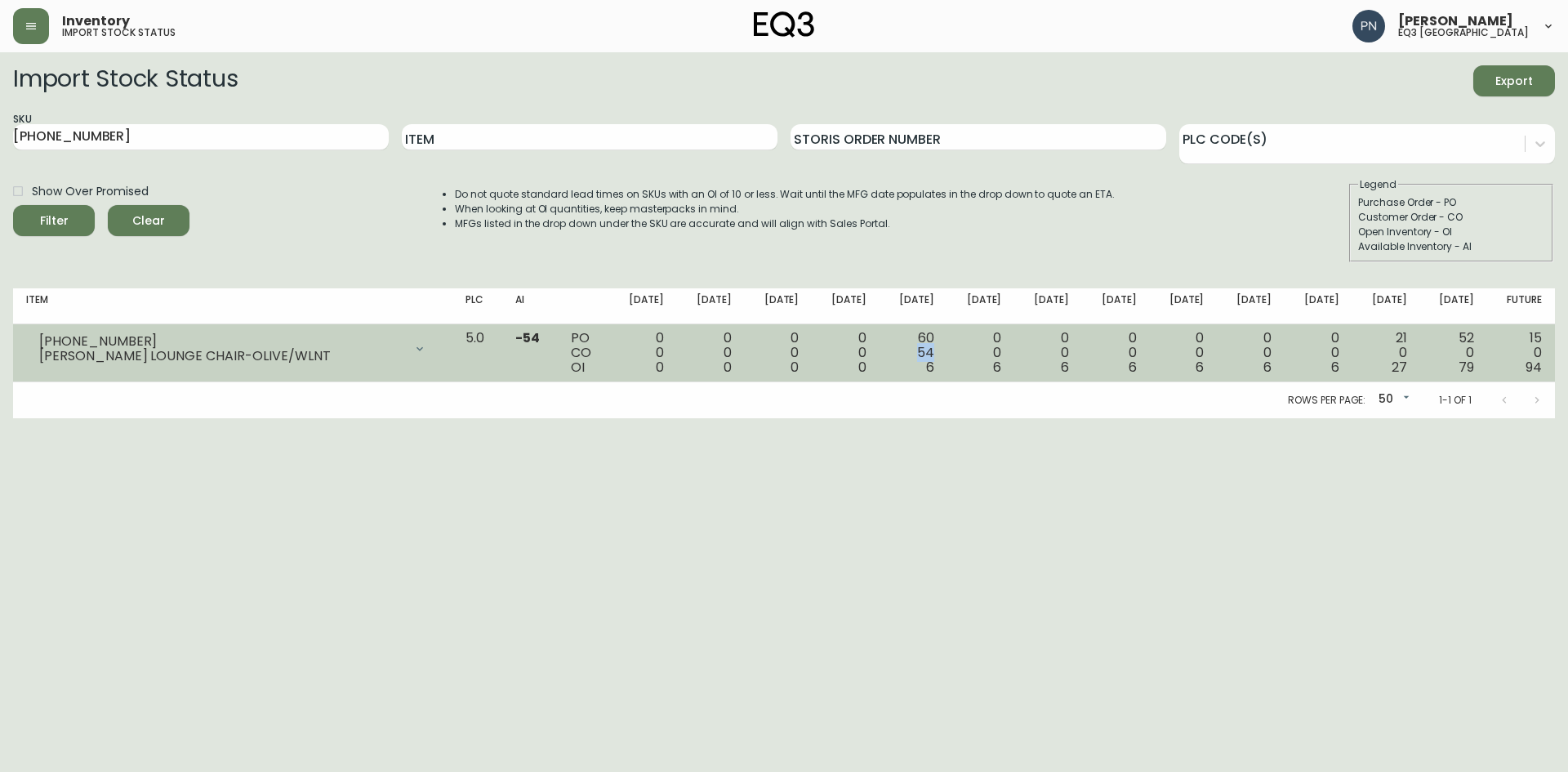
drag, startPoint x: 938, startPoint y: 352, endPoint x: 954, endPoint y: 352, distance: 16.0
click at [947, 352] on td "60 54 6" at bounding box center [914, 353] width 68 height 58
drag, startPoint x: 938, startPoint y: 337, endPoint x: 955, endPoint y: 332, distance: 17.7
click at [947, 332] on td "60 54 6" at bounding box center [914, 353] width 68 height 58
drag, startPoint x: 951, startPoint y: 354, endPoint x: 914, endPoint y: 353, distance: 37.0
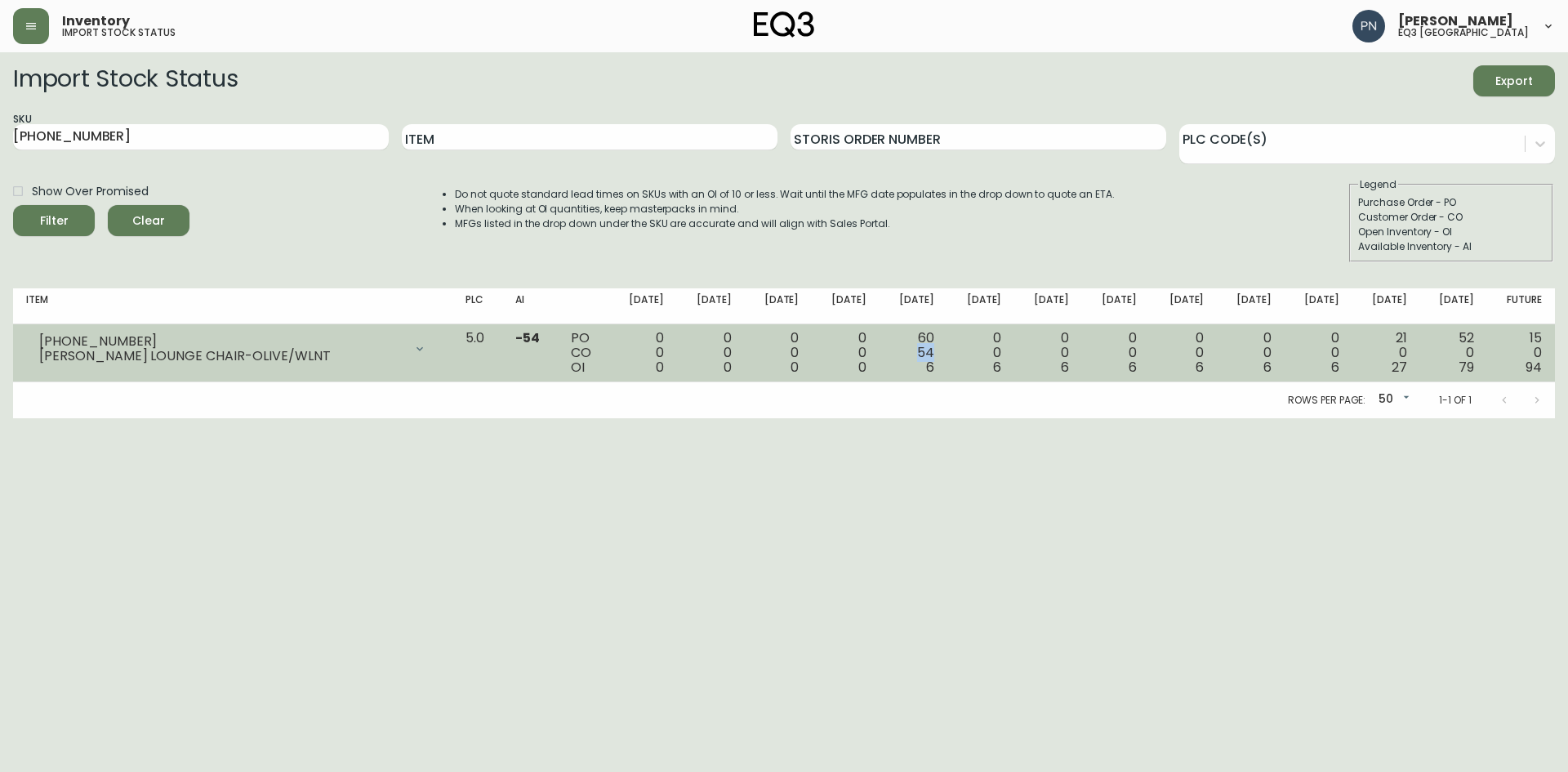
click at [914, 353] on div "60 54 6" at bounding box center [913, 353] width 41 height 44
drag, startPoint x: 962, startPoint y: 366, endPoint x: 904, endPoint y: 358, distance: 58.5
click at [904, 358] on td "60 54 6" at bounding box center [914, 353] width 68 height 58
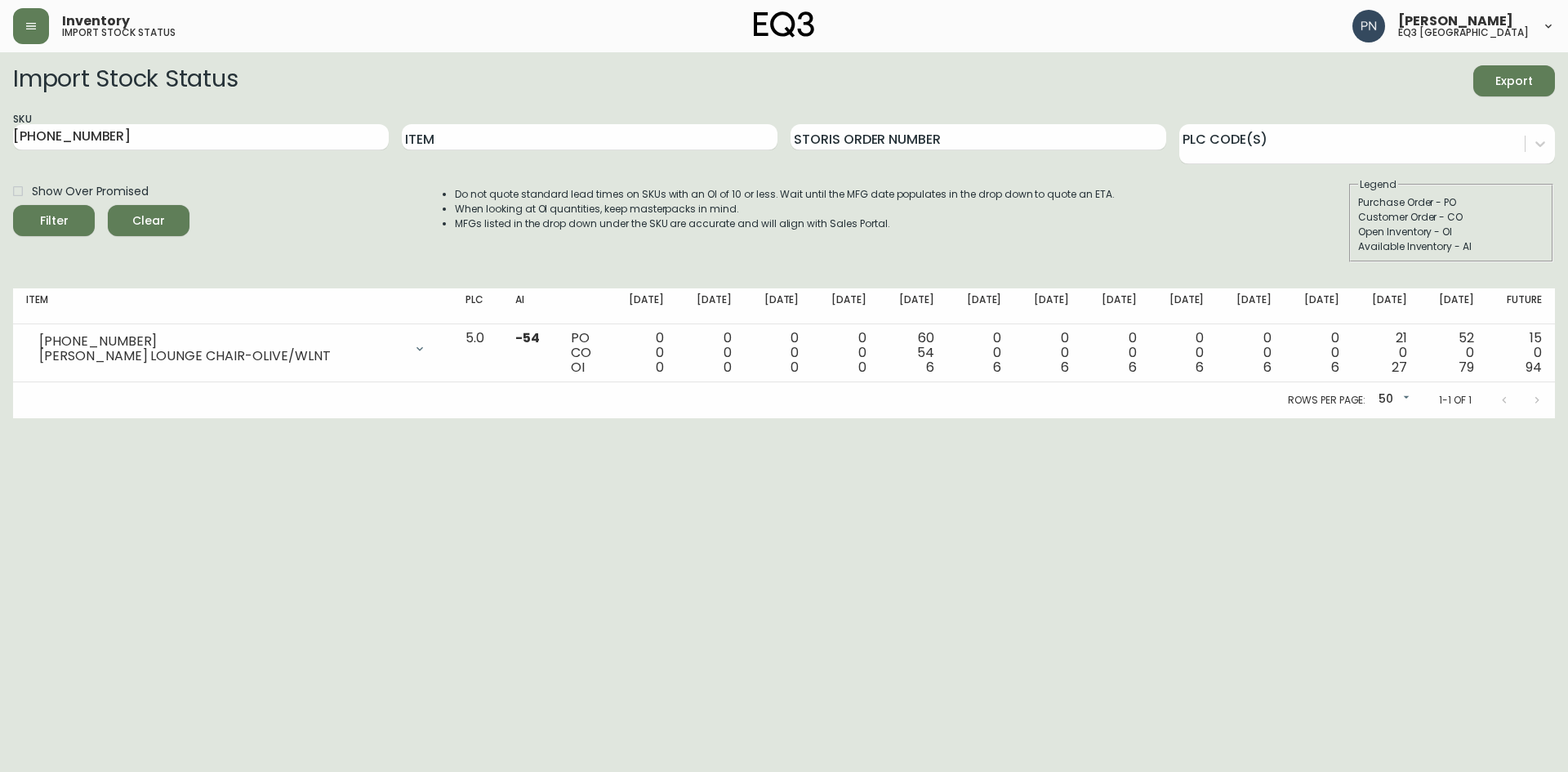
click at [316, 418] on html "Inventory import stock status [PERSON_NAME] eq3 [GEOGRAPHIC_DATA] Import Stock …" at bounding box center [784, 209] width 1568 height 418
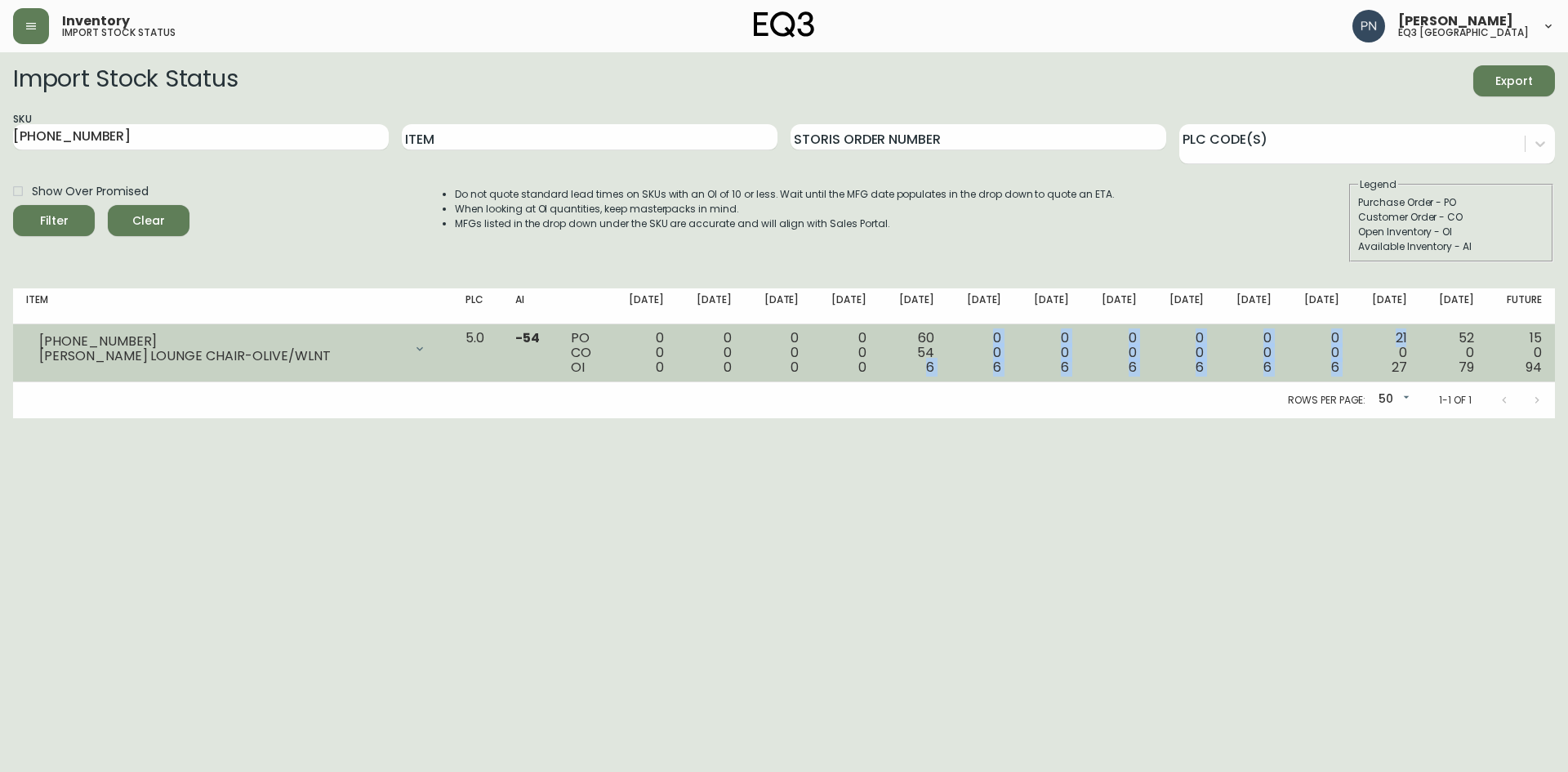
drag, startPoint x: 946, startPoint y: 368, endPoint x: 1415, endPoint y: 338, distance: 470.0
click at [1415, 338] on tr "[PHONE_NUMBER] [PERSON_NAME] LOUNGE CHAIR-OLIVE/WLNT Opening Balance 0 ( [DATE]…" at bounding box center [784, 353] width 1542 height 58
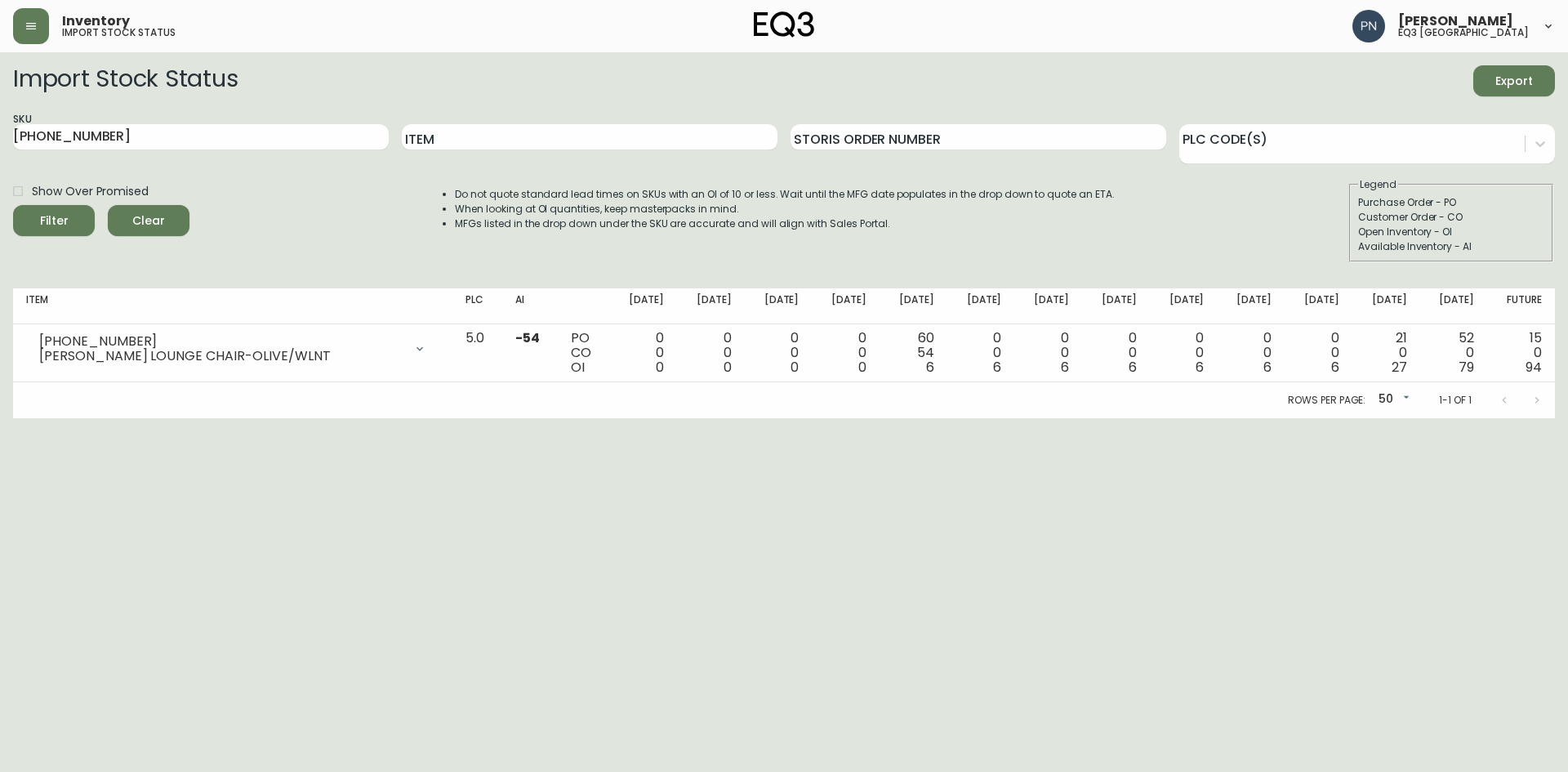
click at [1110, 418] on html "Inventory import stock status [PERSON_NAME] eq3 [GEOGRAPHIC_DATA] Import Stock …" at bounding box center [784, 209] width 1568 height 418
